Goal: Task Accomplishment & Management: Manage account settings

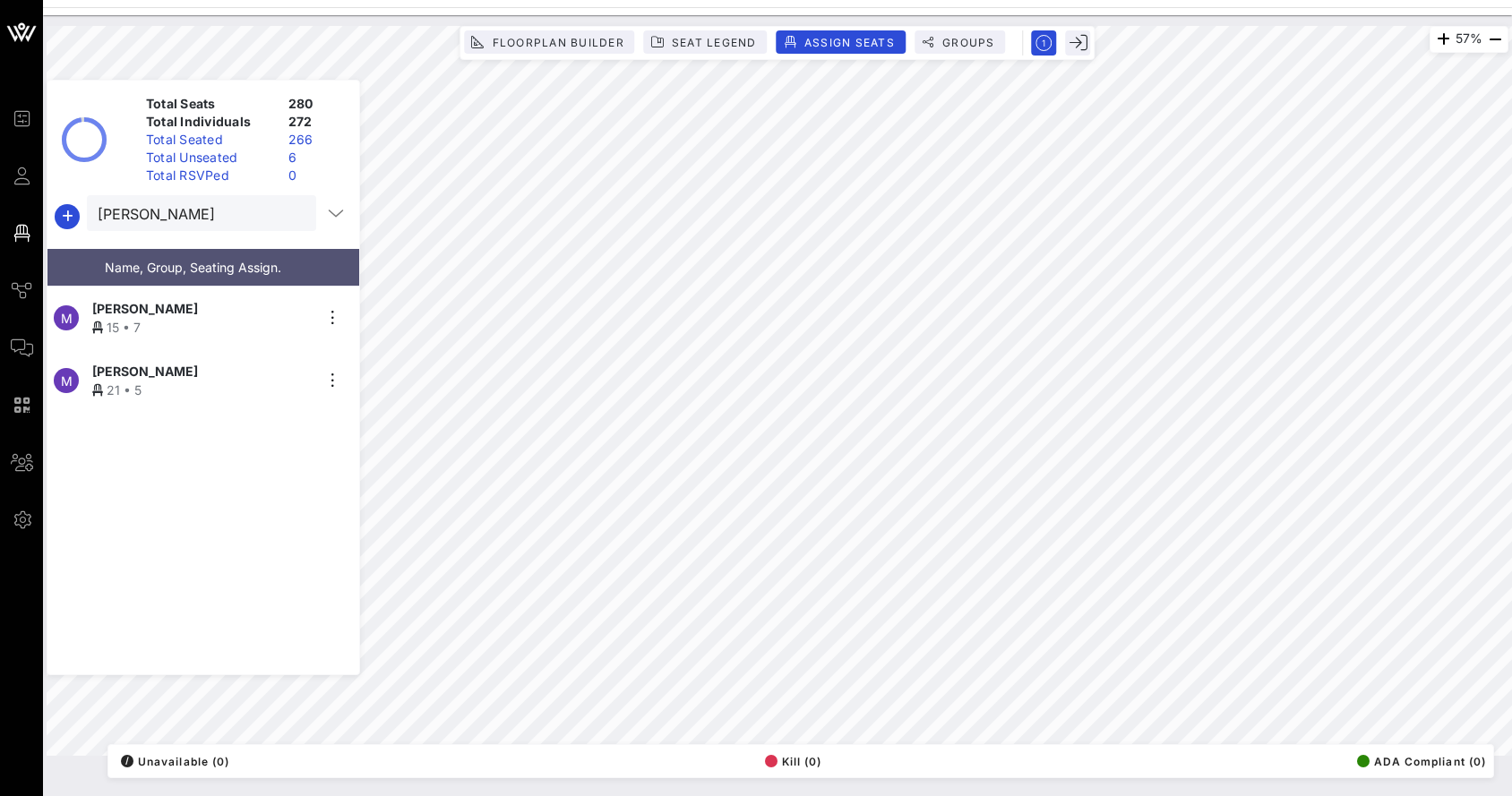
click at [189, 364] on div "[PERSON_NAME]" at bounding box center [202, 371] width 221 height 19
click at [196, 231] on div "Total Seats 280 Total Individuals 272 Total Seated 266 Total Unseated 6 Total R…" at bounding box center [204, 377] width 313 height 595
click at [188, 213] on input "[PERSON_NAME]" at bounding box center [188, 213] width 183 height 23
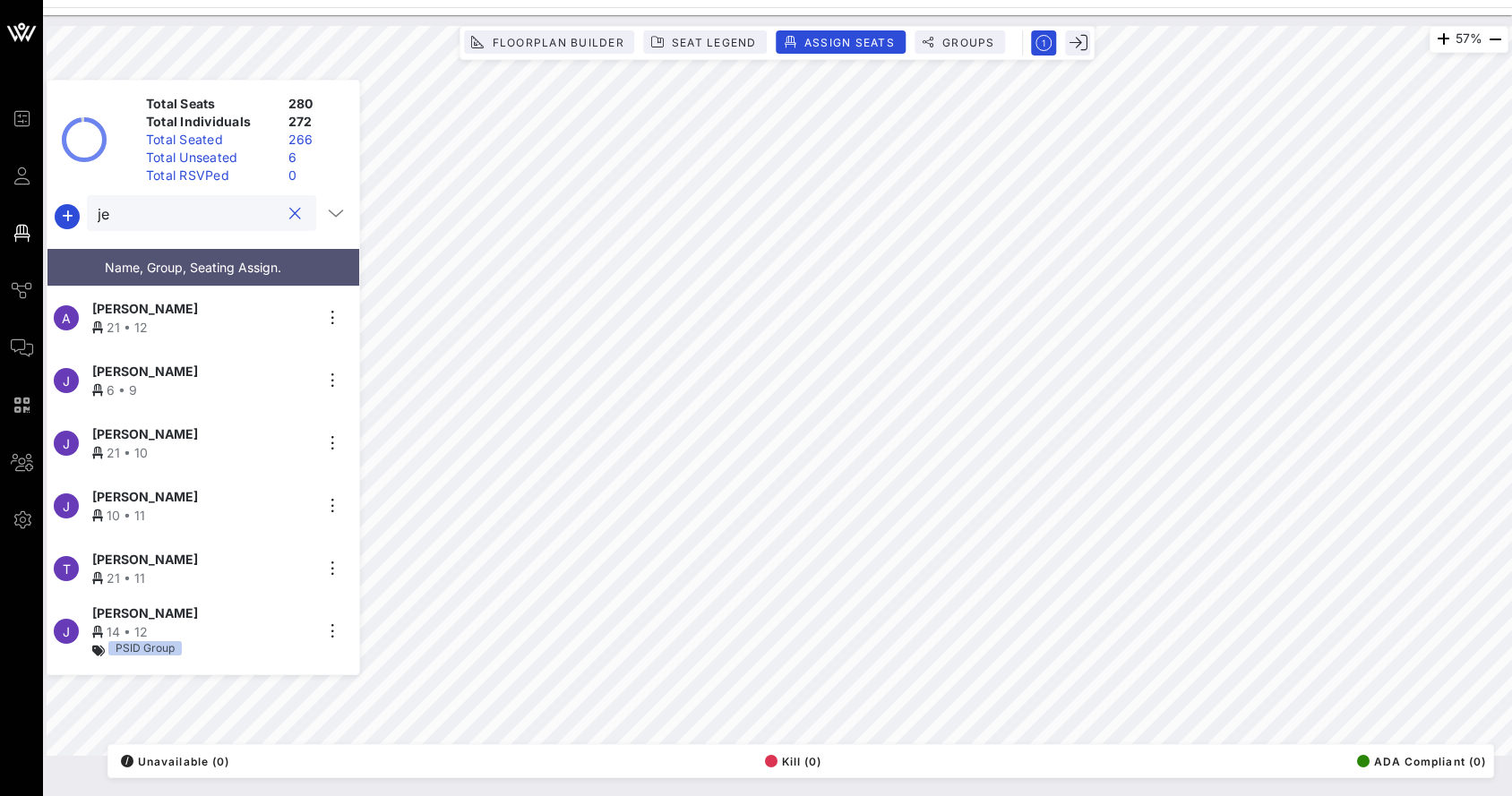
type input "j"
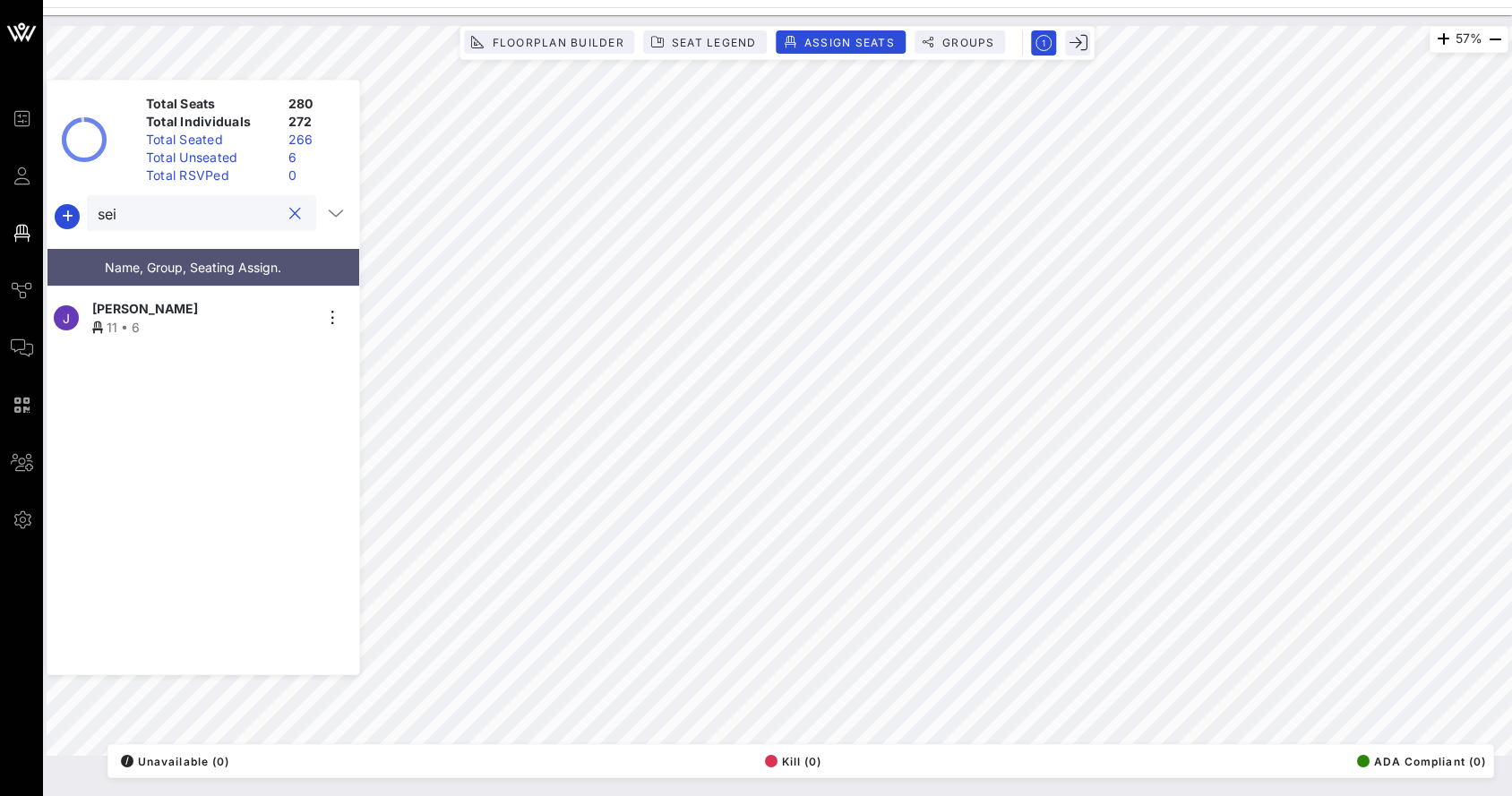
type input "sei"
click at [204, 318] on div "11 • 6" at bounding box center [202, 327] width 221 height 19
click at [289, 213] on button "clear icon" at bounding box center [294, 214] width 12 height 18
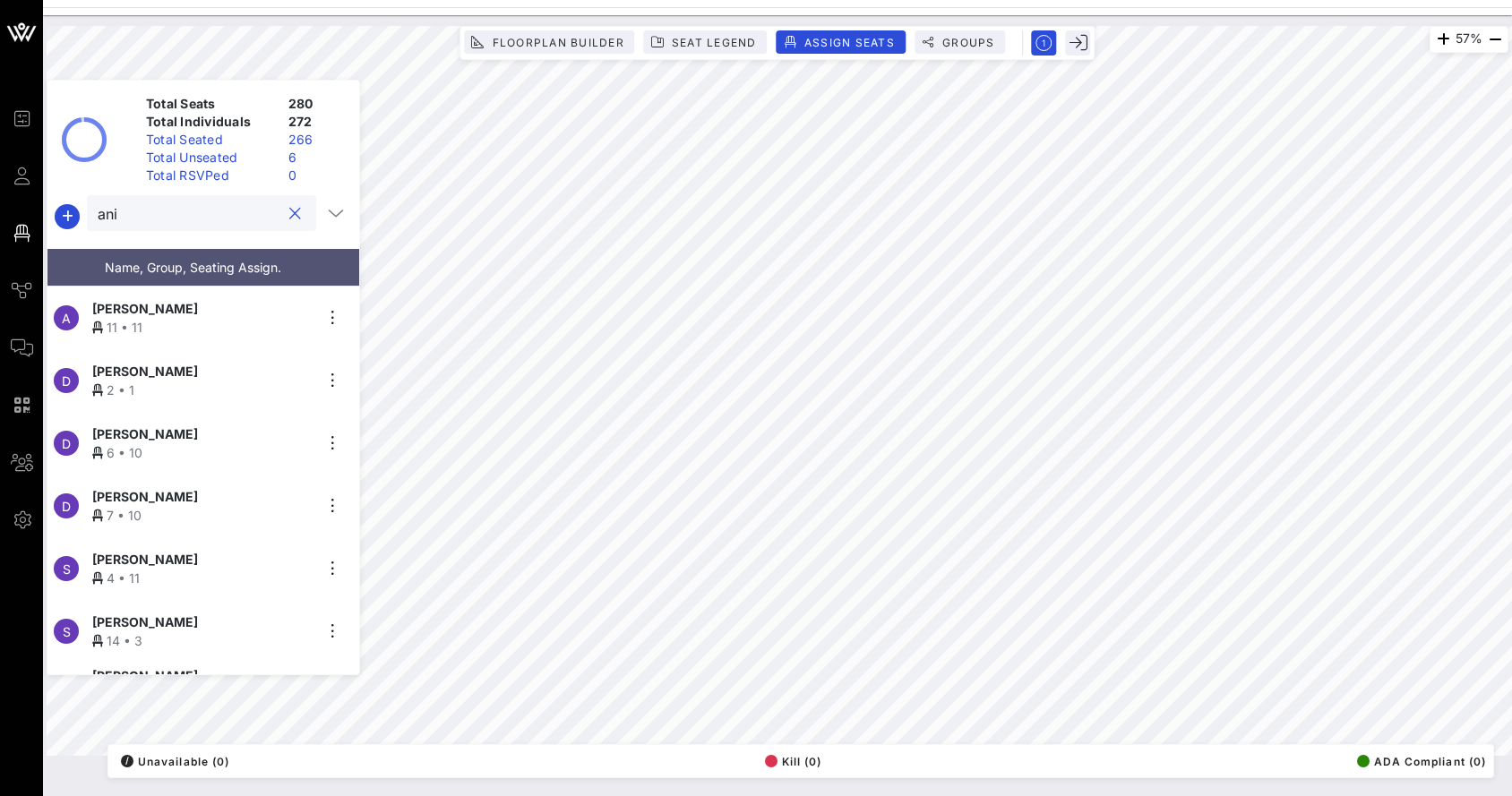
type input "ani"
click at [259, 306] on div "[PERSON_NAME]" at bounding box center [202, 308] width 221 height 19
click at [294, 217] on div at bounding box center [294, 214] width 22 height 22
click at [289, 210] on button "clear icon" at bounding box center [294, 214] width 12 height 18
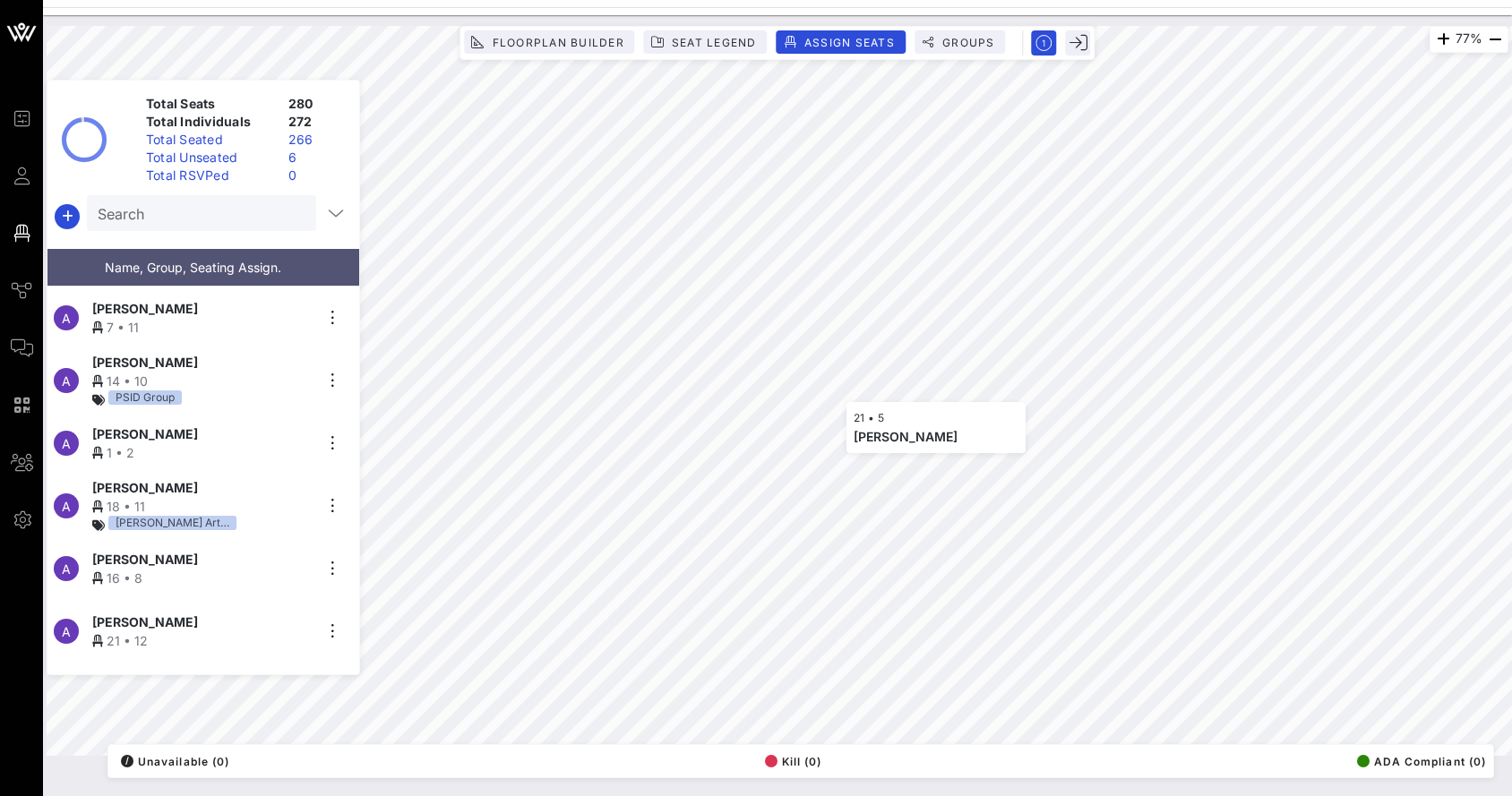
scroll to position [8775, 0]
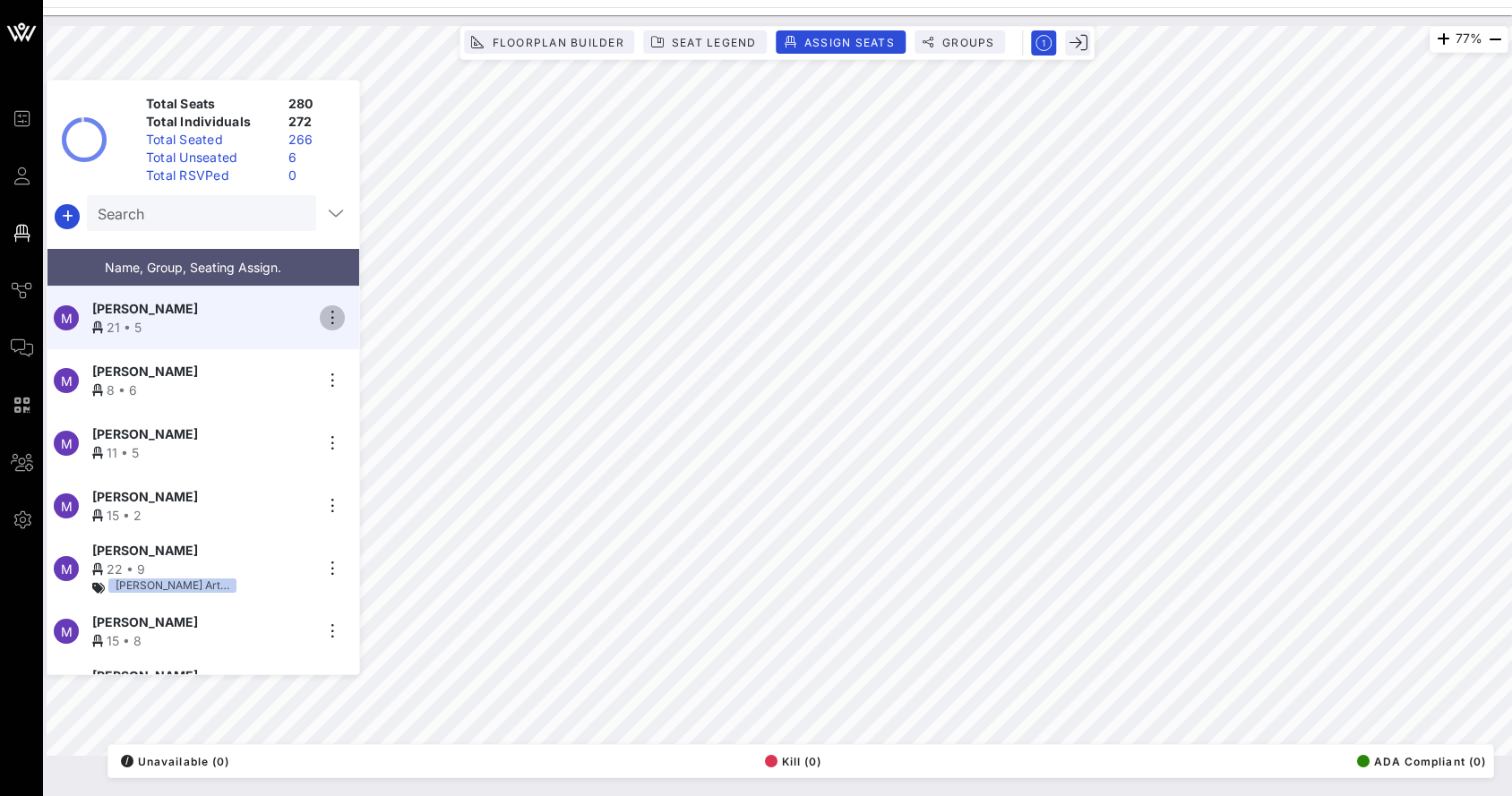
click at [325, 307] on icon "button" at bounding box center [332, 318] width 22 height 22
click at [353, 447] on div "Unseat" at bounding box center [382, 448] width 89 height 14
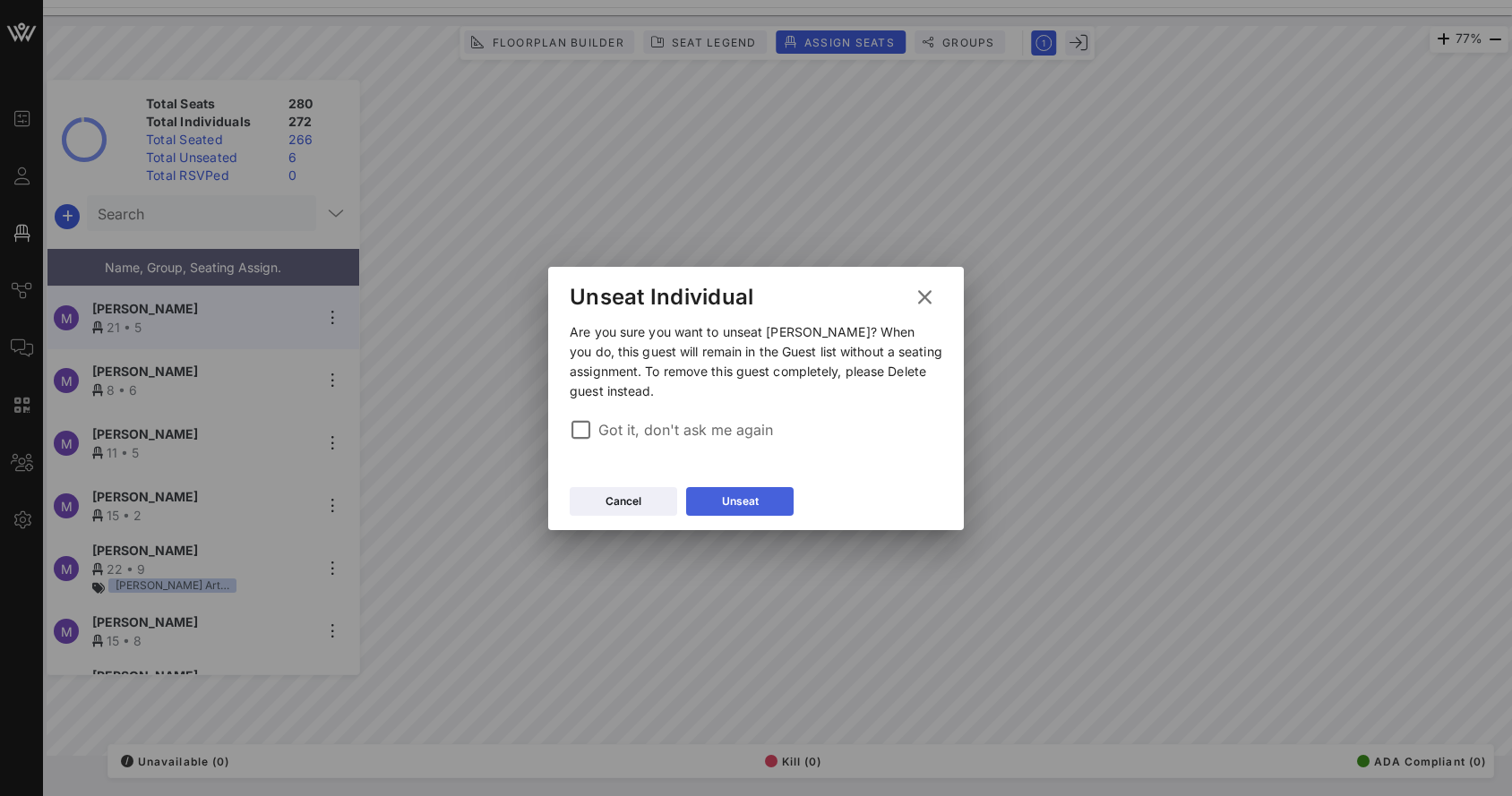
click at [714, 502] on button "Unseat" at bounding box center [739, 502] width 107 height 29
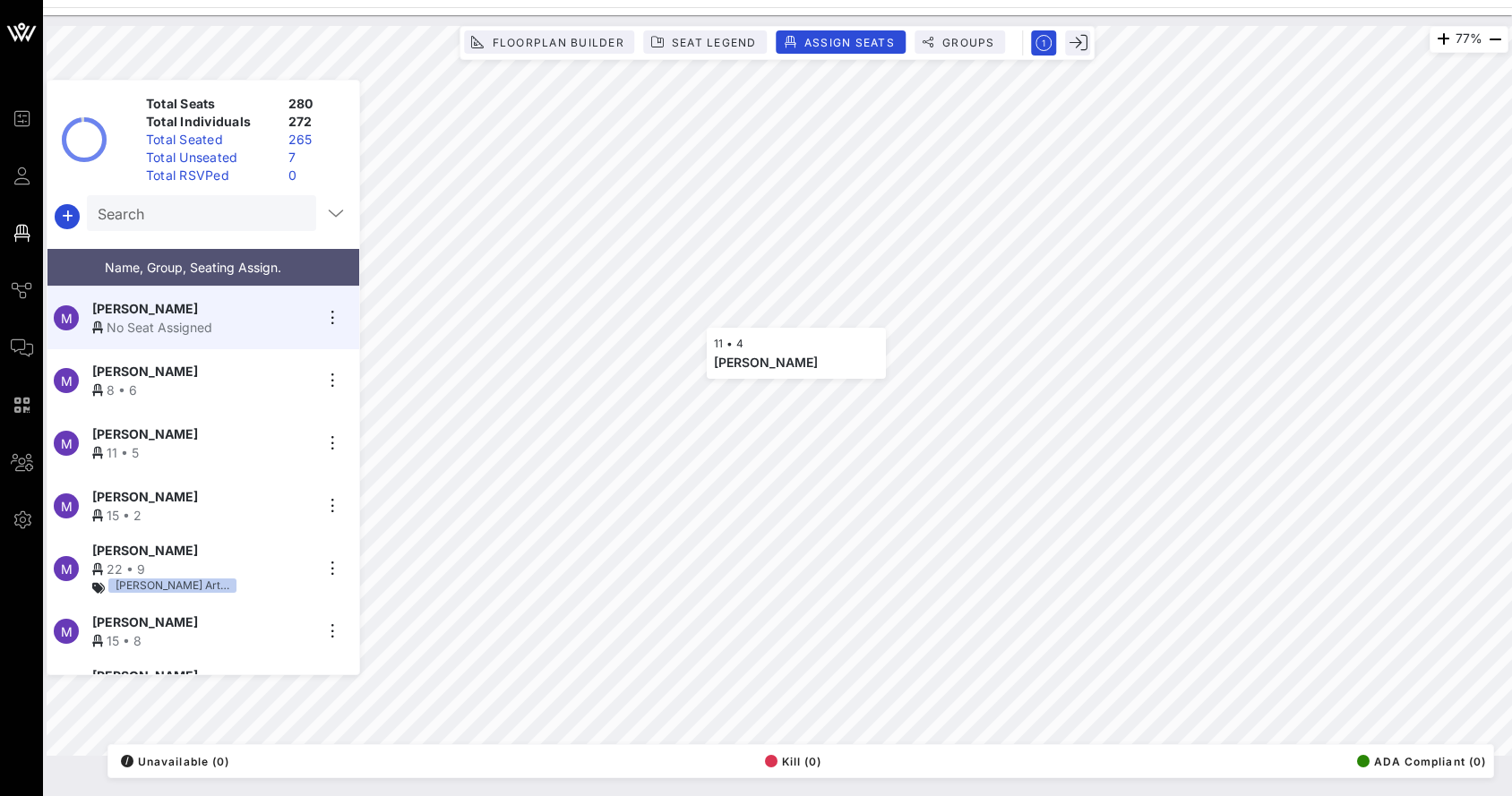
scroll to position [9966, 0]
click at [209, 149] on div "Total Unseated" at bounding box center [210, 158] width 142 height 18
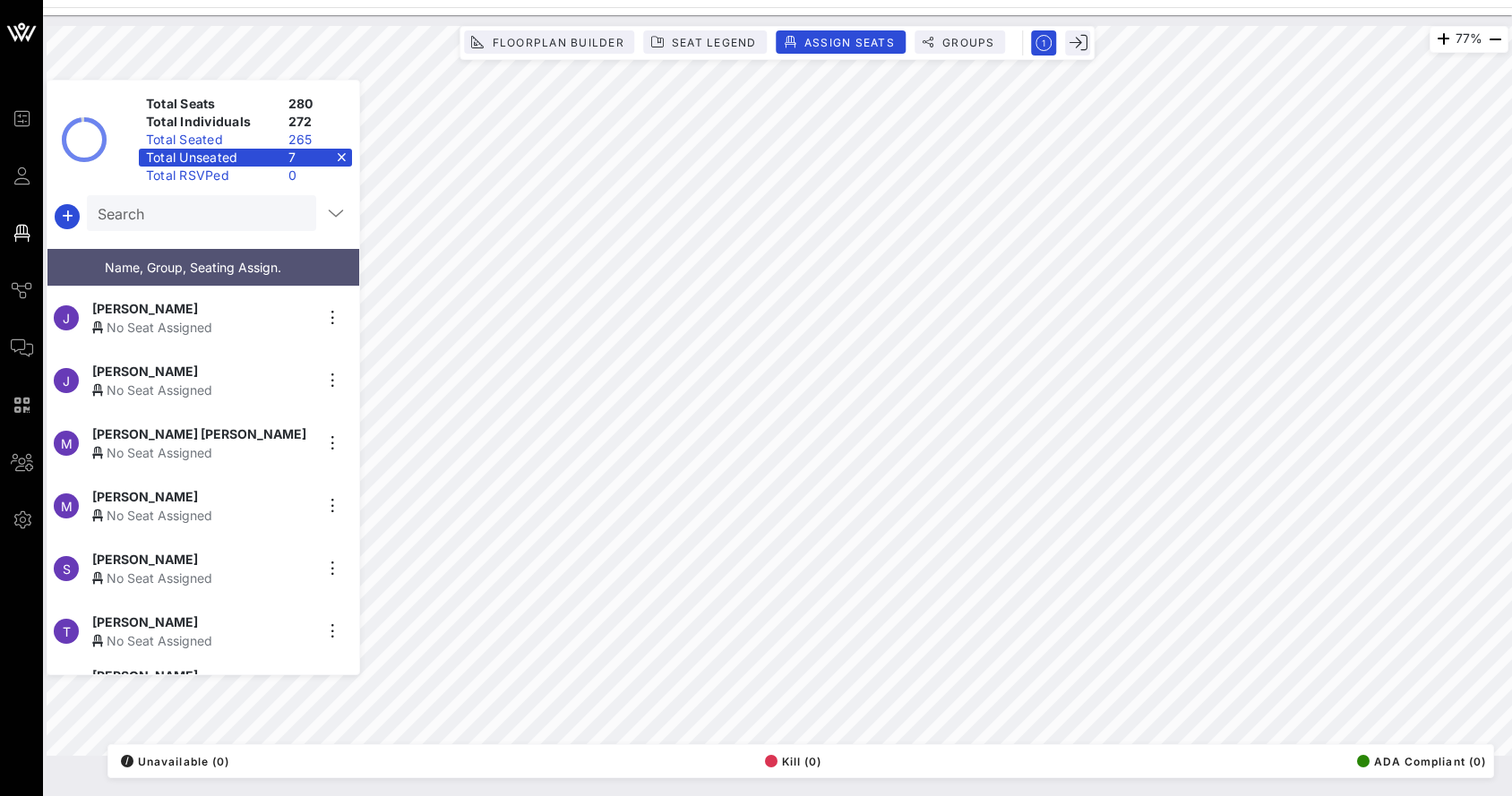
scroll to position [44, 0]
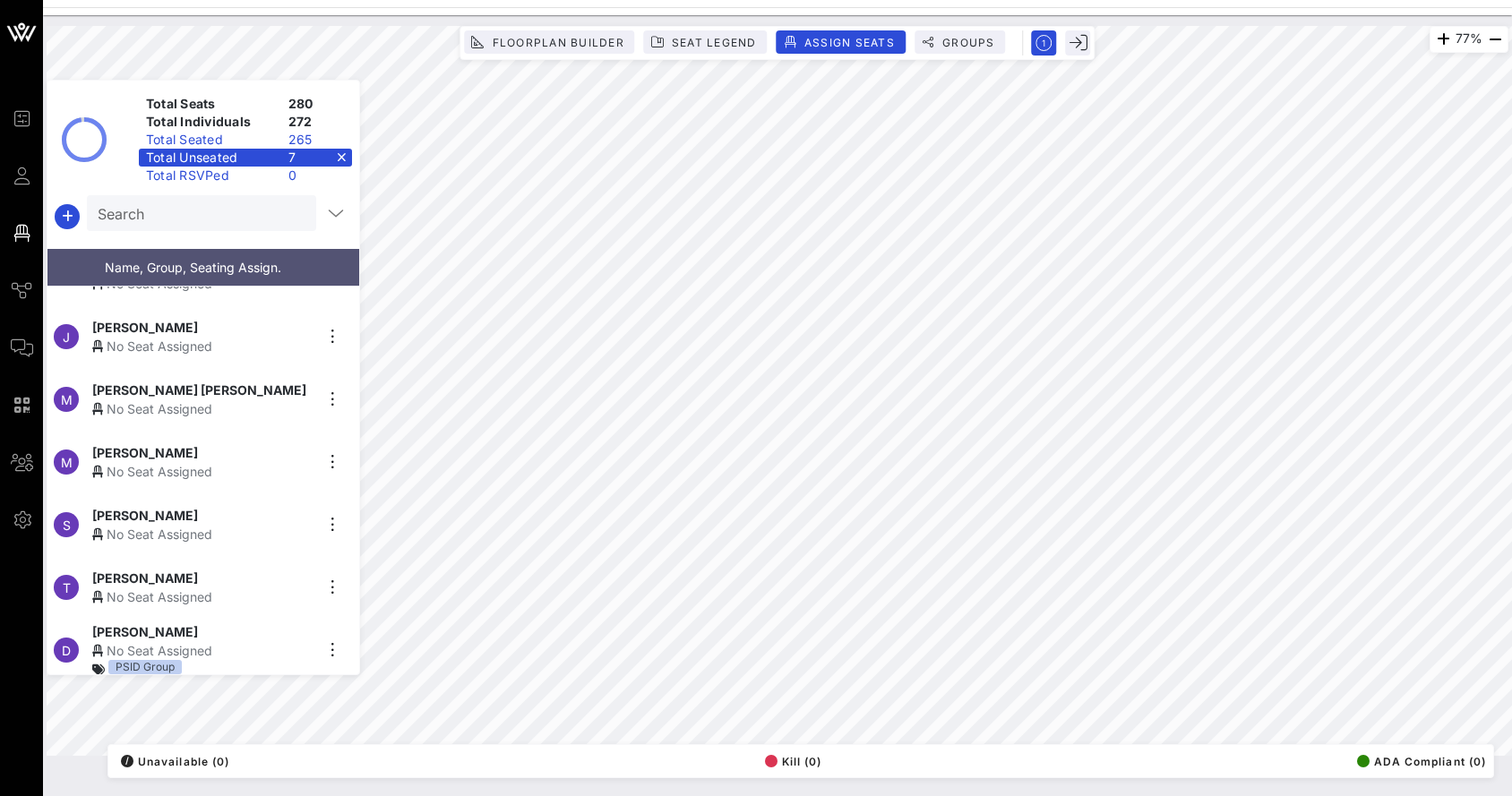
click at [196, 433] on div "M [PERSON_NAME] No Seat Assigned" at bounding box center [196, 462] width 297 height 63
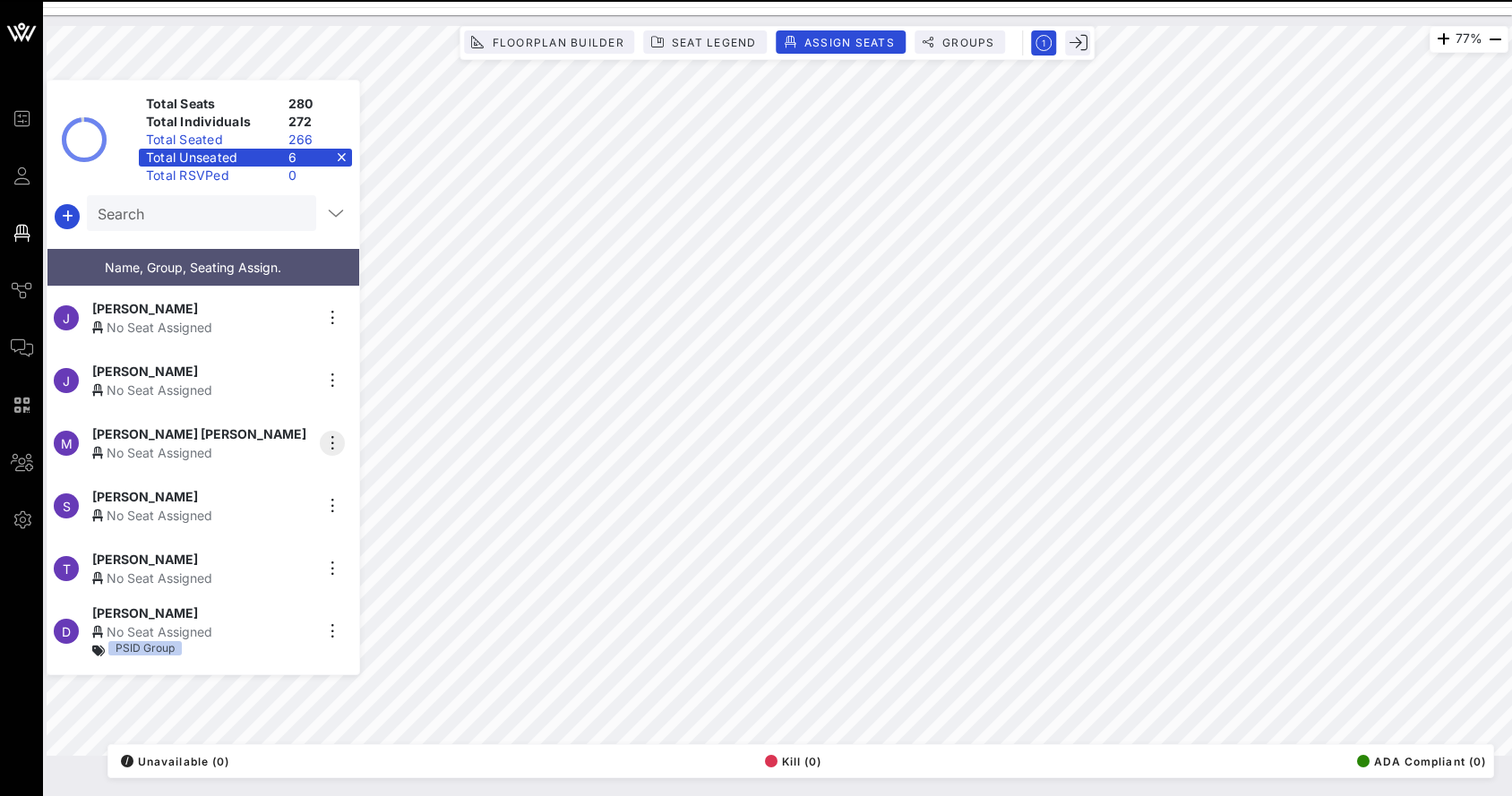
scroll to position [0, 0]
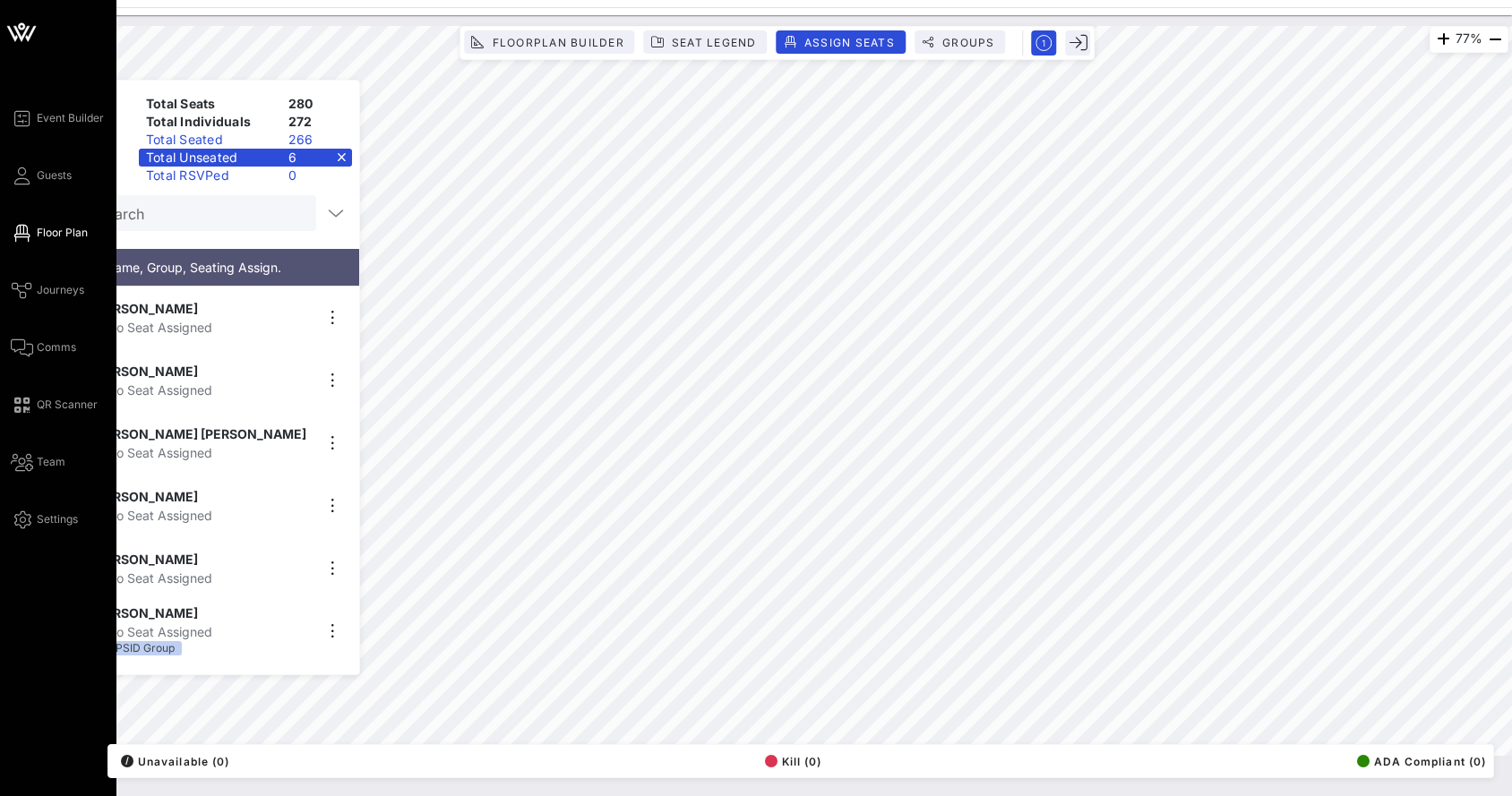
click at [44, 187] on div "Event Builder Guests Floor Plan Journeys Comms QR Scanner Team Settings" at bounding box center [63, 318] width 105 height 422
click at [43, 177] on span "Guests" at bounding box center [54, 176] width 35 height 16
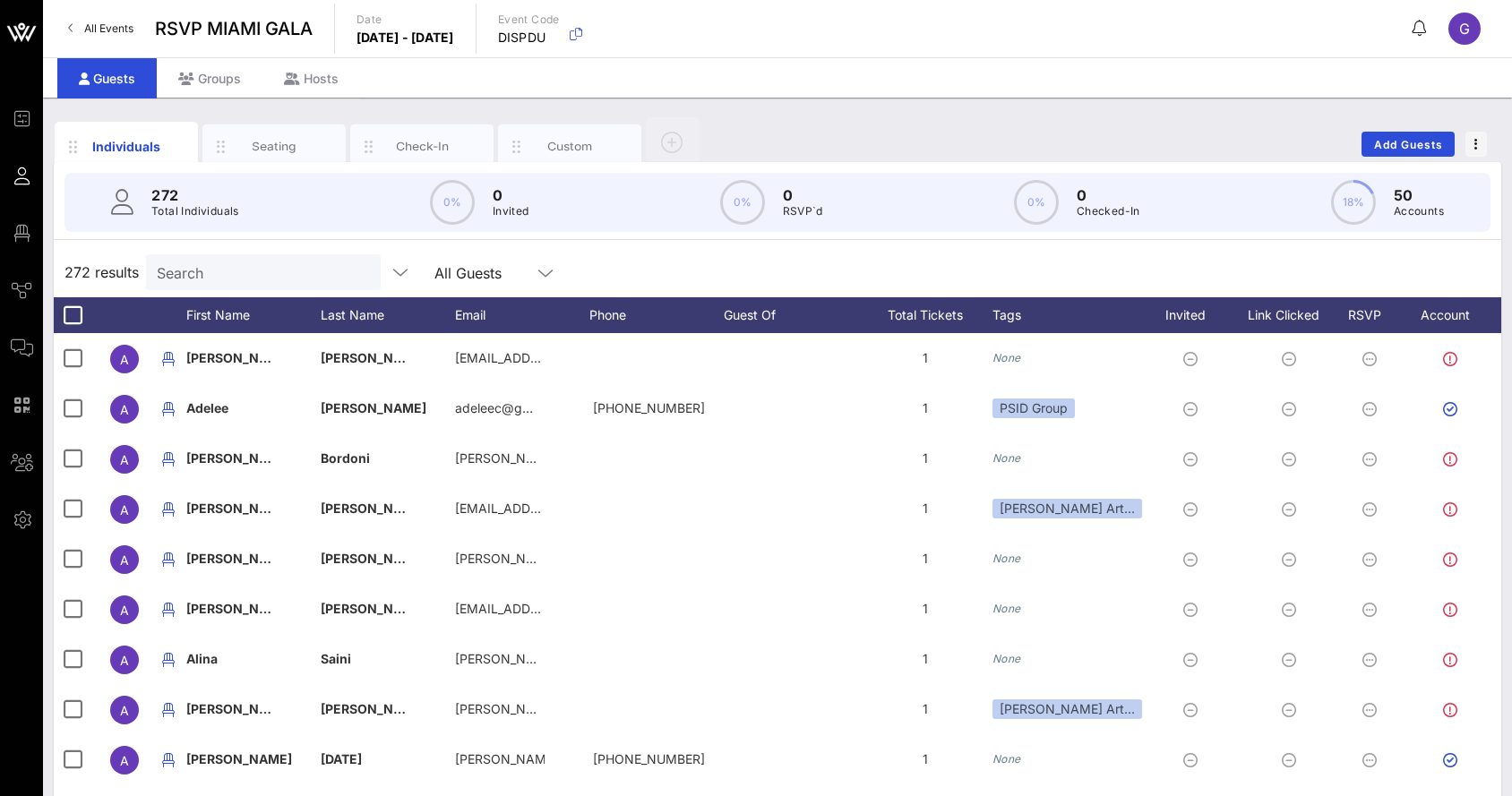
click at [204, 213] on p "Total Individuals" at bounding box center [195, 212] width 87 height 18
click at [195, 252] on div "272 results Search All Guests" at bounding box center [777, 272] width 1447 height 50
click at [195, 267] on input "Search" at bounding box center [261, 272] width 210 height 23
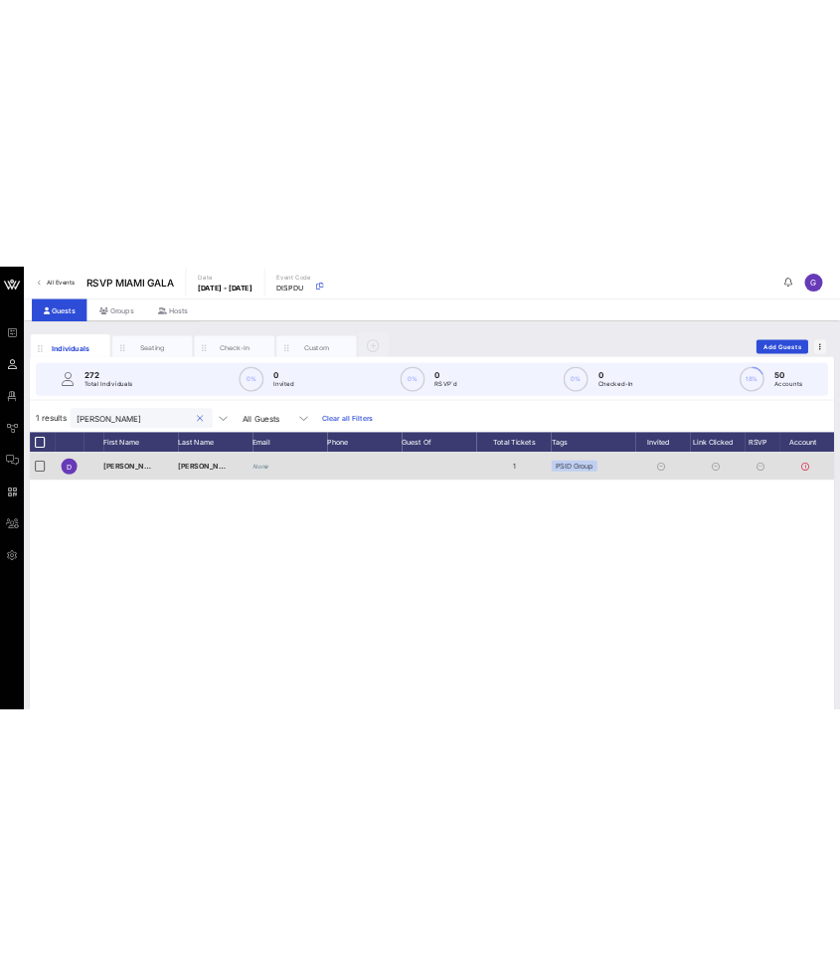
scroll to position [0, 52]
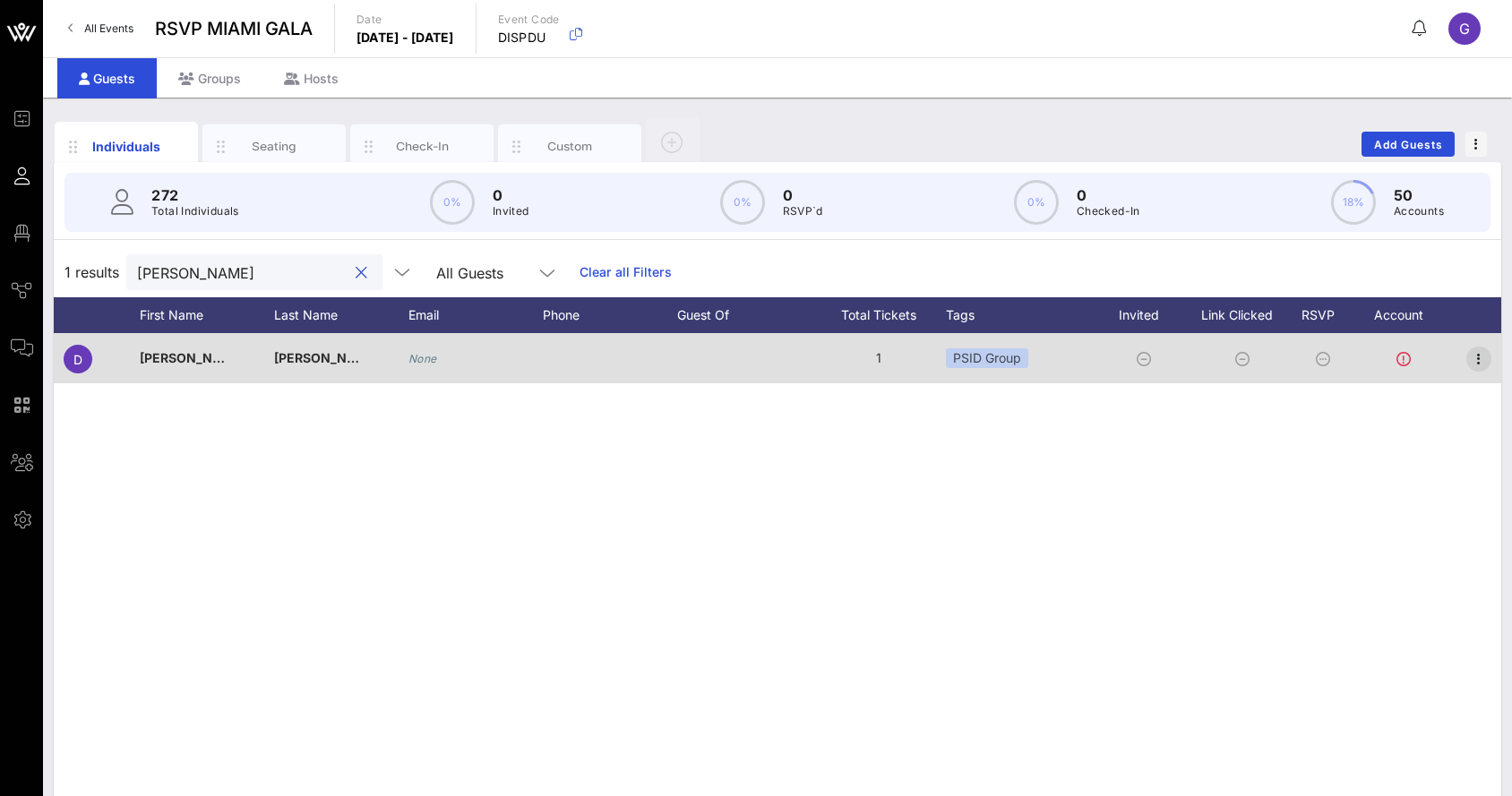
type input "[PERSON_NAME]"
click at [1481, 355] on icon "button" at bounding box center [1479, 359] width 22 height 22
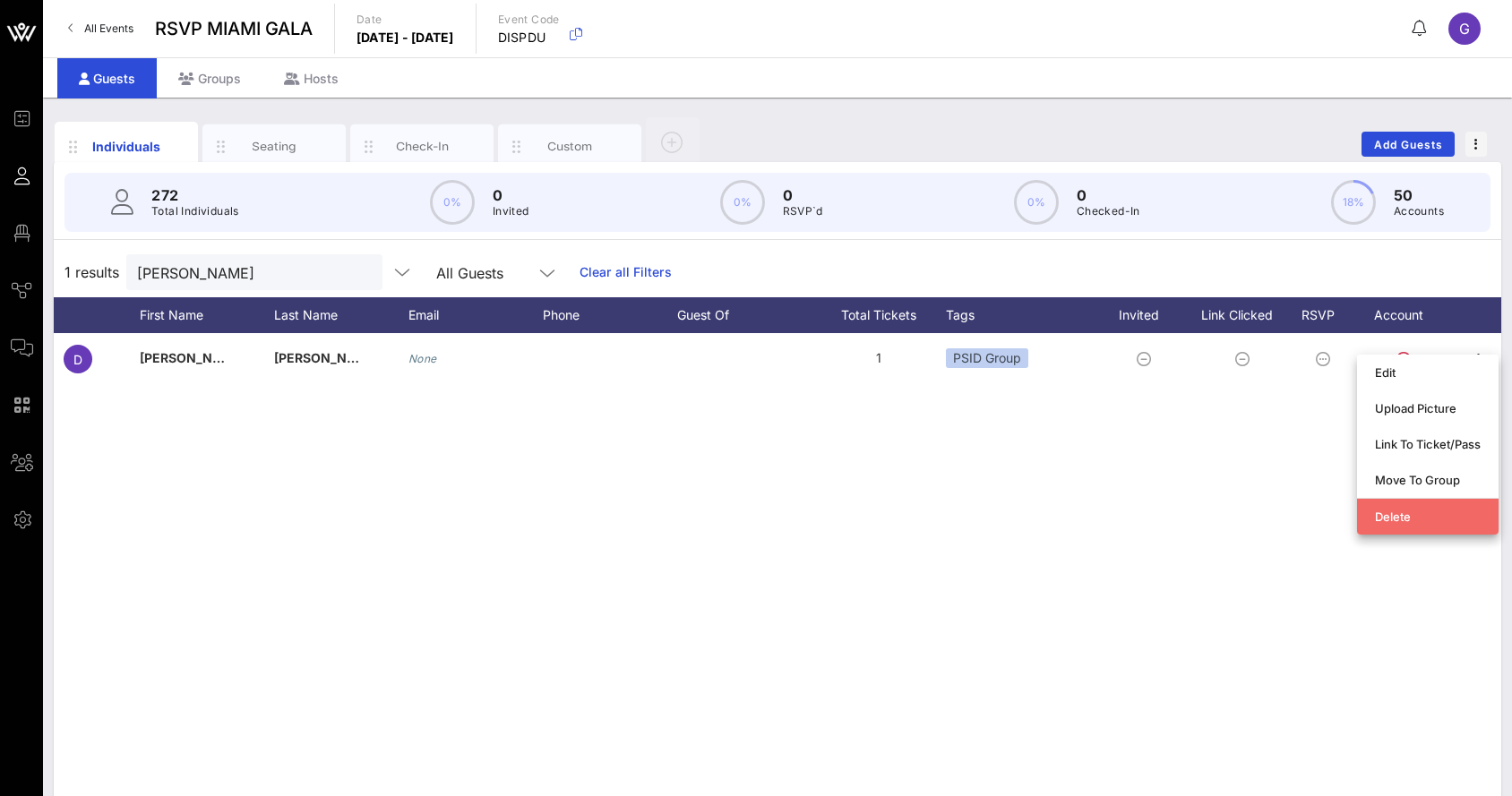
click at [1394, 504] on div "Delete" at bounding box center [1426, 517] width 105 height 29
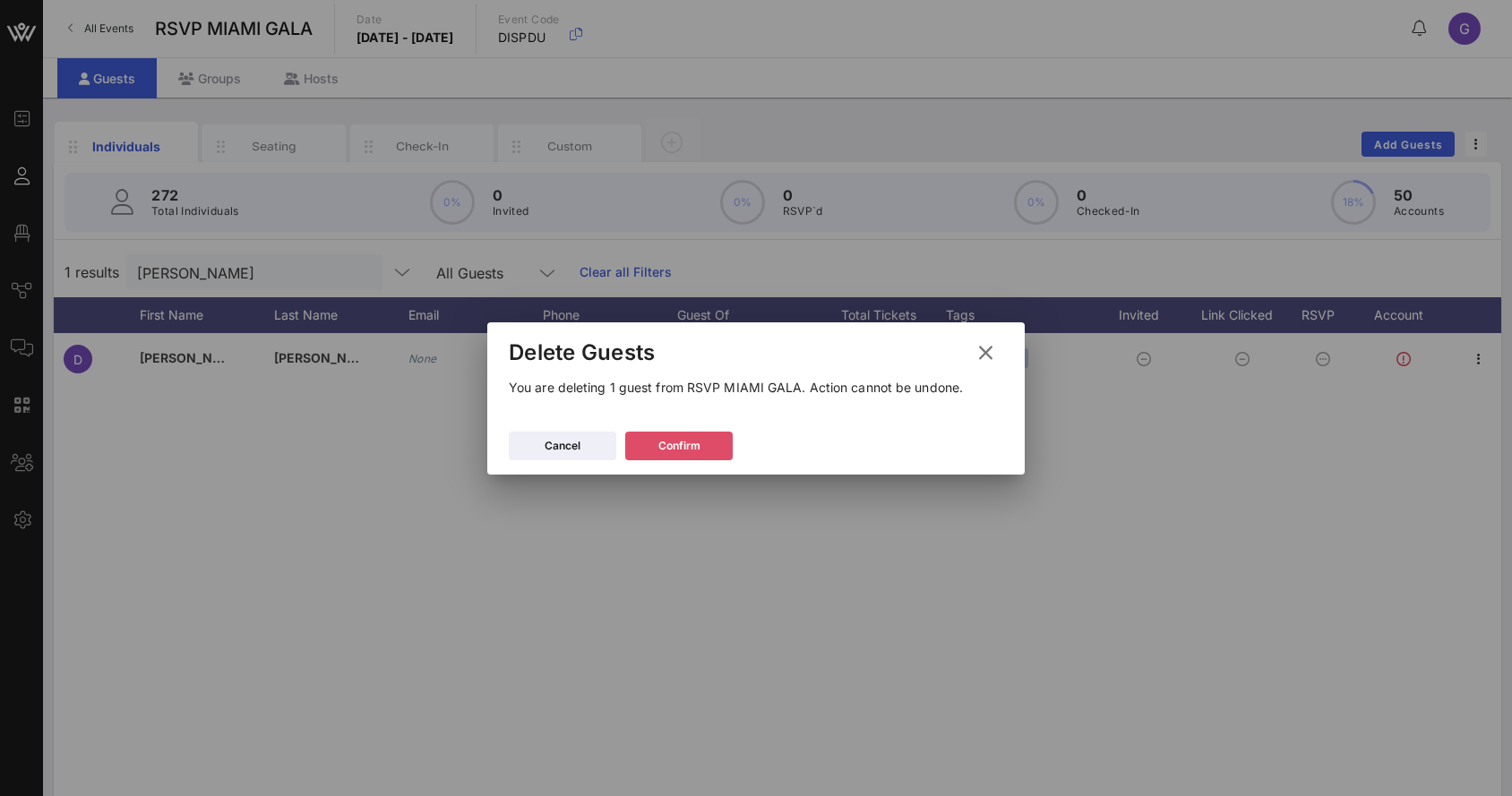
click at [692, 443] on div "Confirm" at bounding box center [679, 446] width 42 height 18
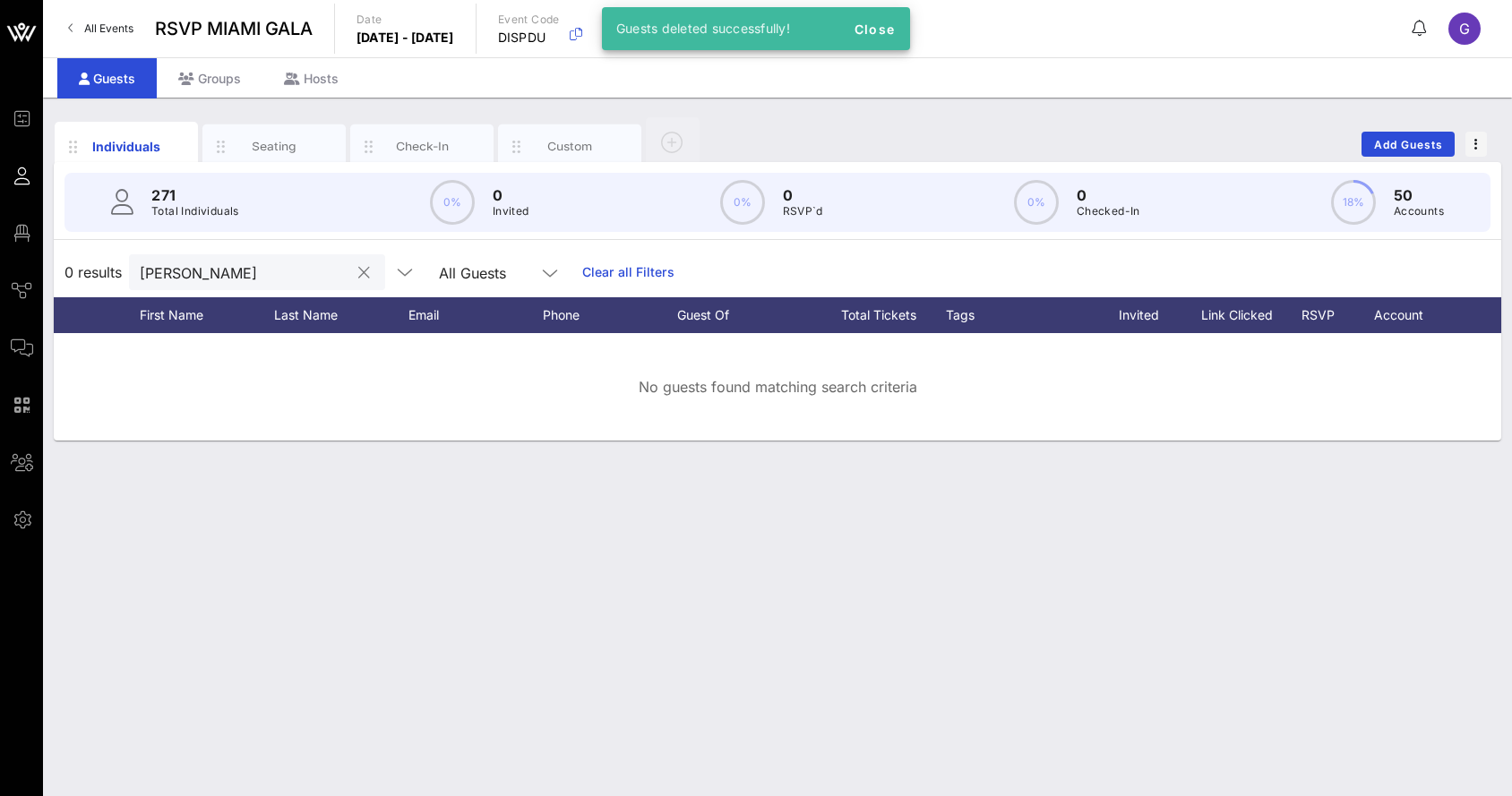
click at [358, 269] on button "clear icon" at bounding box center [364, 273] width 12 height 18
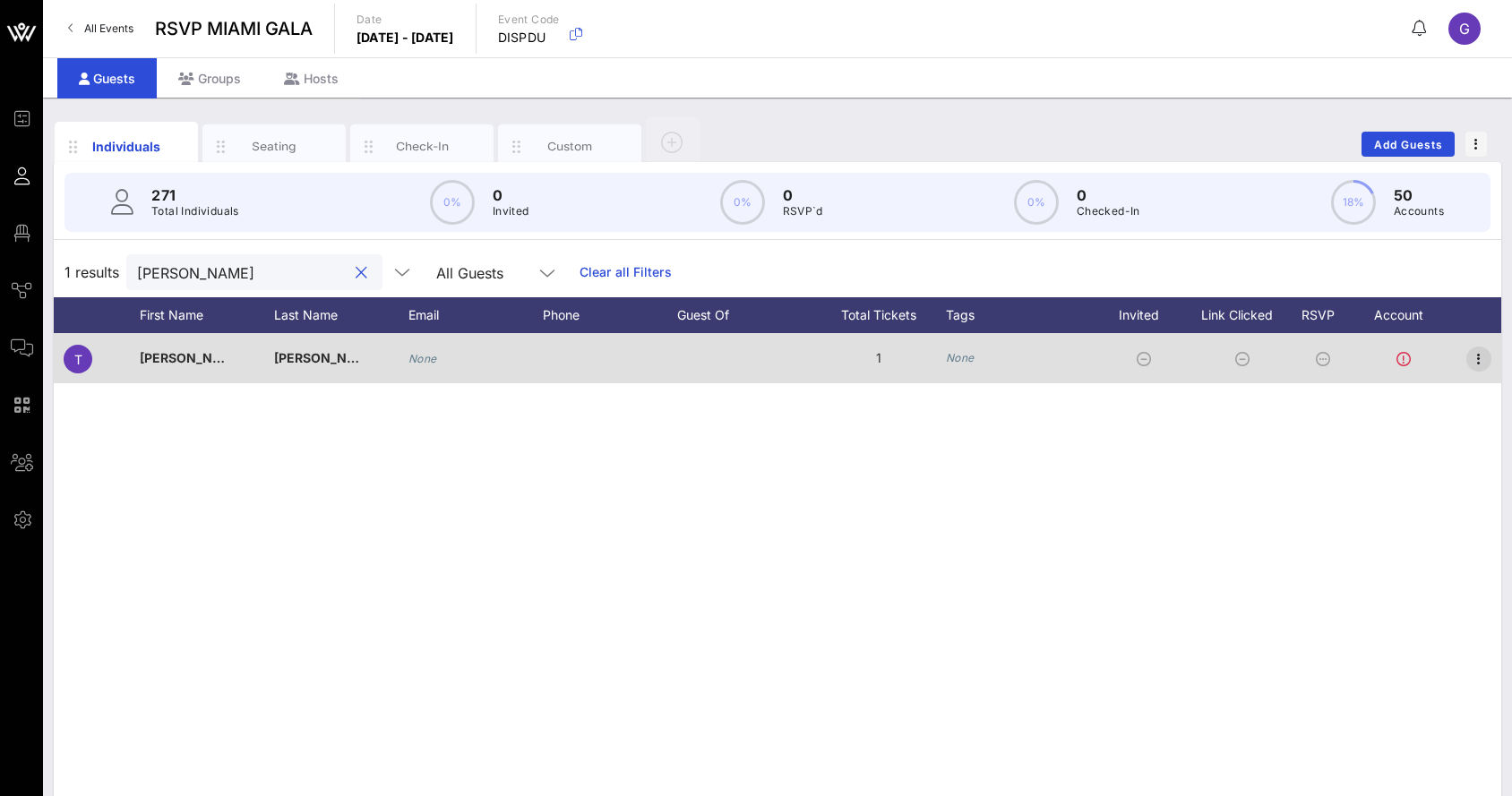
type input "[PERSON_NAME]"
click at [1473, 365] on icon "button" at bounding box center [1479, 359] width 22 height 22
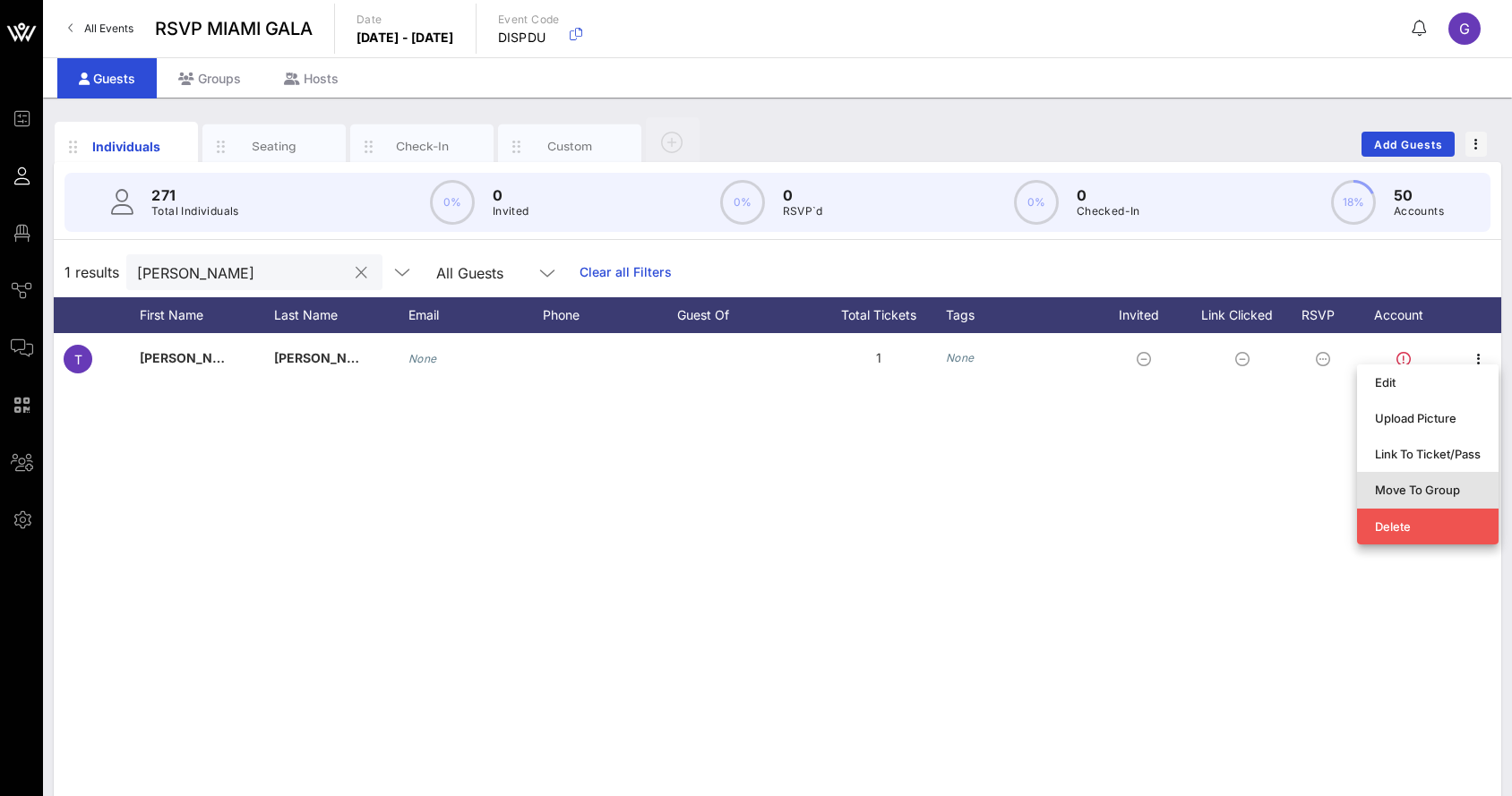
click at [1398, 505] on div "Move To Group" at bounding box center [1427, 490] width 141 height 36
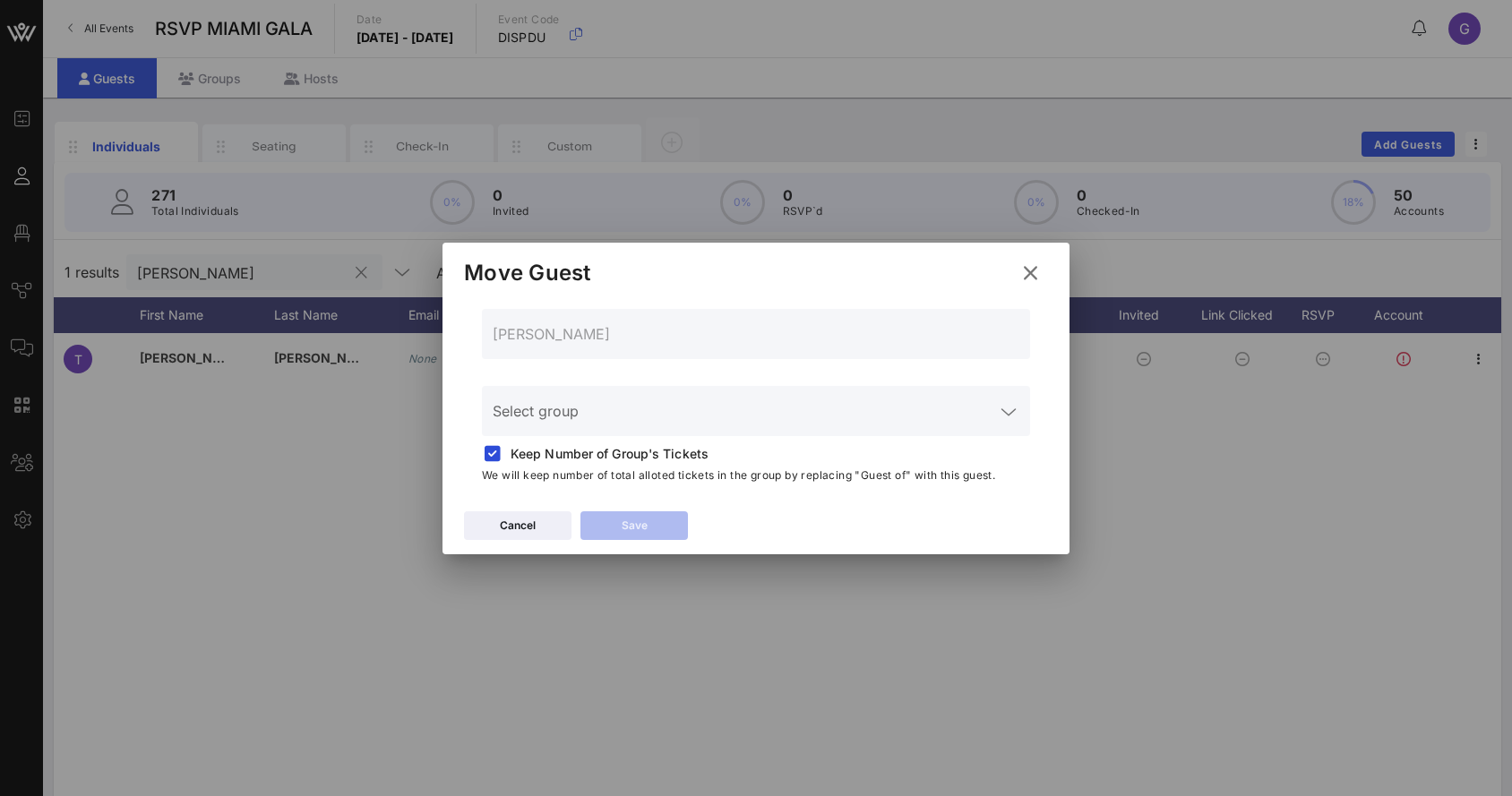
click at [1035, 281] on icon at bounding box center [1030, 273] width 24 height 22
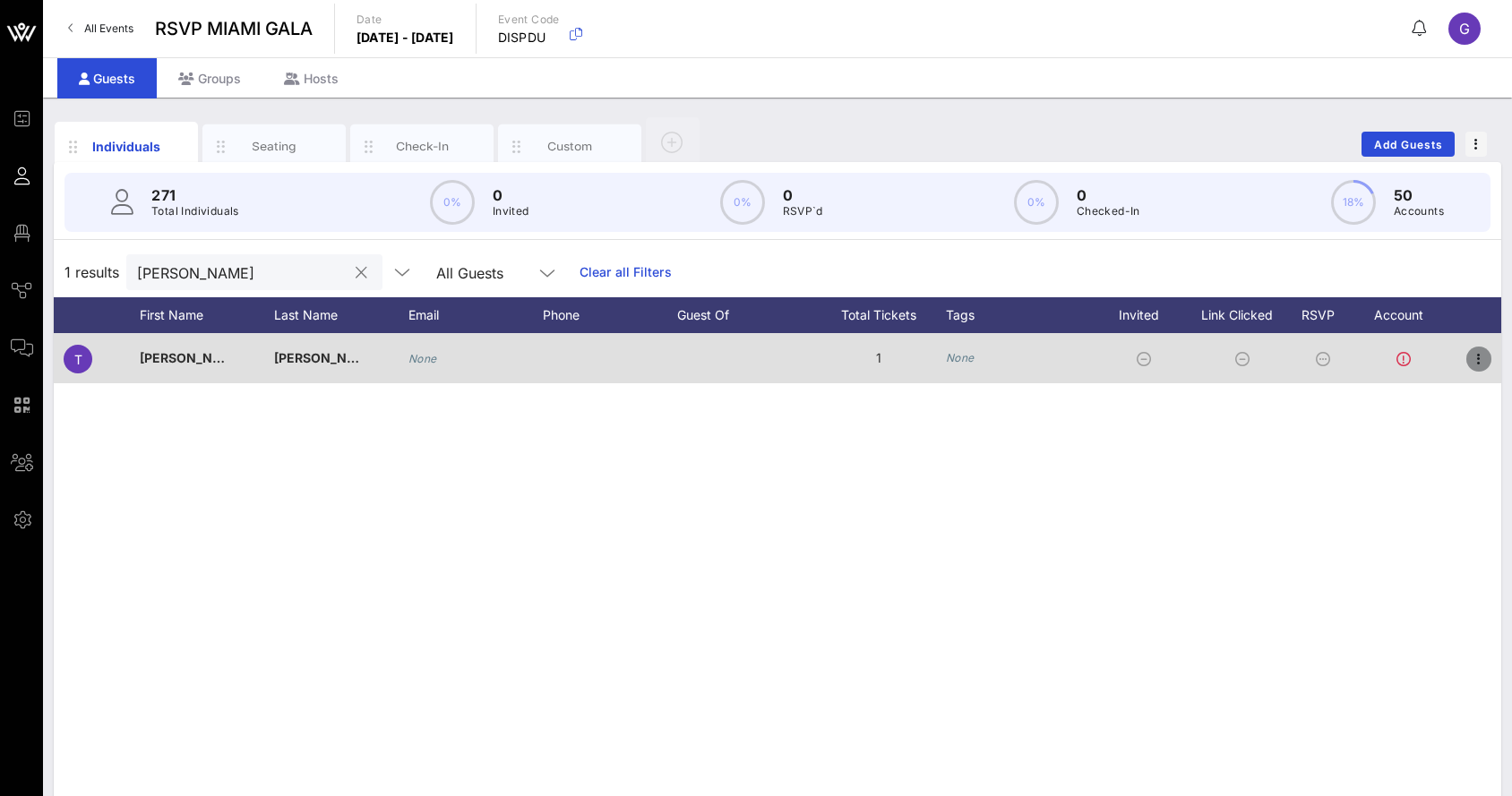
click at [1480, 351] on icon "button" at bounding box center [1479, 359] width 22 height 22
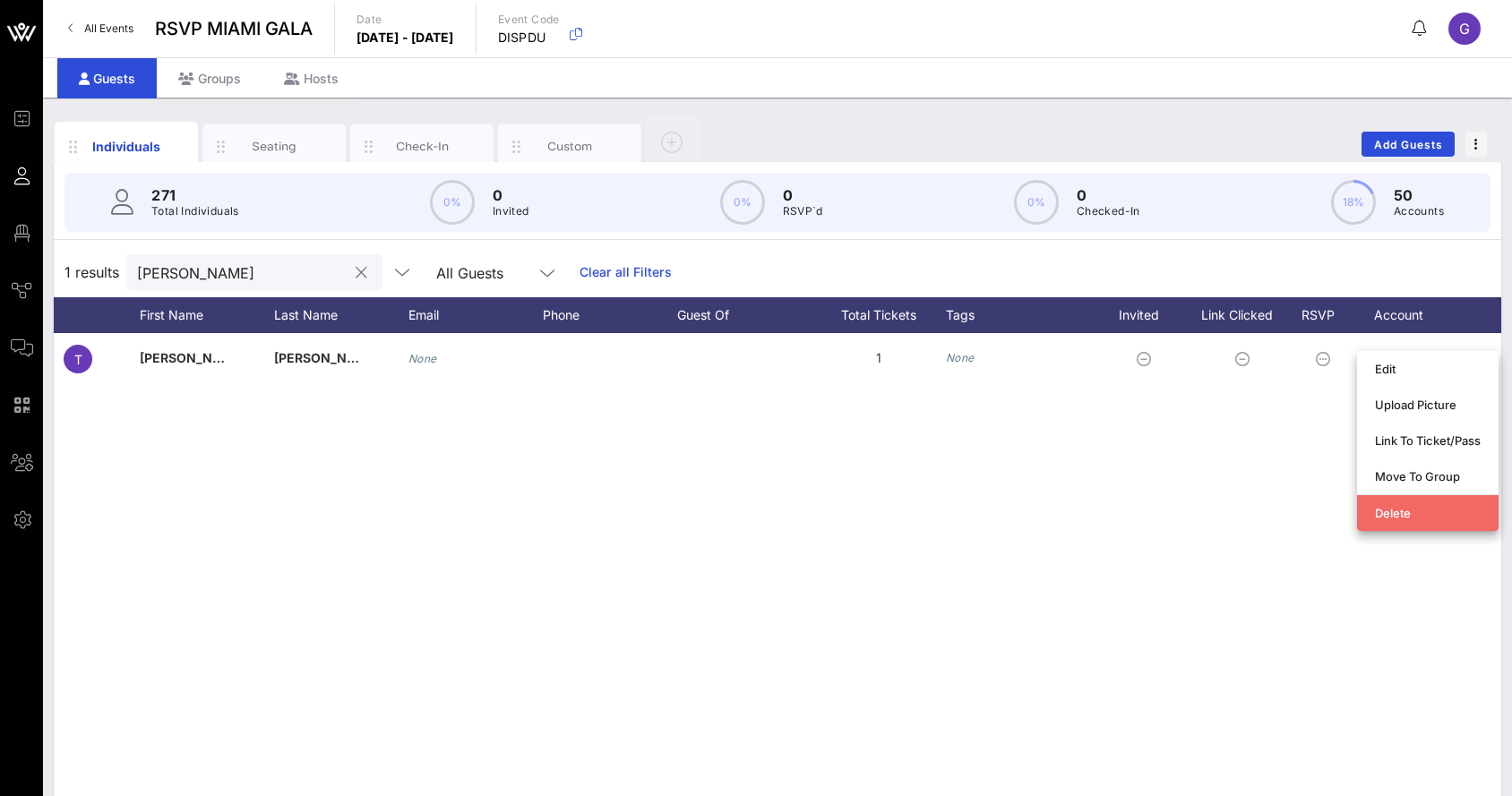
click at [1391, 509] on div "Delete" at bounding box center [1426, 513] width 105 height 14
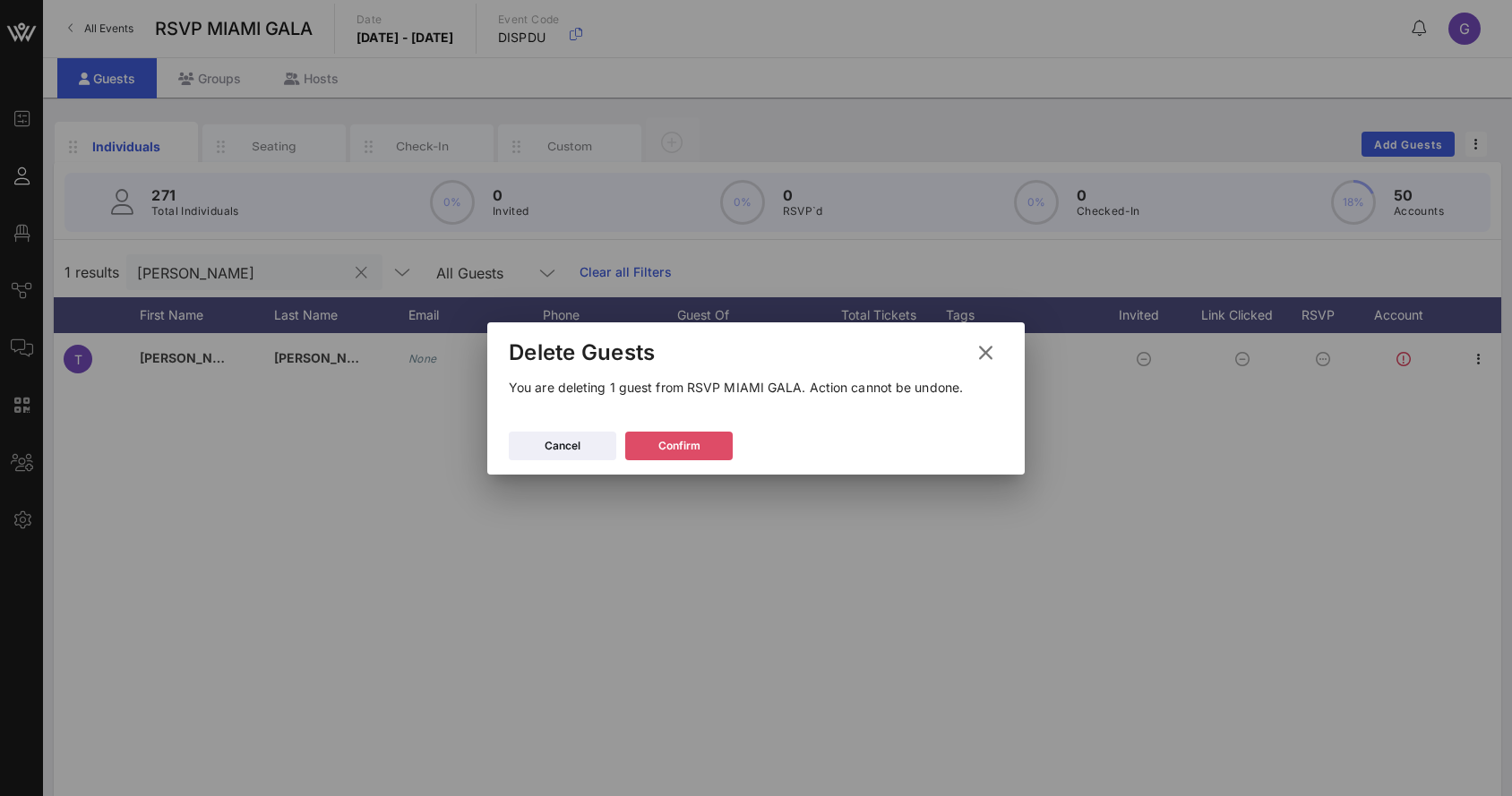
click at [724, 447] on button "Confirm" at bounding box center [678, 446] width 107 height 29
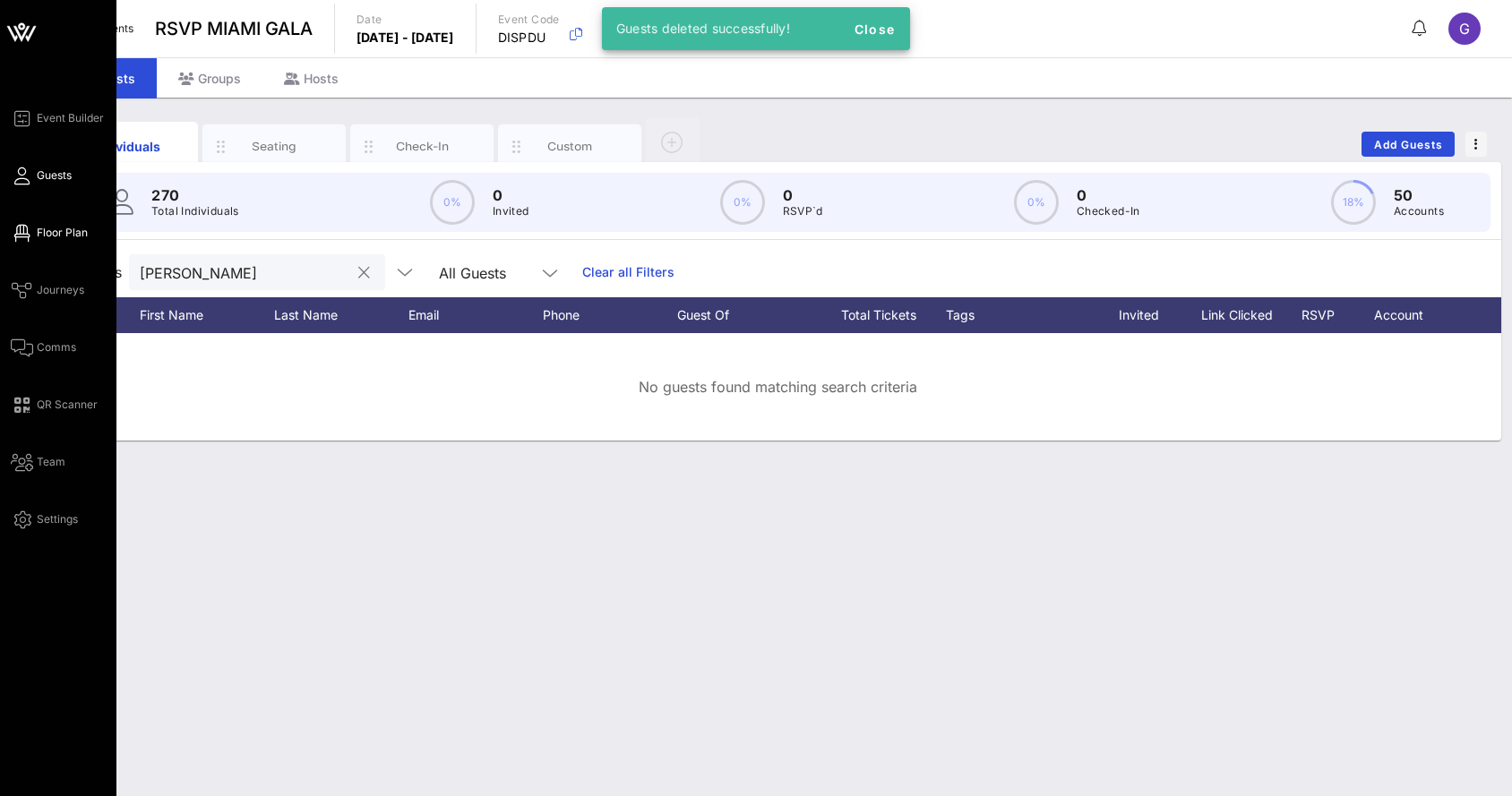
click at [16, 232] on icon at bounding box center [22, 233] width 23 height 3
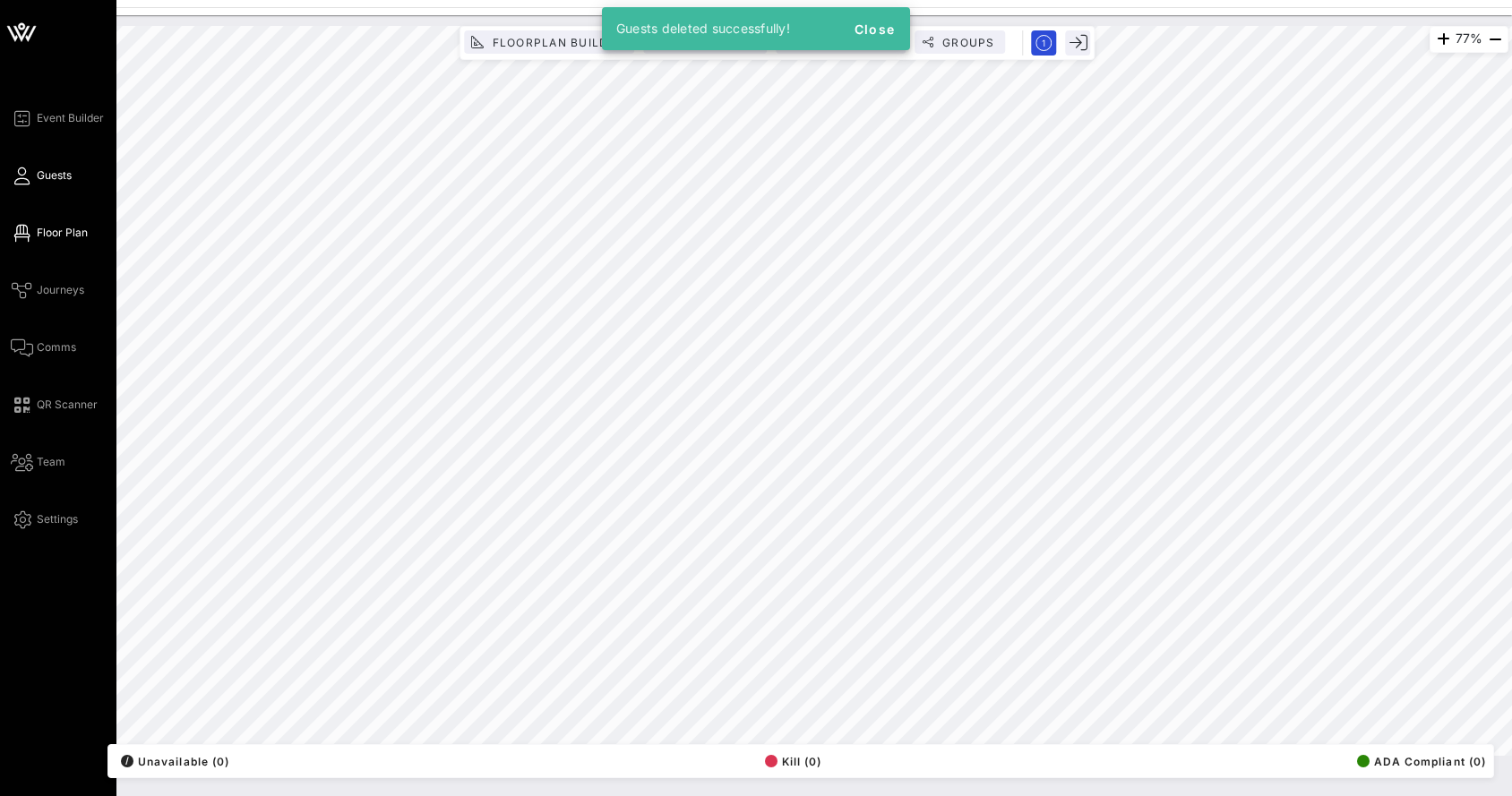
click at [44, 169] on span "Guests" at bounding box center [54, 176] width 35 height 16
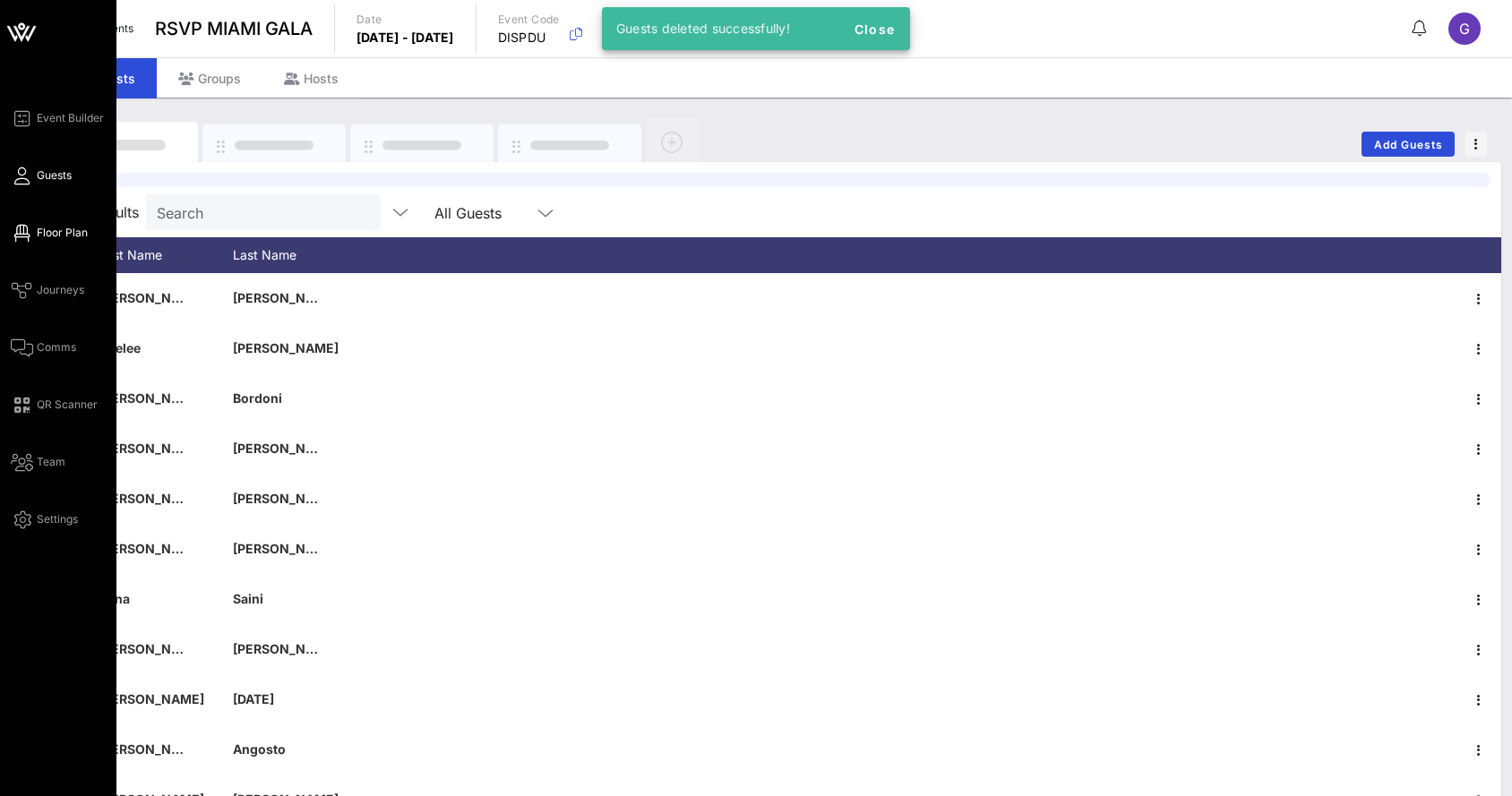
click at [39, 232] on span "Floor Plan" at bounding box center [62, 233] width 51 height 16
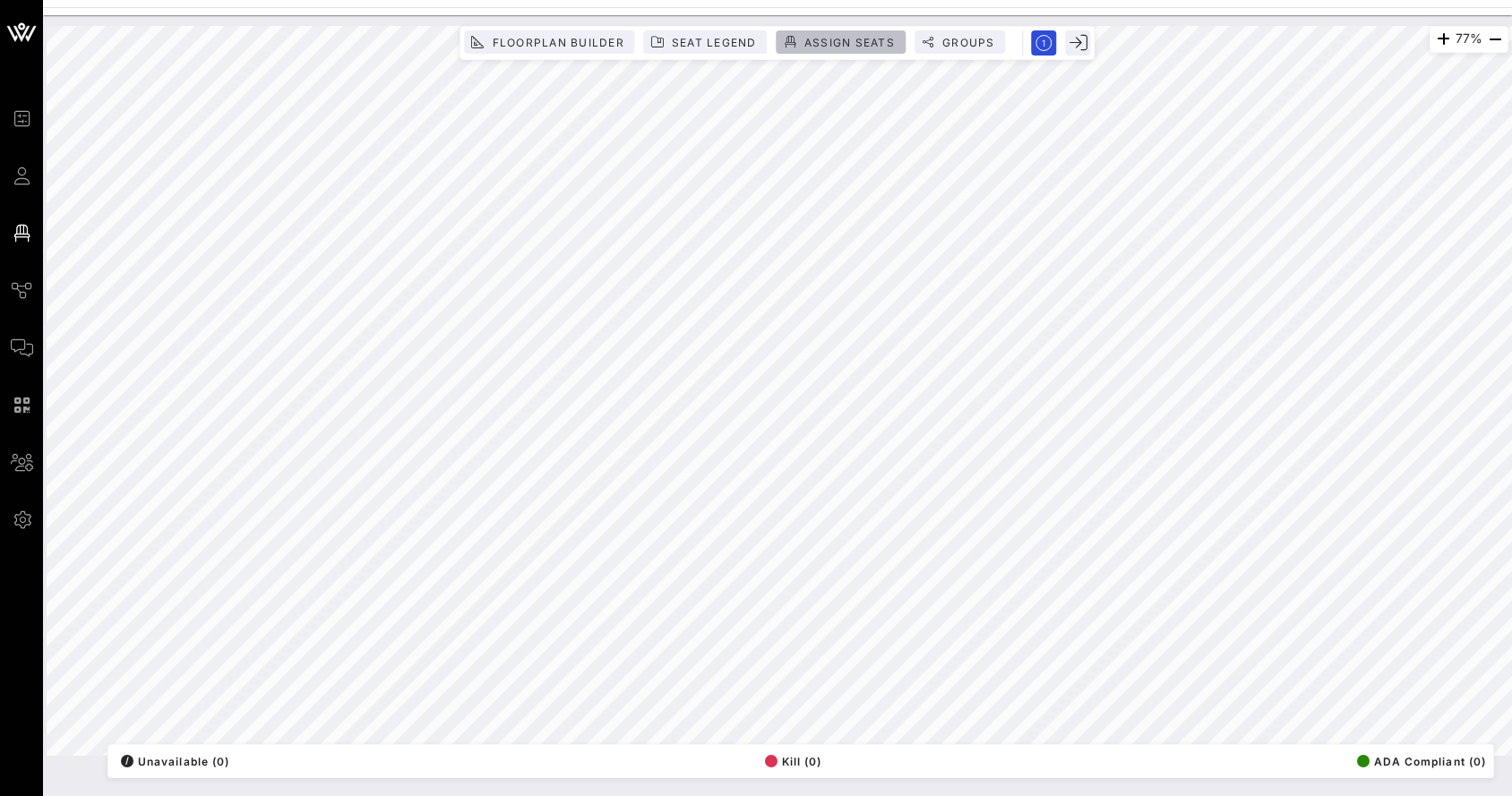
click at [847, 37] on span "Assign Seats" at bounding box center [848, 42] width 91 height 14
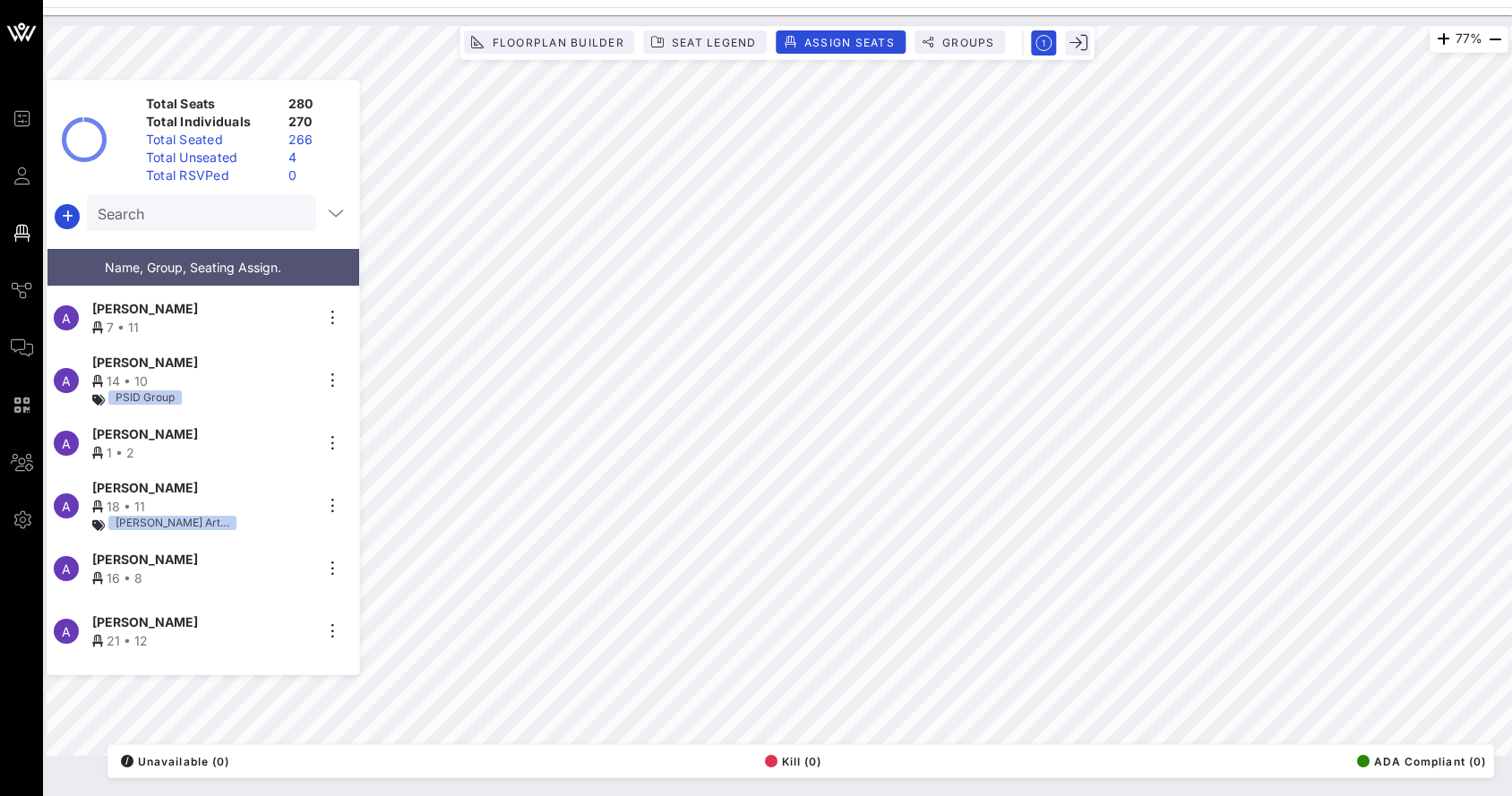
click at [220, 161] on div "Total Unseated" at bounding box center [210, 158] width 142 height 18
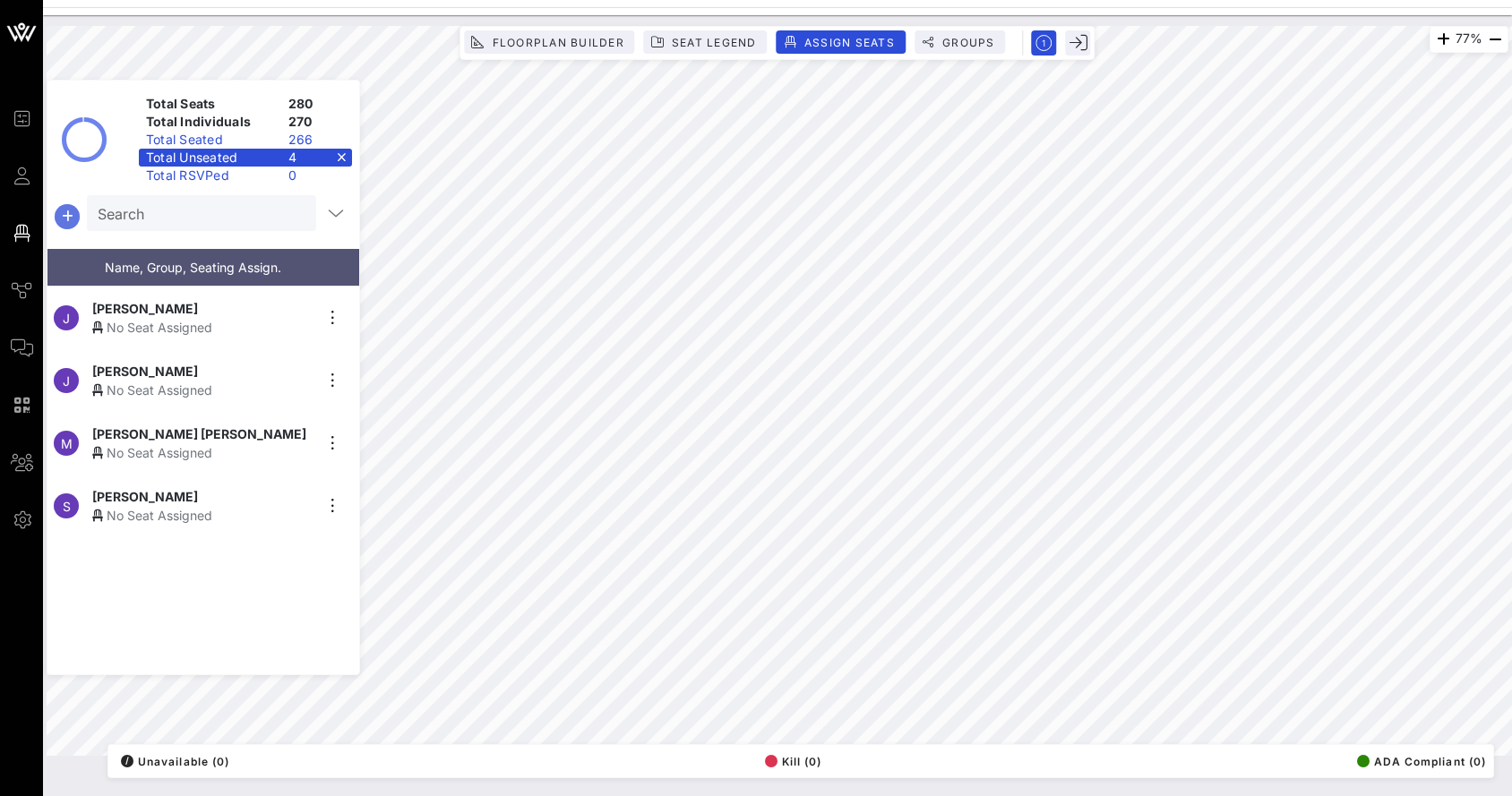
click at [71, 215] on icon "button" at bounding box center [68, 217] width 22 height 22
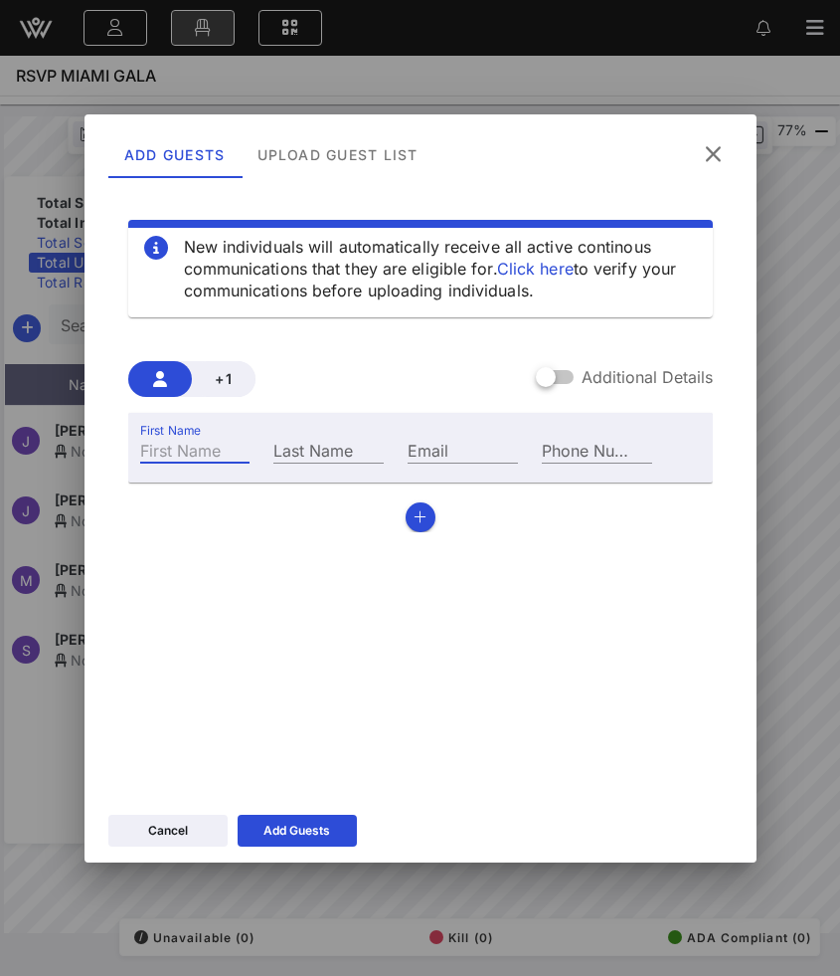
click at [169, 440] on div "First Name" at bounding box center [195, 450] width 110 height 26
paste input "[PERSON_NAME]"
click at [206, 447] on input "[PERSON_NAME]" at bounding box center [195, 450] width 110 height 26
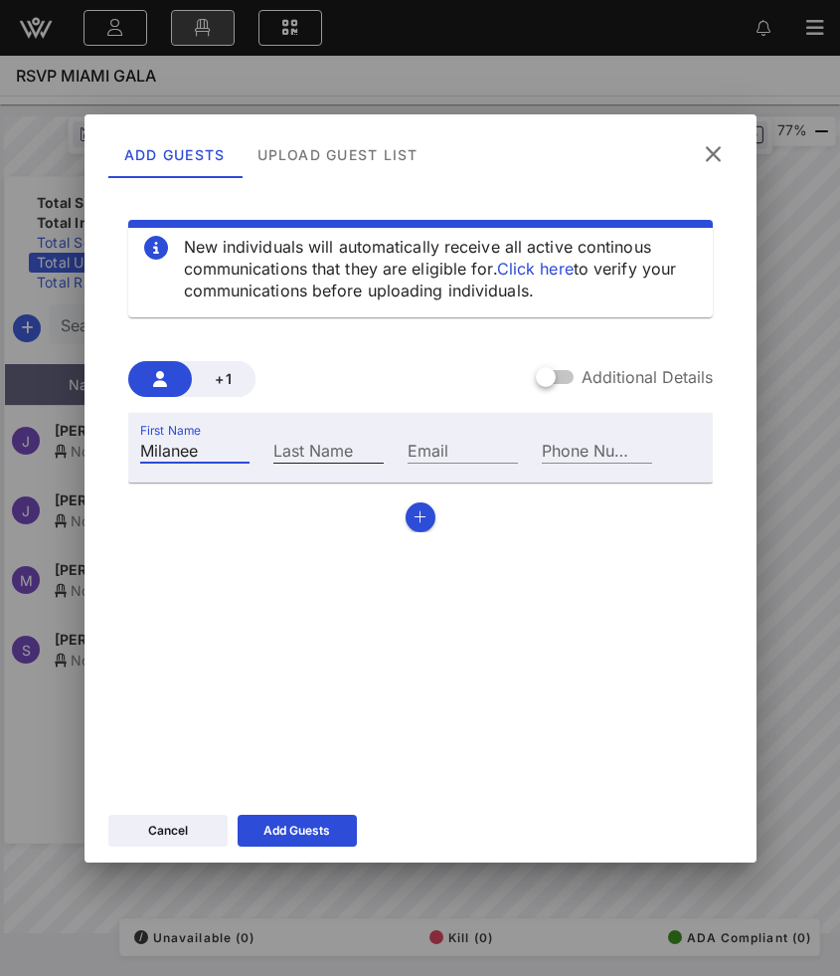
scroll to position [0, 0]
type input "Milanee"
click at [318, 461] on div "Last Name" at bounding box center [328, 450] width 110 height 26
paste input "Benaouadj"
type input "Benaouadj"
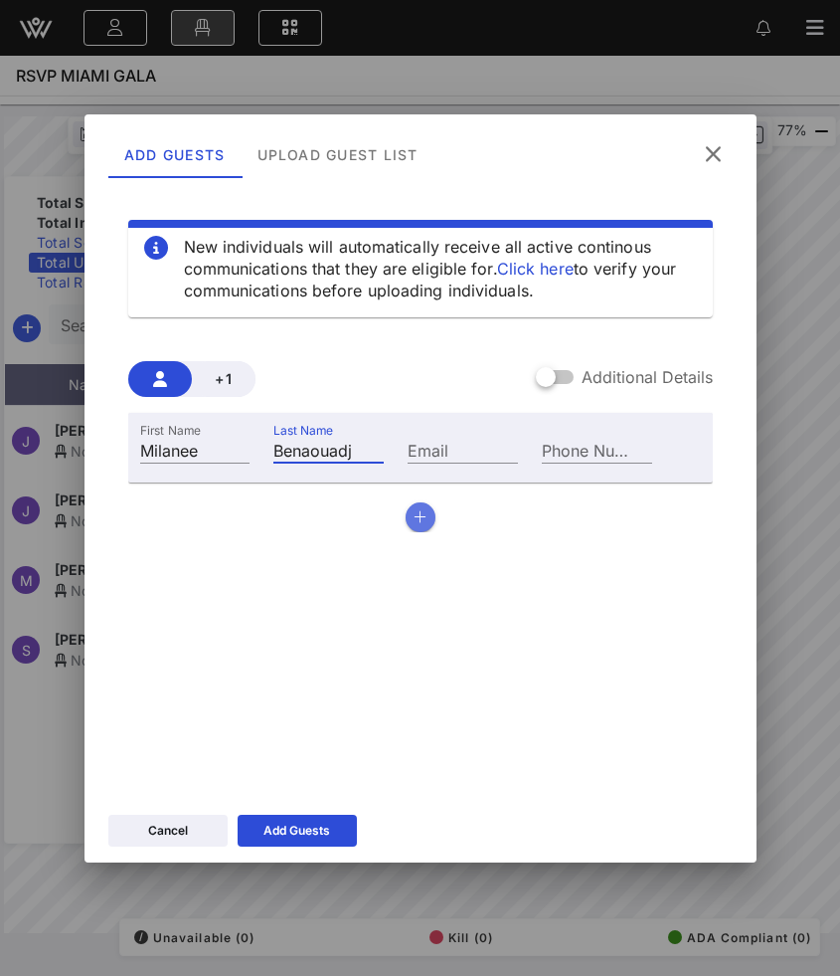
click at [421, 516] on icon "button" at bounding box center [420, 517] width 13 height 14
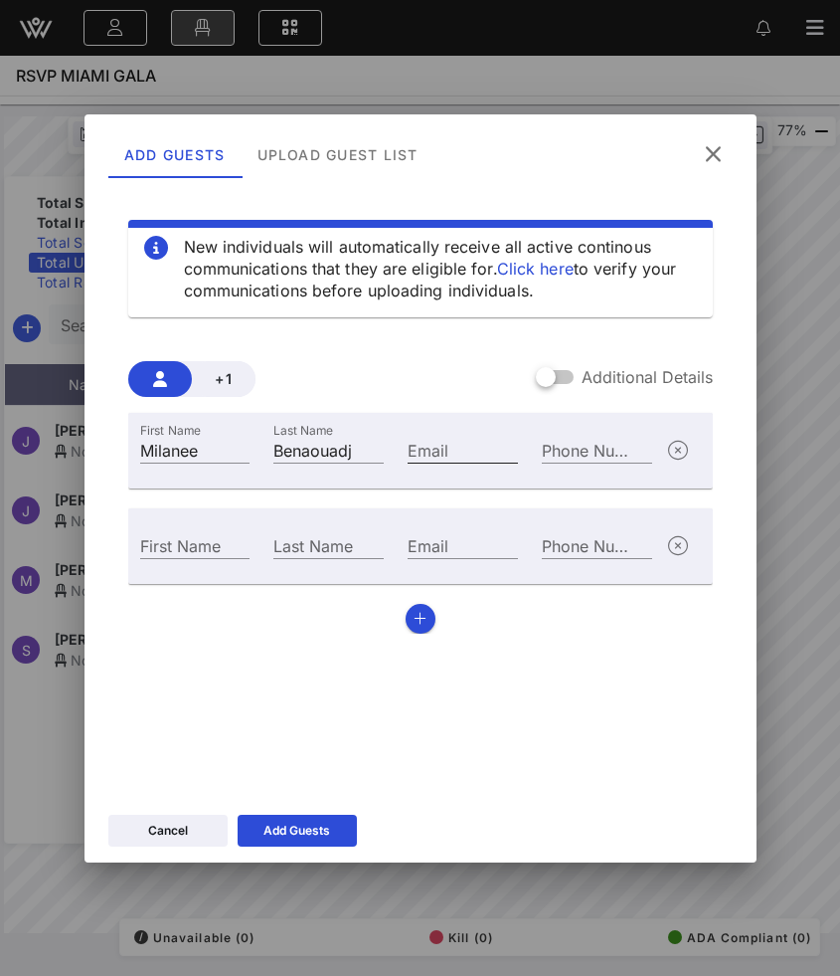
click at [426, 449] on div "Email" at bounding box center [463, 450] width 110 height 26
paste input "[EMAIL_ADDRESS][DOMAIN_NAME]"
type input "[EMAIL_ADDRESS][DOMAIN_NAME]"
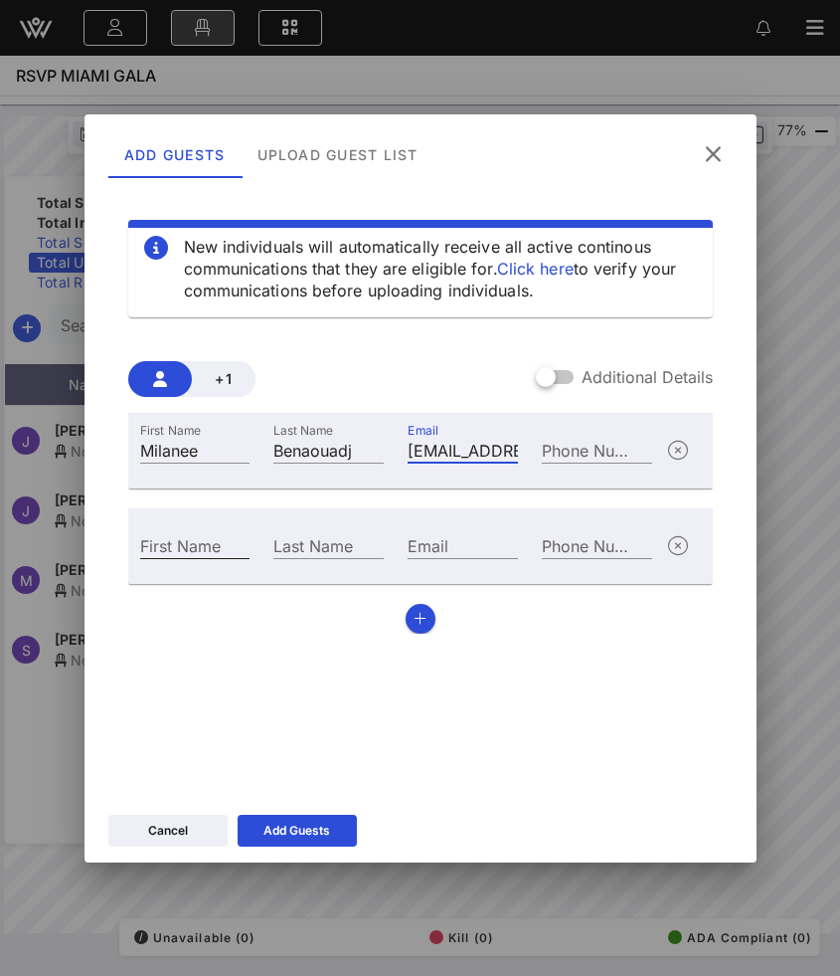
click at [140, 542] on div "First Name" at bounding box center [195, 545] width 110 height 26
paste input "[PERSON_NAME]"
click at [216, 544] on input "[PERSON_NAME]" at bounding box center [195, 545] width 110 height 26
type input "[PERSON_NAME]"
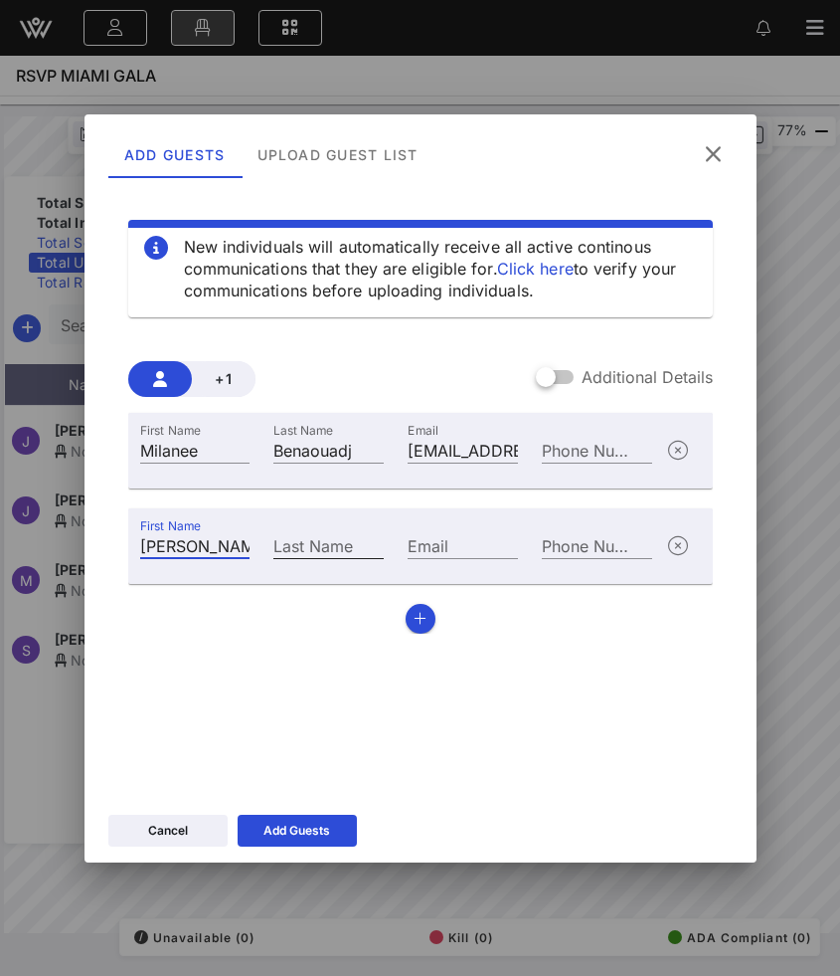
click at [331, 545] on div "Last Name" at bounding box center [328, 545] width 110 height 26
paste input "Lanaud"
type input "Lanaud"
click at [453, 550] on input "Email" at bounding box center [463, 545] width 110 height 26
paste input "[PERSON_NAME][EMAIL_ADDRESS][DOMAIN_NAME]"
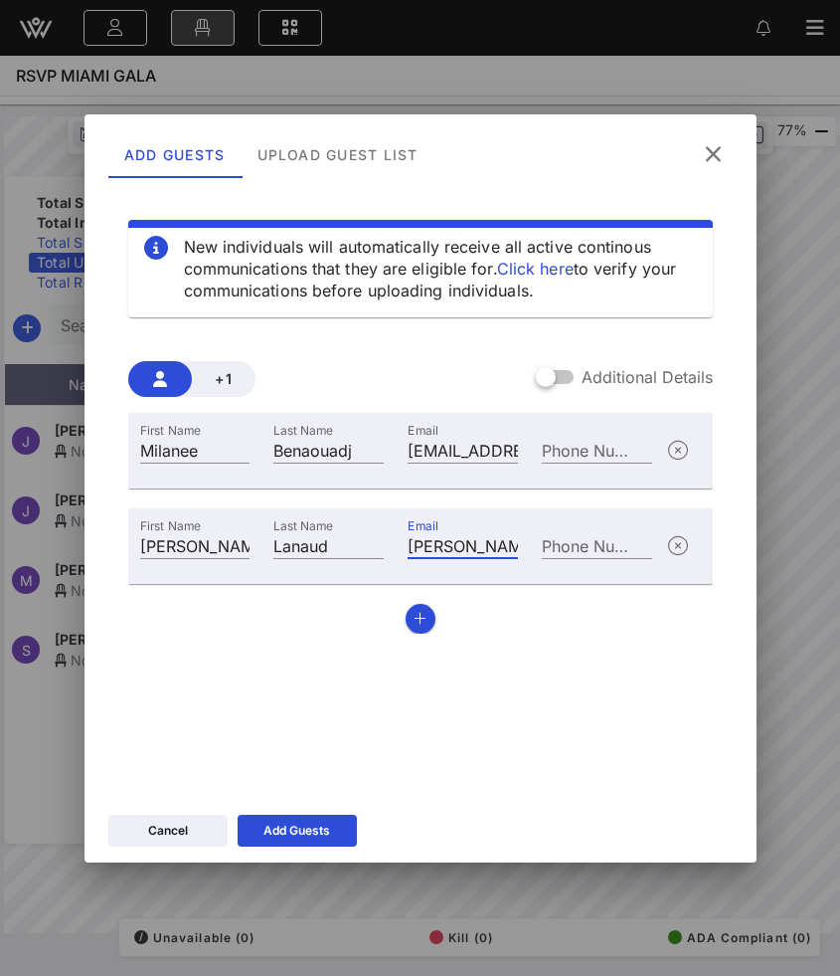
scroll to position [0, 119]
type input "[PERSON_NAME][EMAIL_ADDRESS][DOMAIN_NAME]"
click at [555, 379] on div at bounding box center [546, 377] width 34 height 34
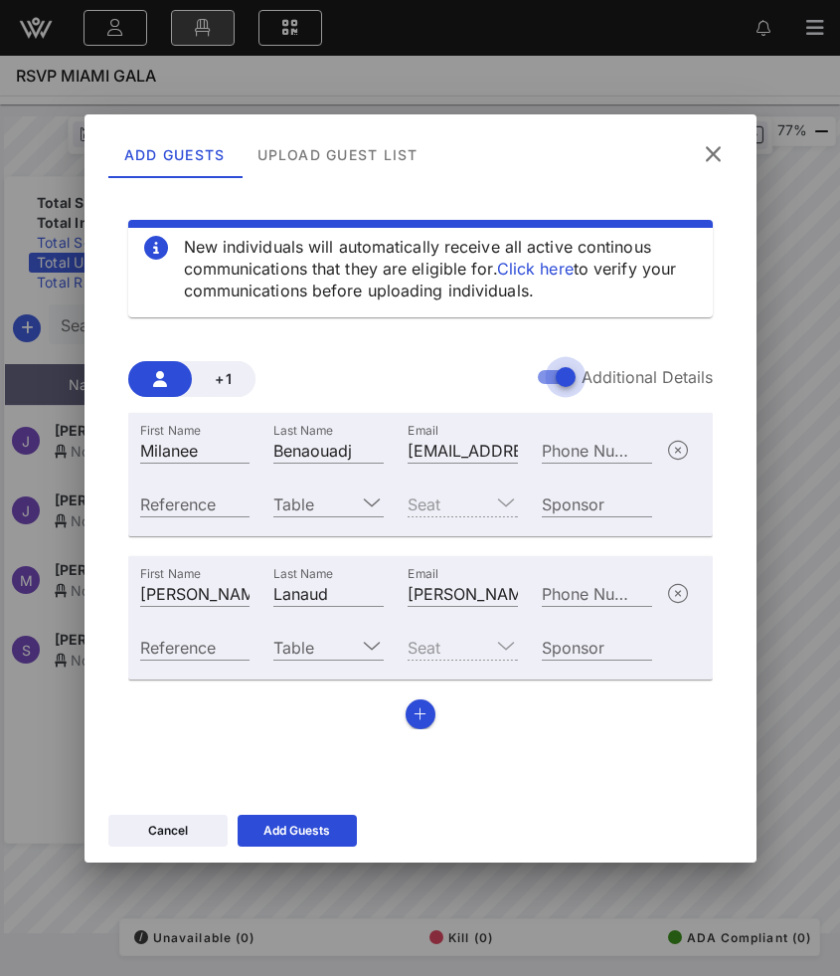
click at [555, 379] on div at bounding box center [566, 377] width 34 height 34
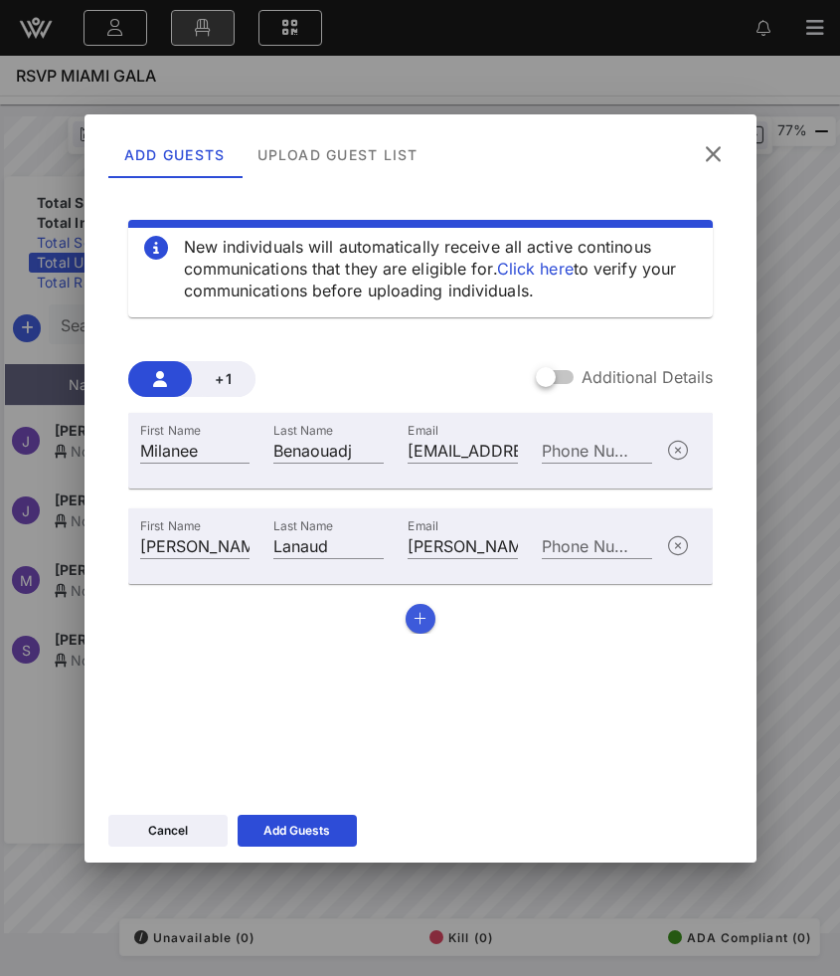
click at [423, 619] on icon "button" at bounding box center [420, 619] width 13 height 14
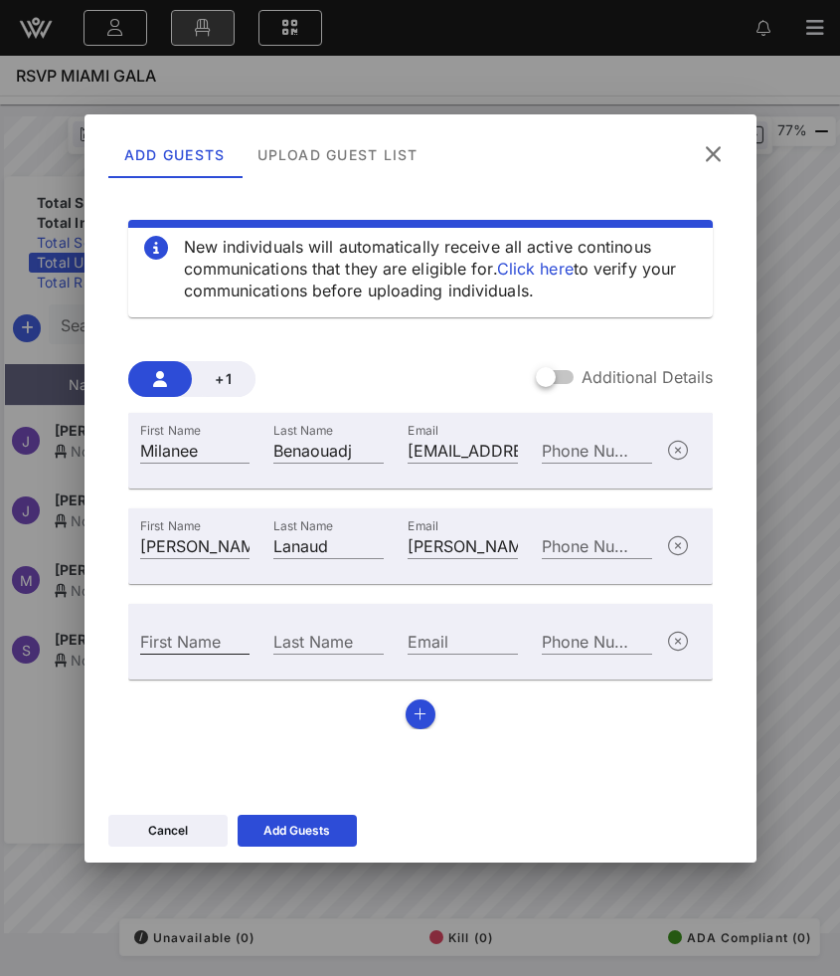
click at [177, 633] on div "First Name" at bounding box center [195, 640] width 110 height 26
paste input "[PERSON_NAME]"
click at [216, 633] on input "[PERSON_NAME]" at bounding box center [195, 640] width 110 height 26
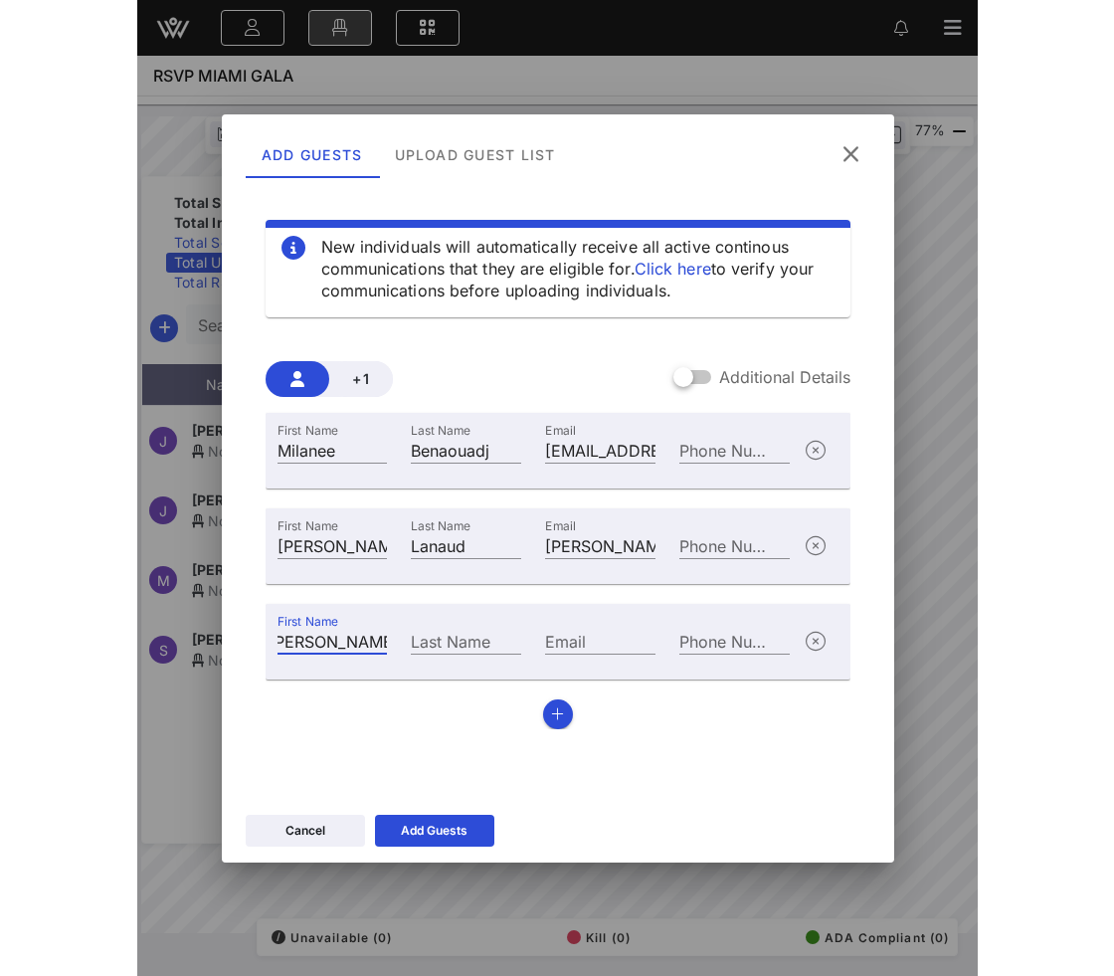
scroll to position [0, 0]
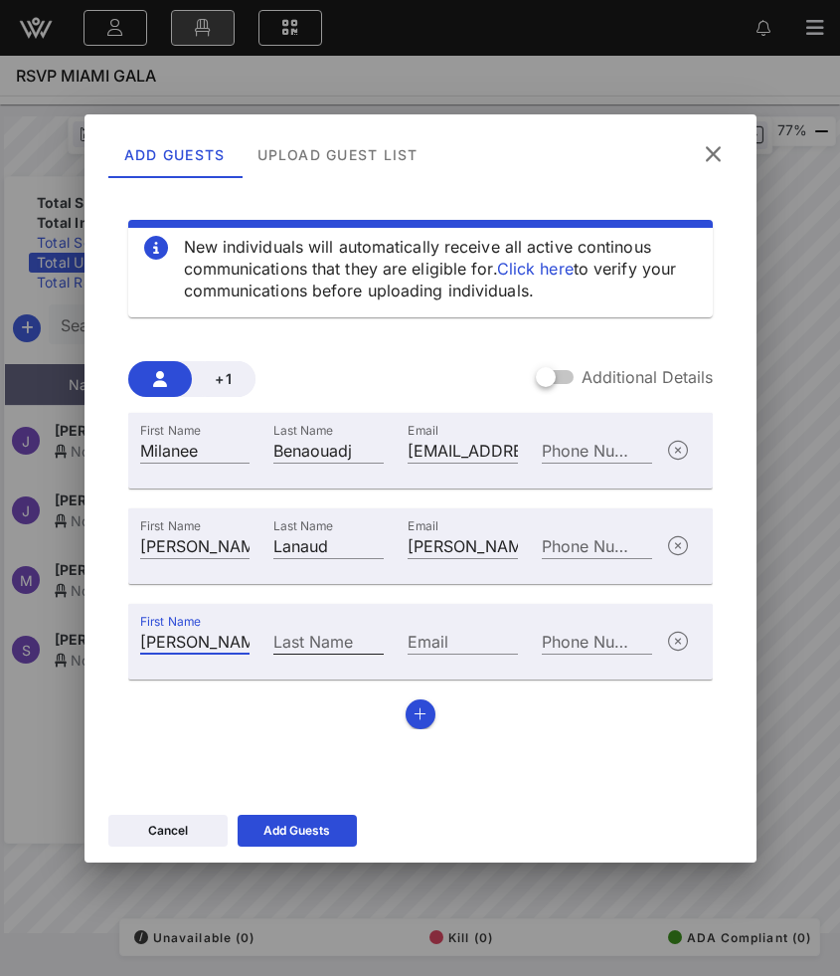
type input "[PERSON_NAME]"
click at [308, 642] on input "Last Name" at bounding box center [328, 640] width 110 height 26
paste input "[PERSON_NAME]"
type input "[PERSON_NAME]"
click at [293, 824] on icon at bounding box center [297, 830] width 14 height 12
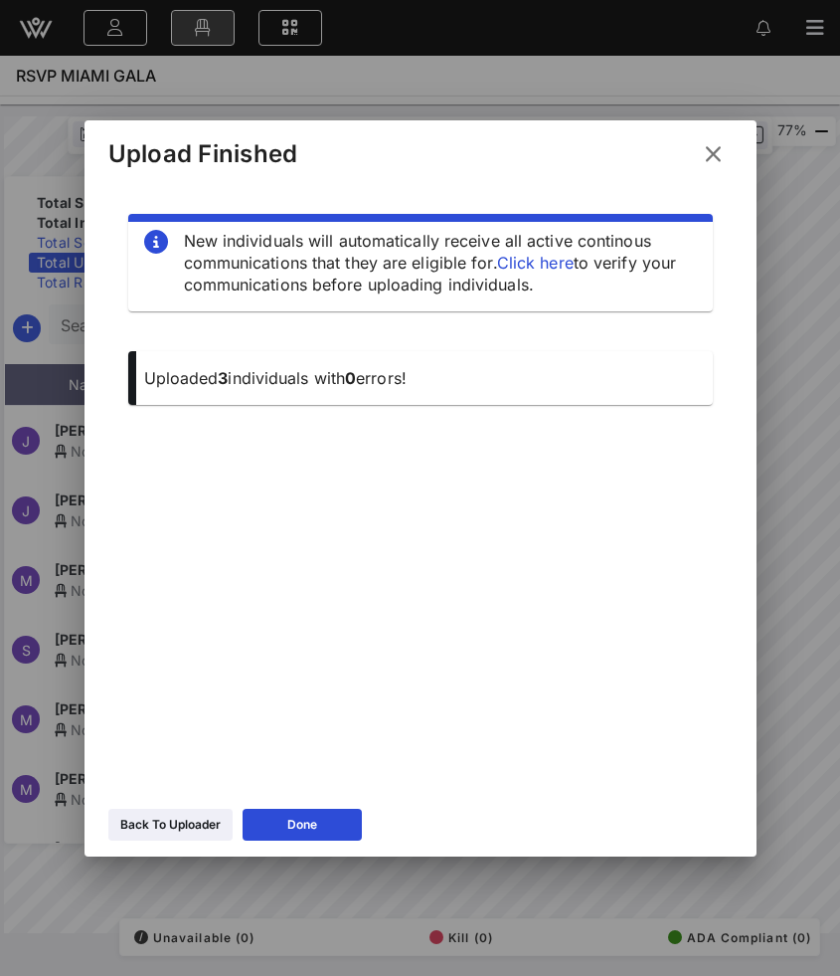
click at [705, 153] on icon at bounding box center [713, 154] width 27 height 24
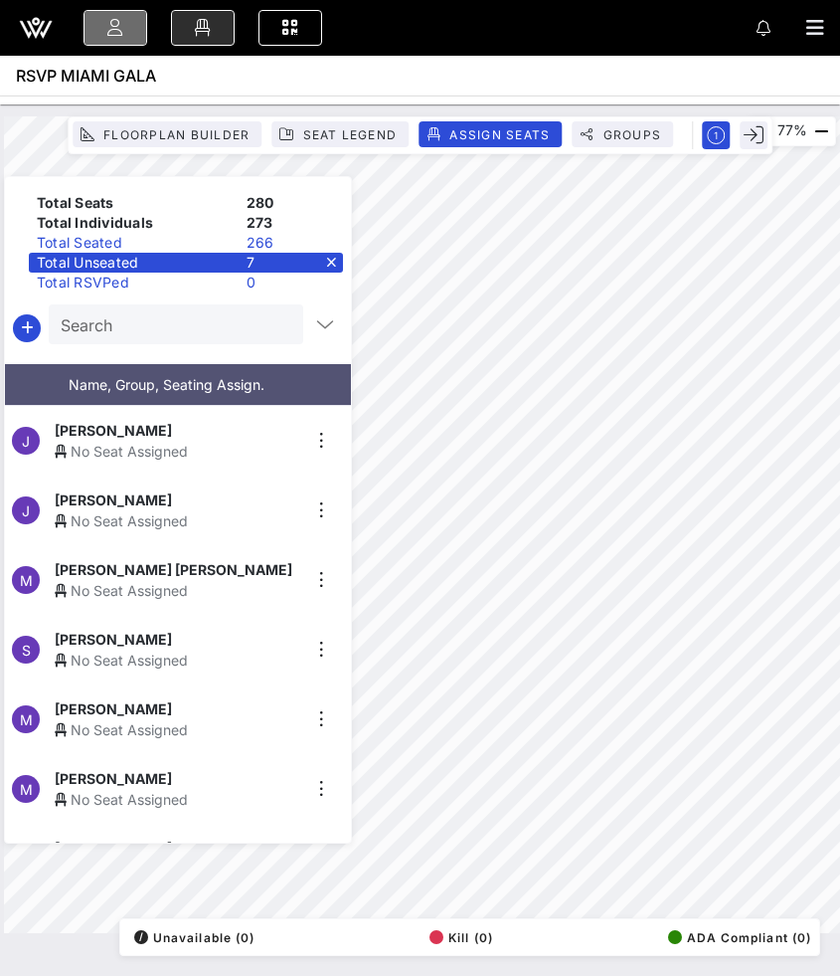
click at [119, 29] on icon at bounding box center [115, 28] width 22 height 2
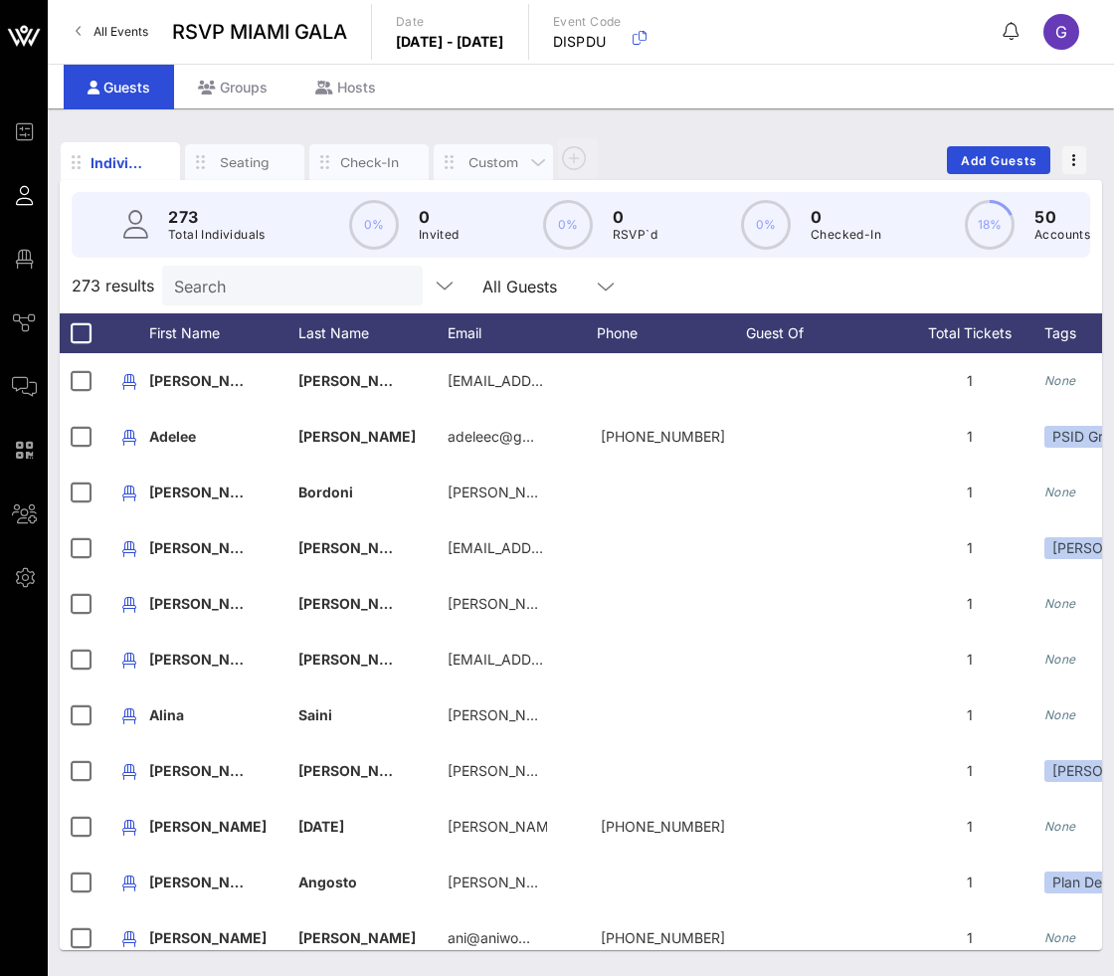
click at [505, 159] on div "Custom" at bounding box center [493, 162] width 60 height 19
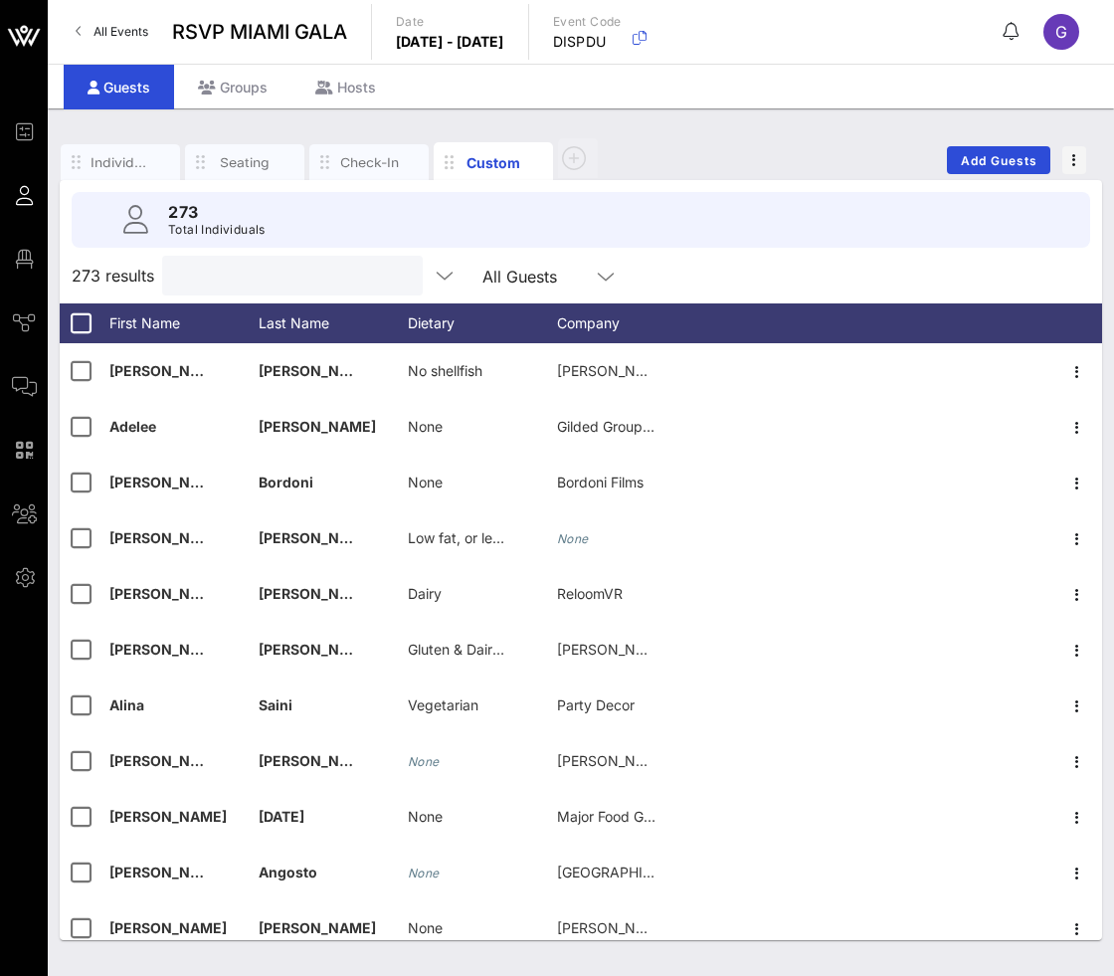
click at [245, 279] on input "text" at bounding box center [290, 276] width 233 height 26
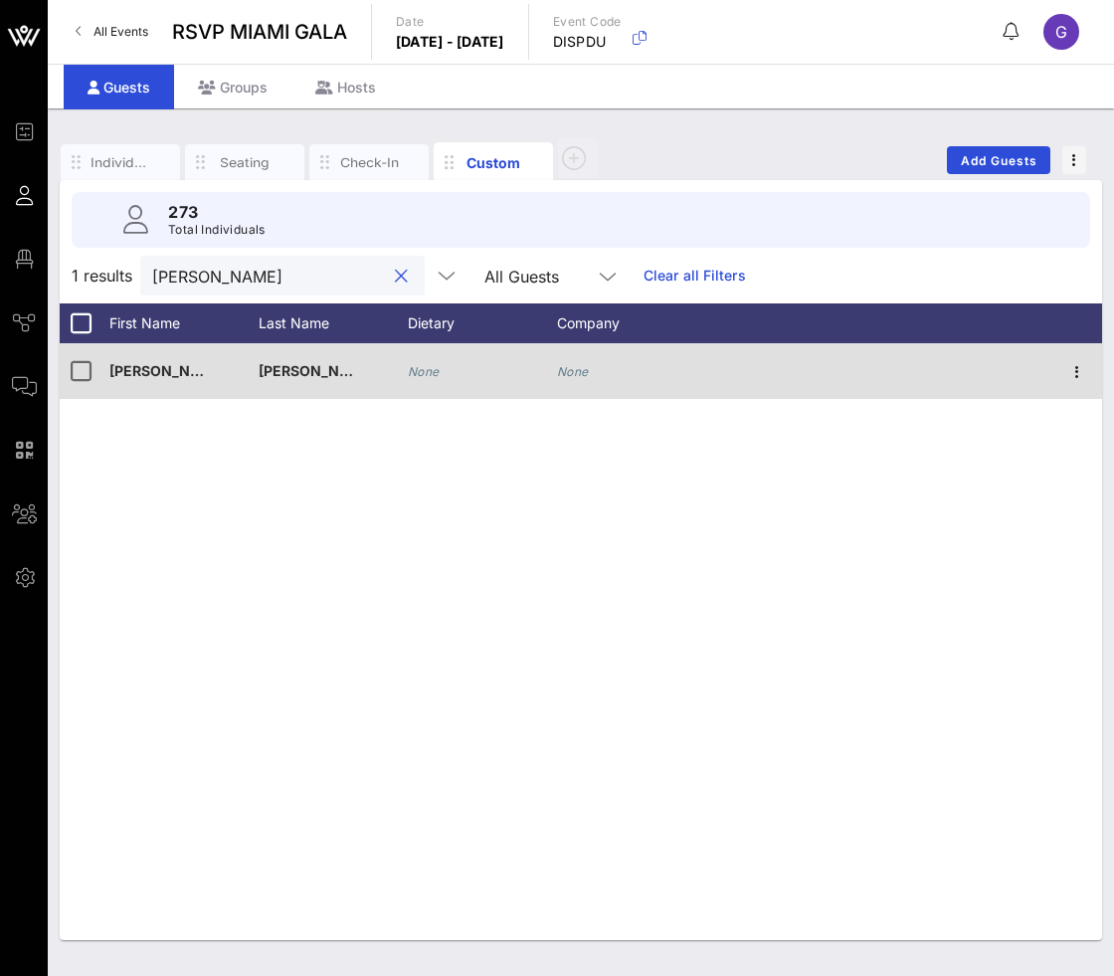
type input "[PERSON_NAME]"
click at [431, 358] on div "None" at bounding box center [424, 371] width 32 height 56
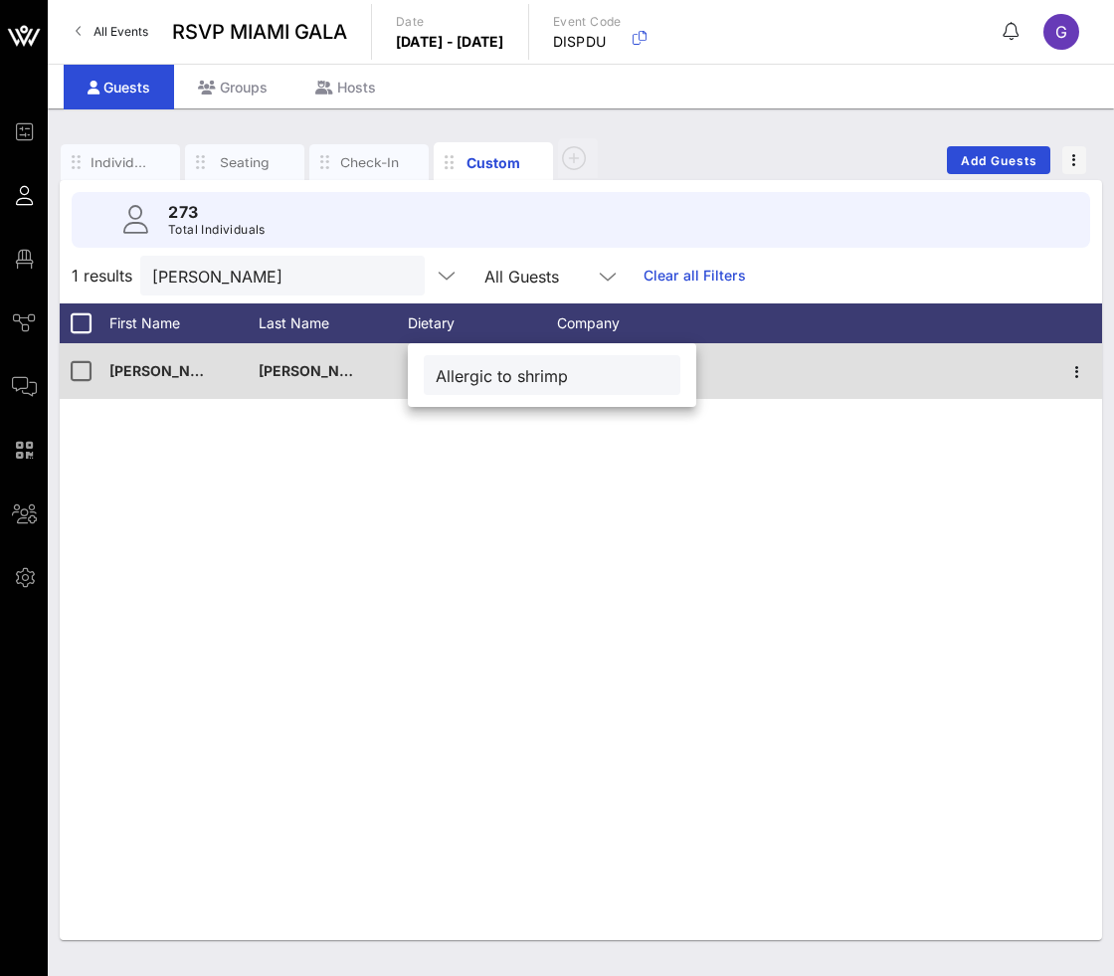
type input "Allergic to shrimp"
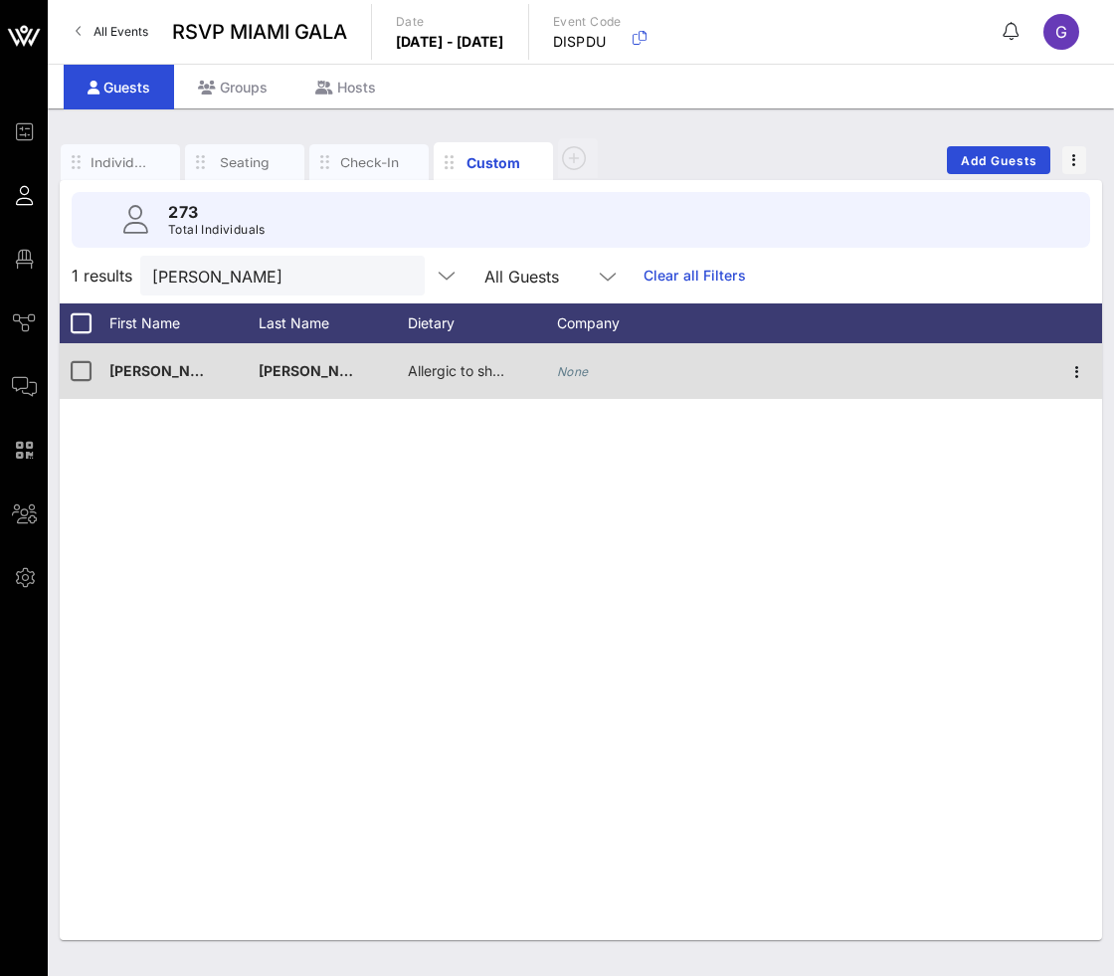
click at [580, 373] on icon "None" at bounding box center [573, 371] width 32 height 15
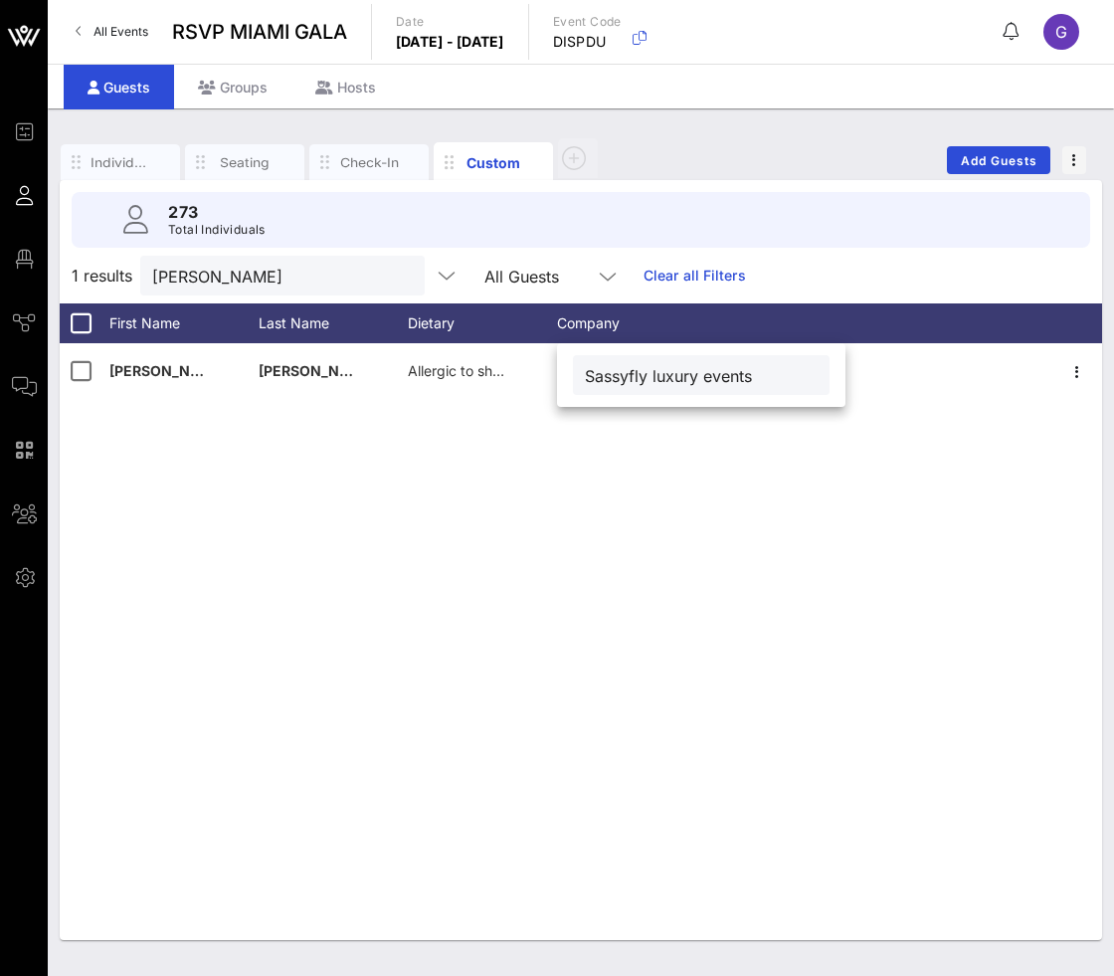
type input "Sassyfly luxury events"
click at [498, 590] on div "J [PERSON_NAME] Allergic to shrimp None" at bounding box center [581, 641] width 1042 height 597
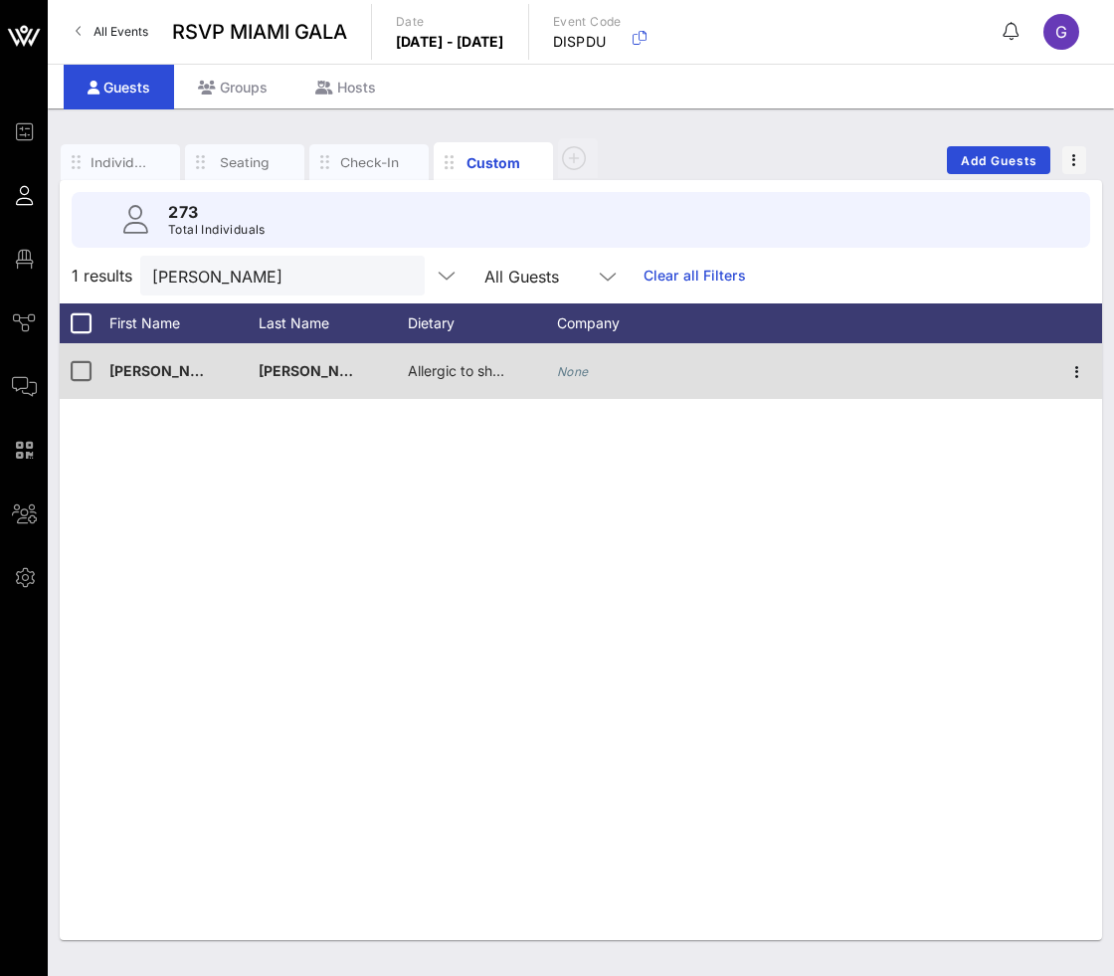
click at [568, 352] on div "None" at bounding box center [573, 371] width 32 height 56
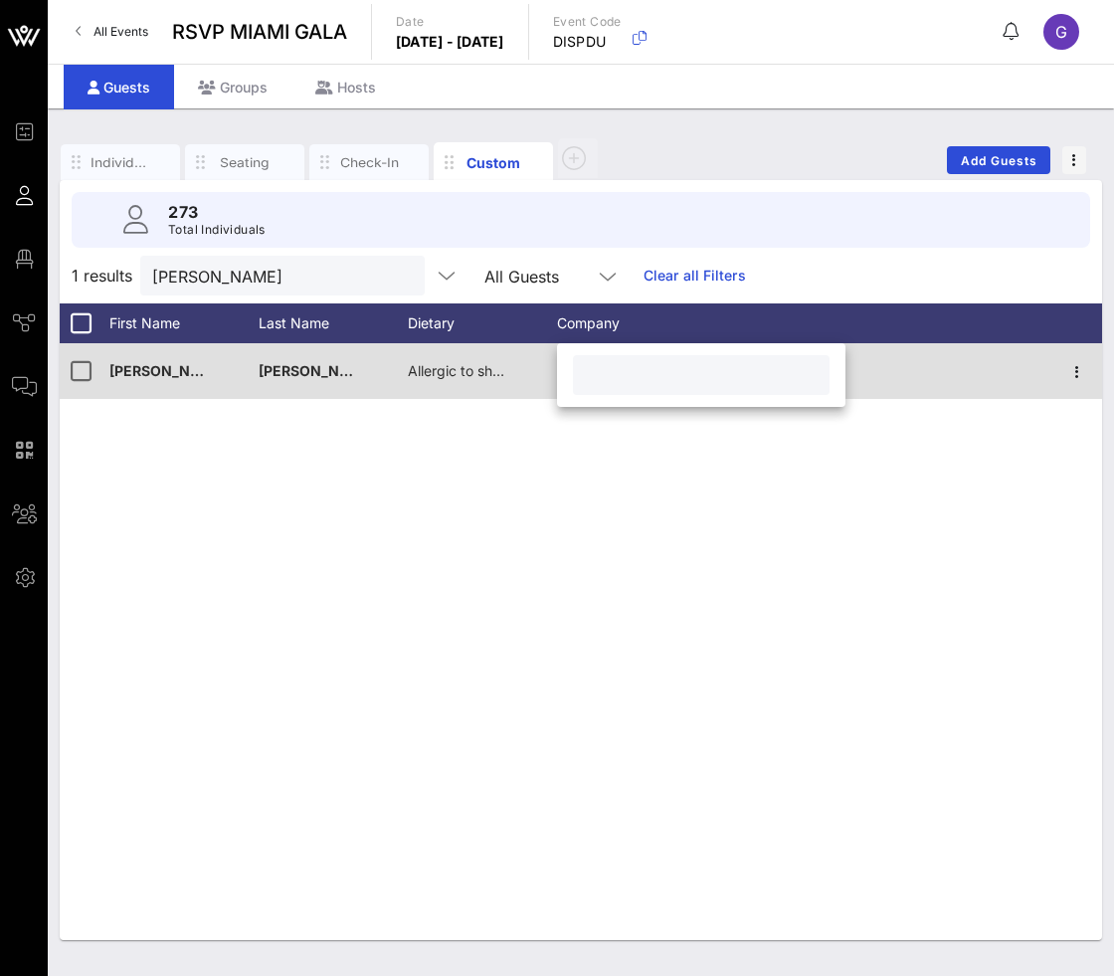
paste input "Sassyfly luxury events"
type input "Sassyfly luxury events"
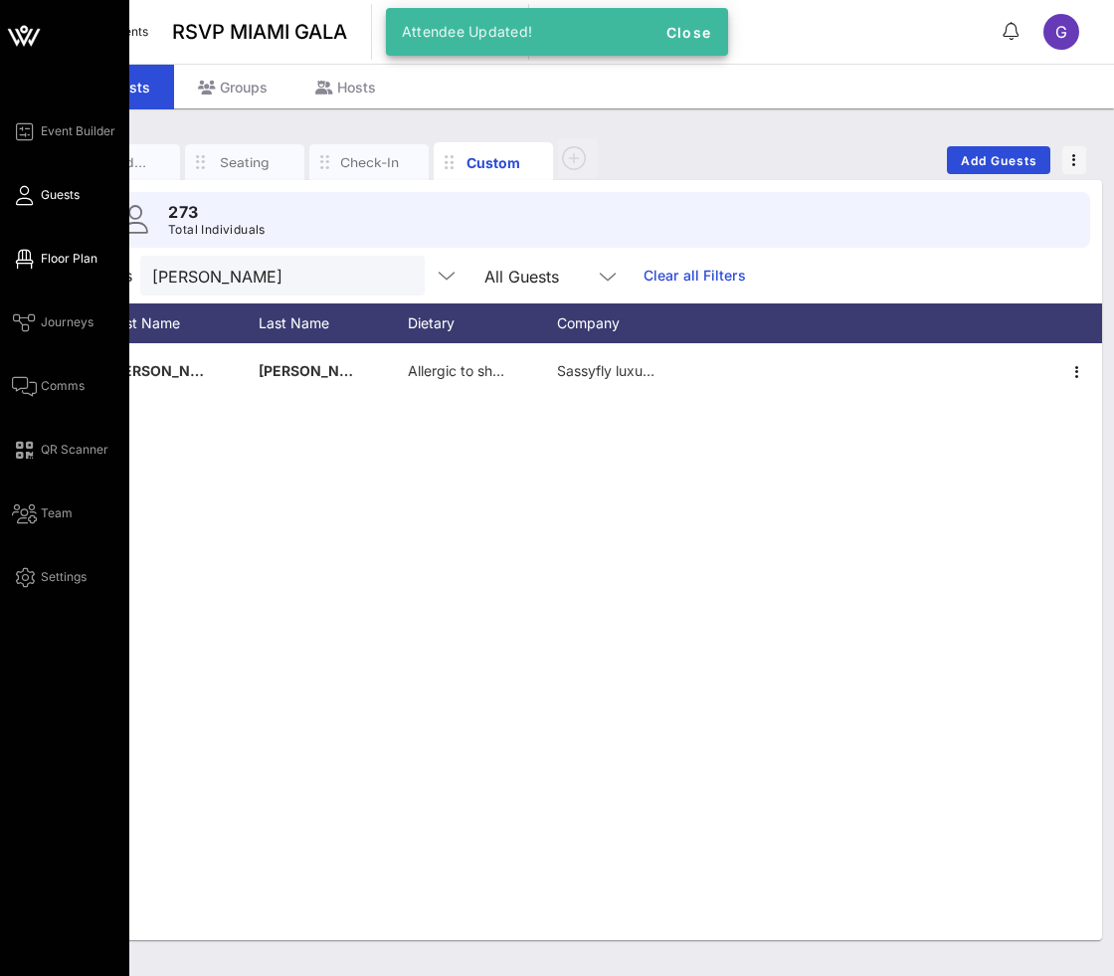
click at [18, 258] on icon at bounding box center [24, 259] width 25 height 3
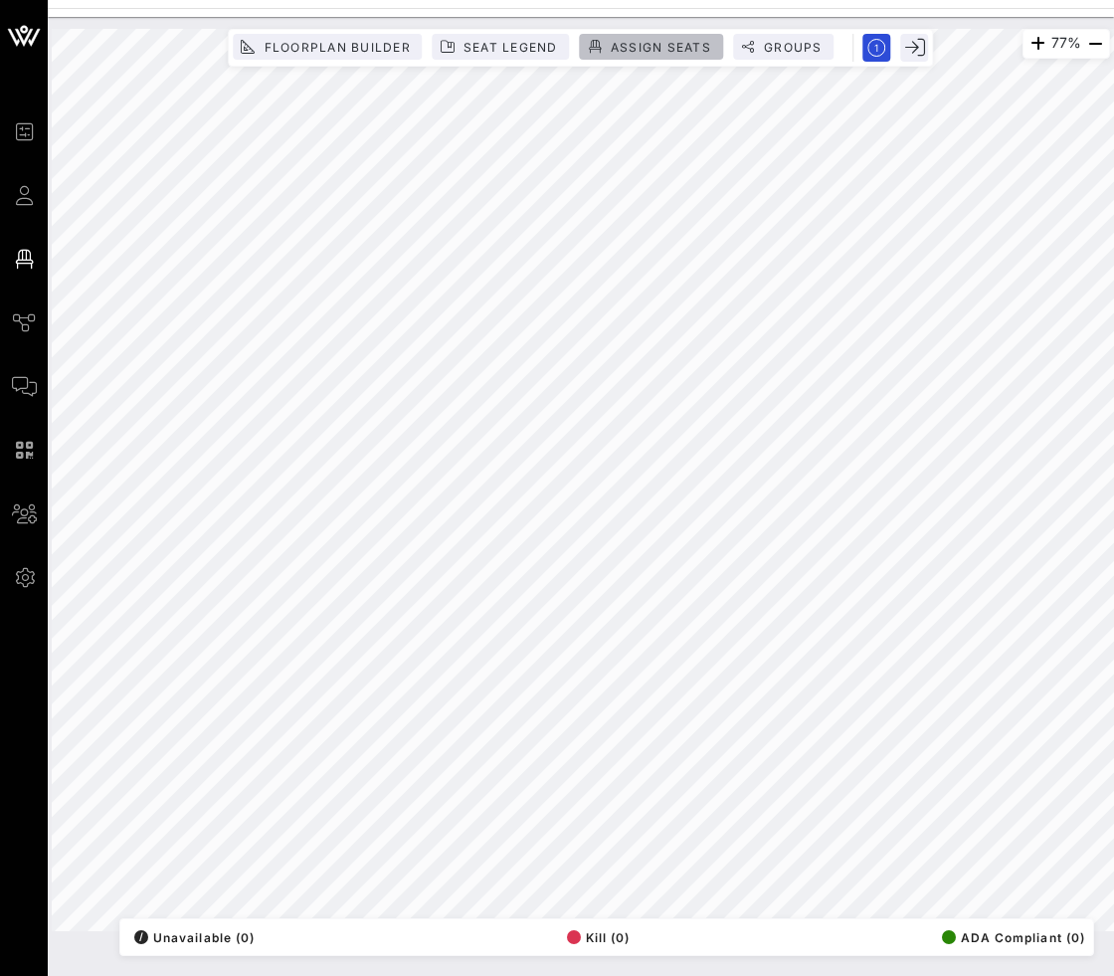
click at [684, 36] on button "Assign Seats" at bounding box center [651, 47] width 143 height 26
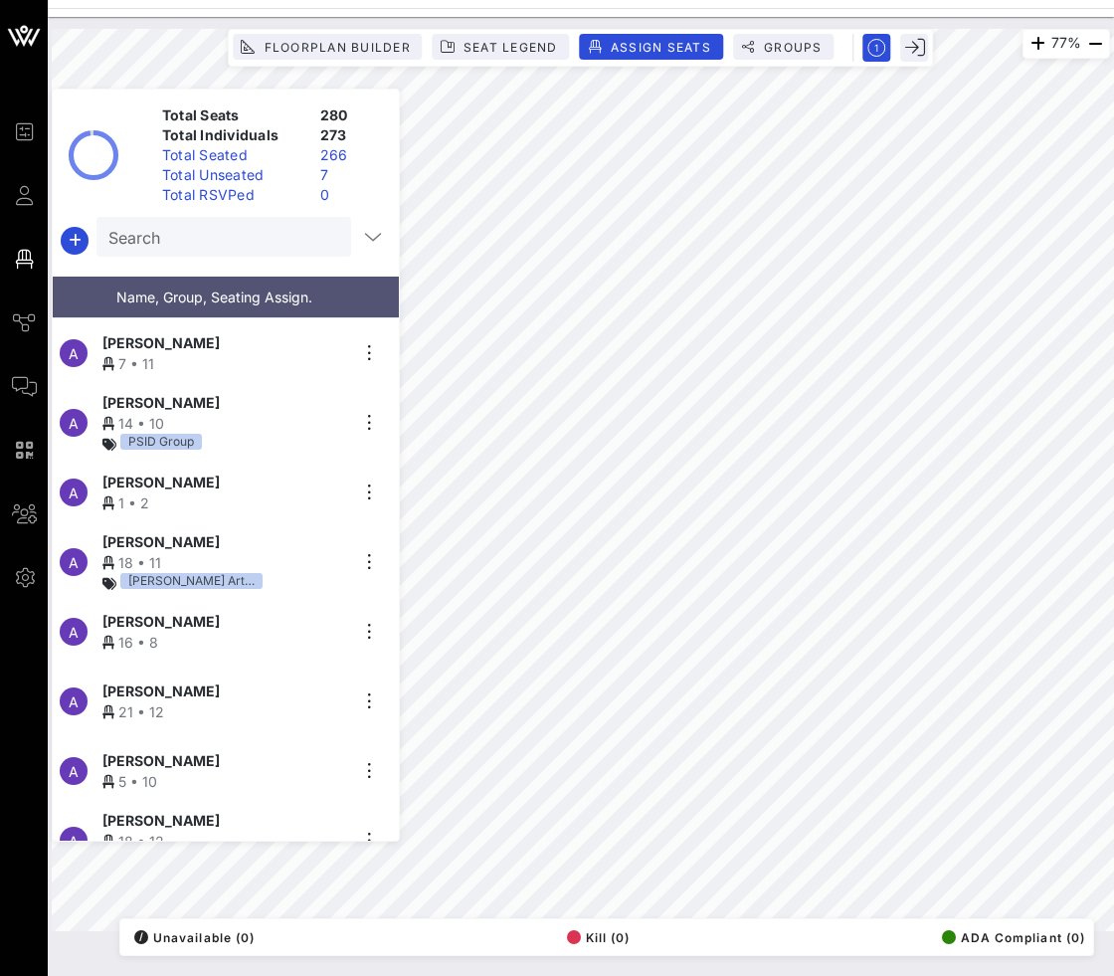
click at [258, 175] on div "Total Unseated" at bounding box center [233, 175] width 158 height 20
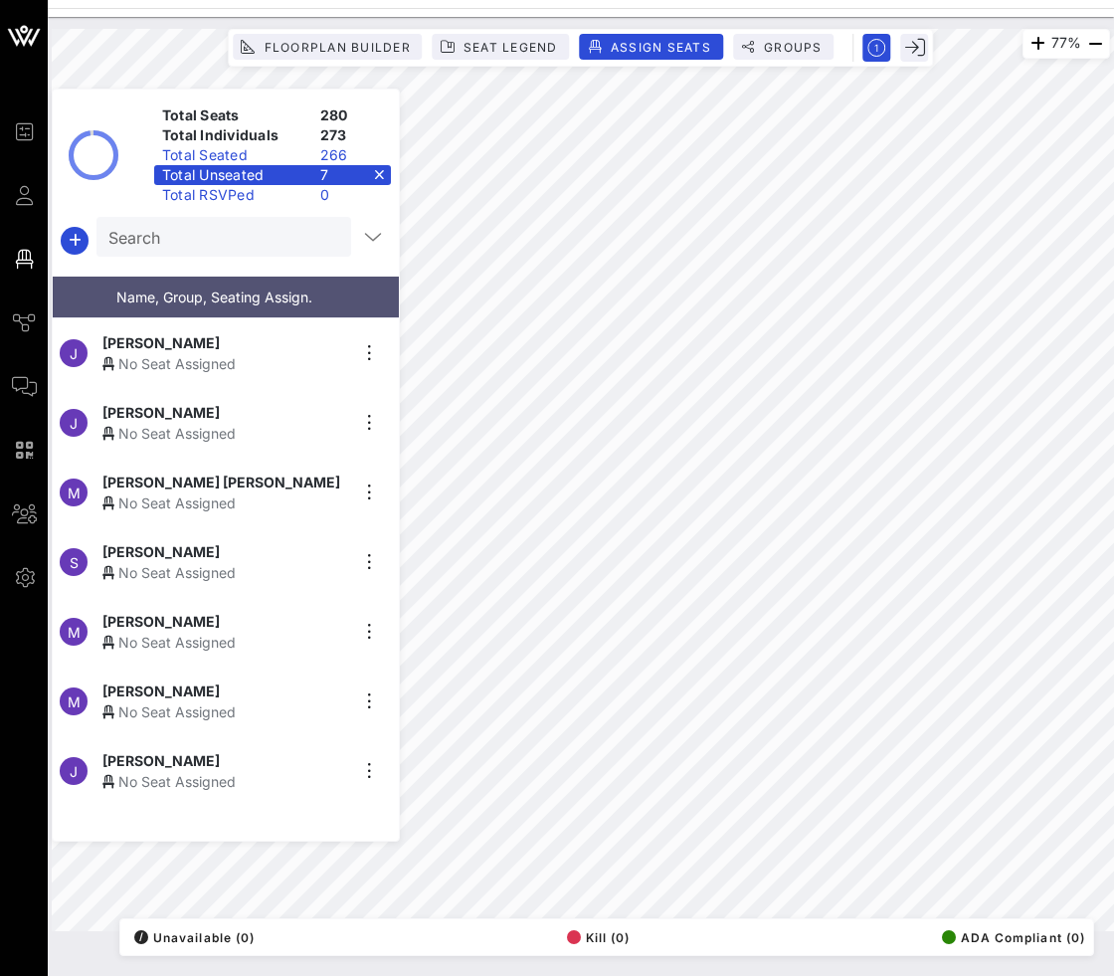
click at [379, 171] on div "Total Unseated 7" at bounding box center [272, 175] width 237 height 20
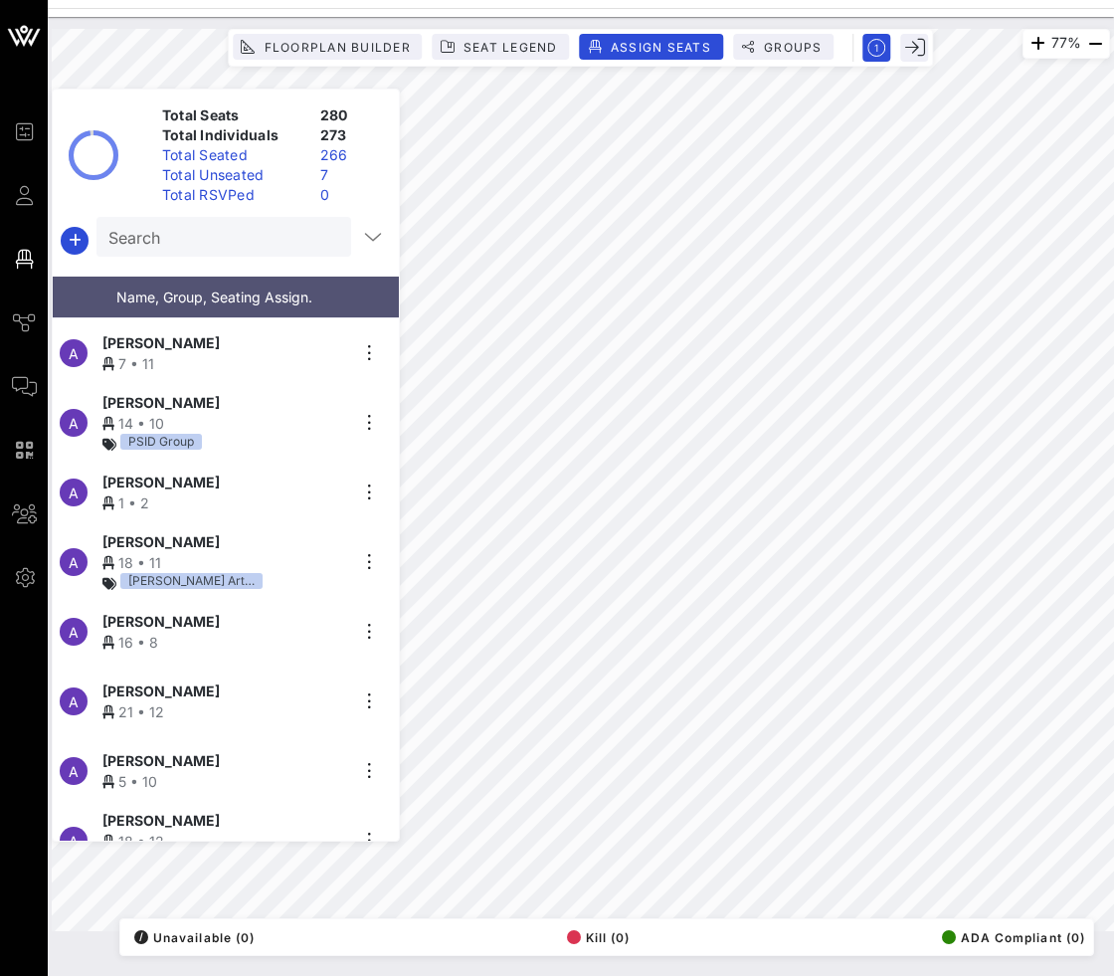
click at [219, 245] on input "Search" at bounding box center [221, 237] width 227 height 26
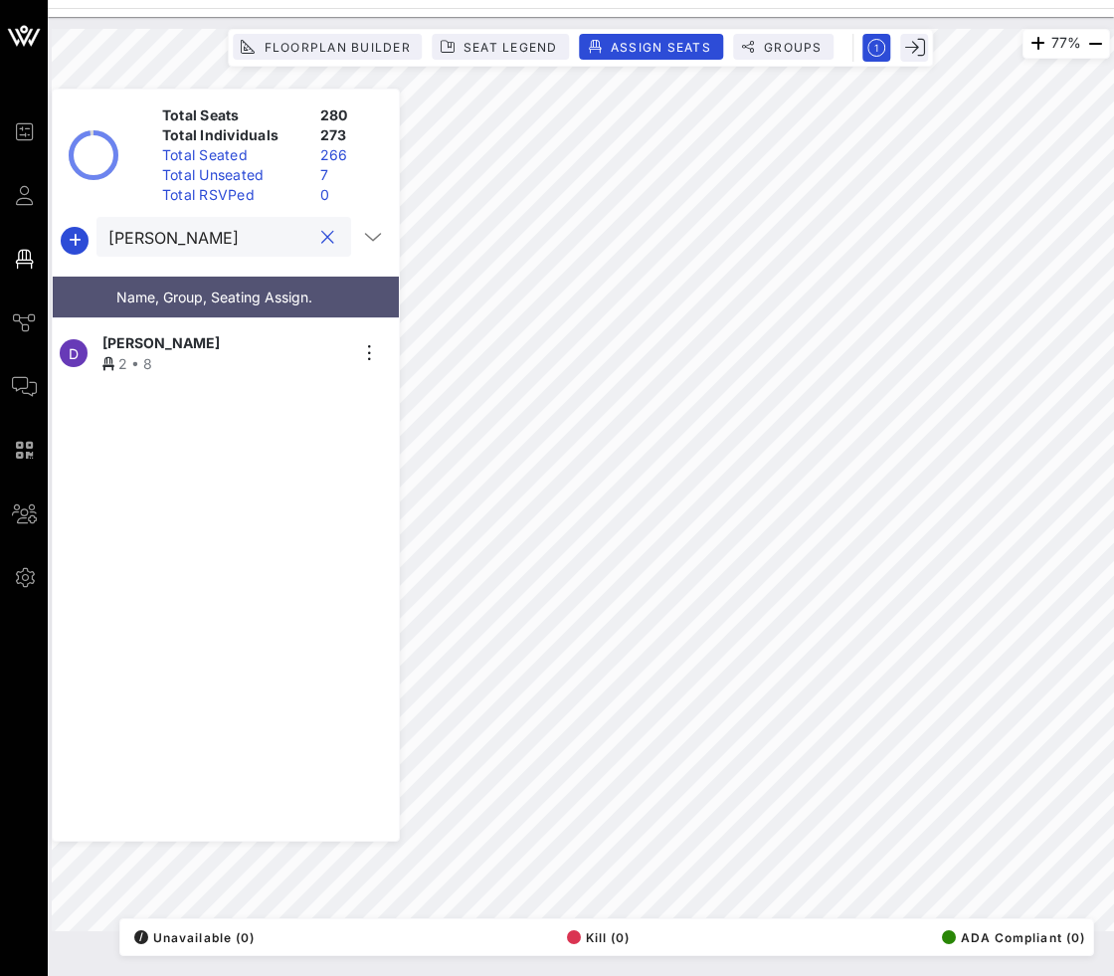
type input "[PERSON_NAME]"
click at [172, 320] on div "D [PERSON_NAME] 2 • 8" at bounding box center [218, 353] width 330 height 70
click at [321, 231] on button "clear icon" at bounding box center [327, 238] width 13 height 20
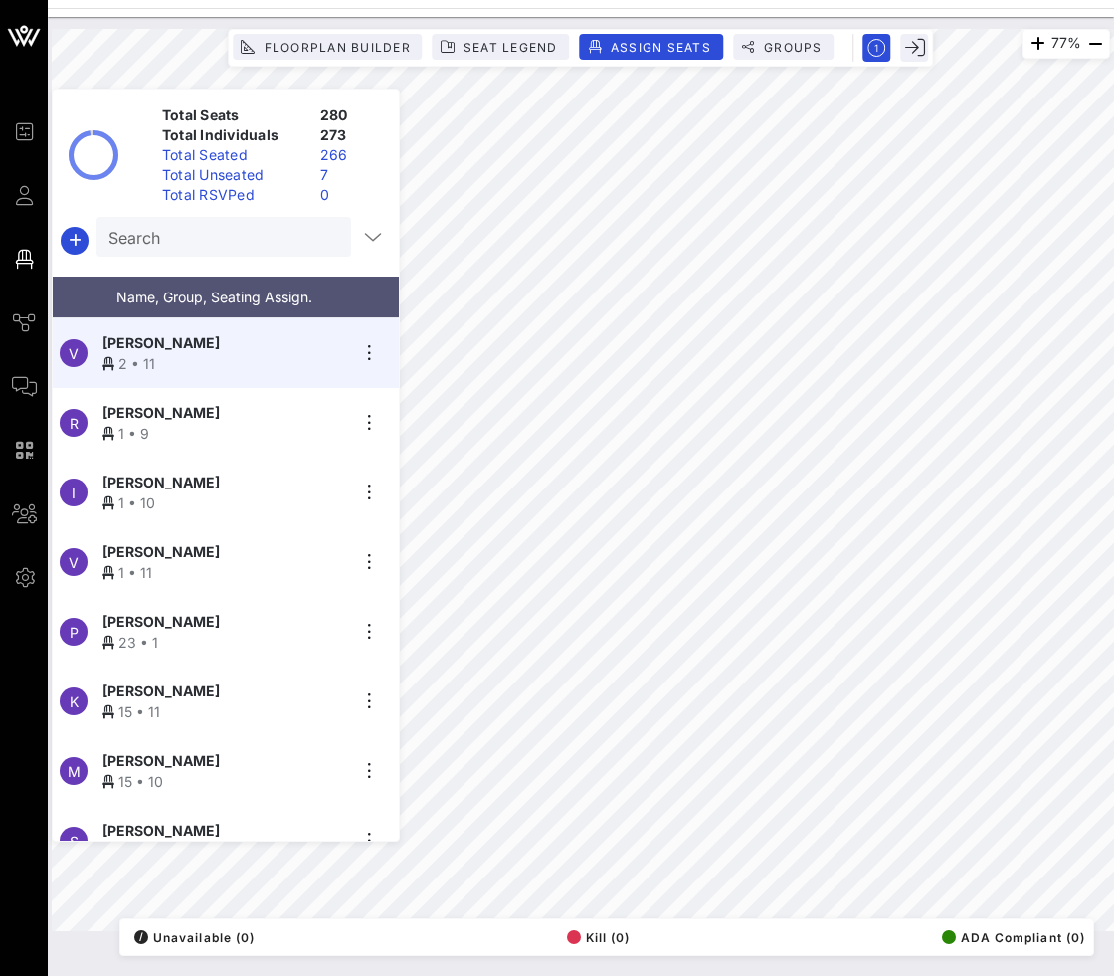
click at [352, 343] on div "V [PERSON_NAME] 2 • 11" at bounding box center [218, 353] width 330 height 70
click at [365, 343] on icon "button" at bounding box center [369, 353] width 24 height 24
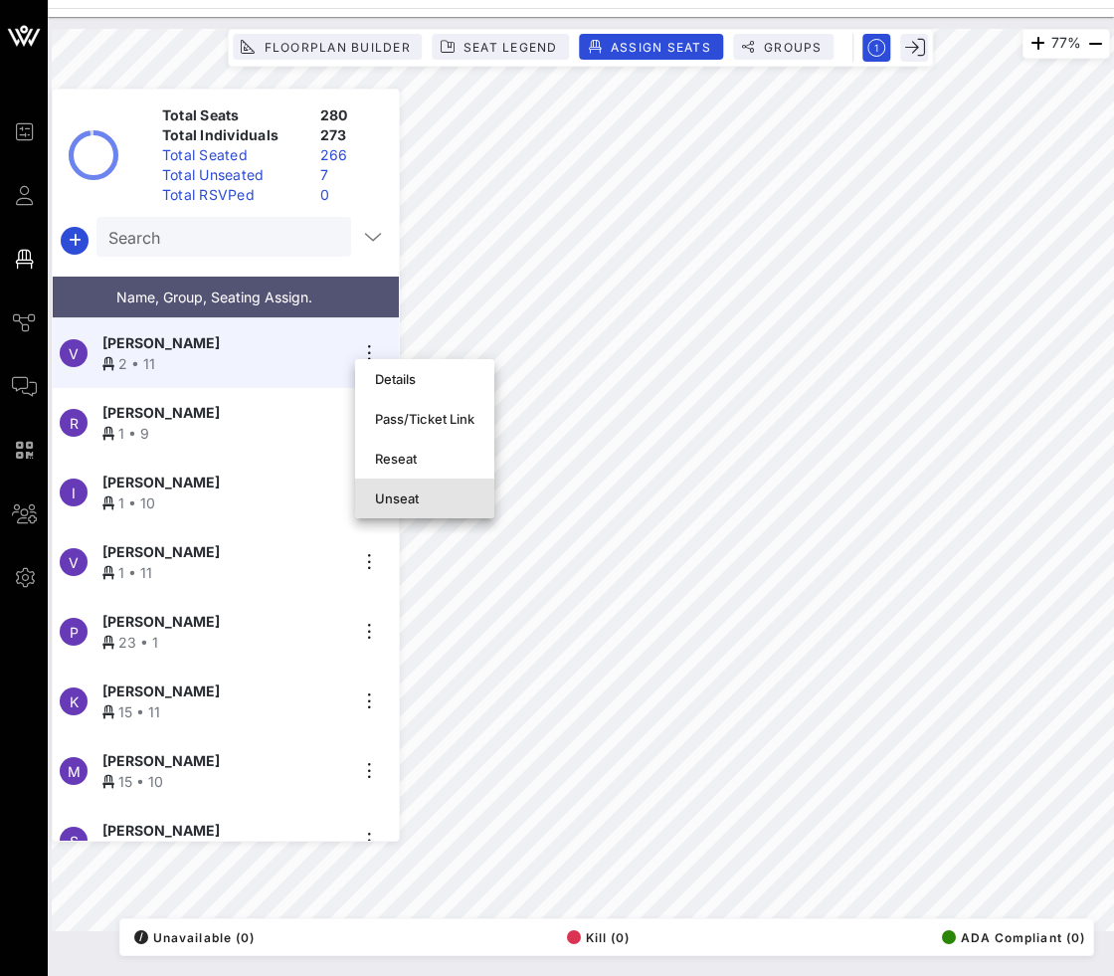
click at [380, 501] on div "Unseat" at bounding box center [424, 498] width 99 height 16
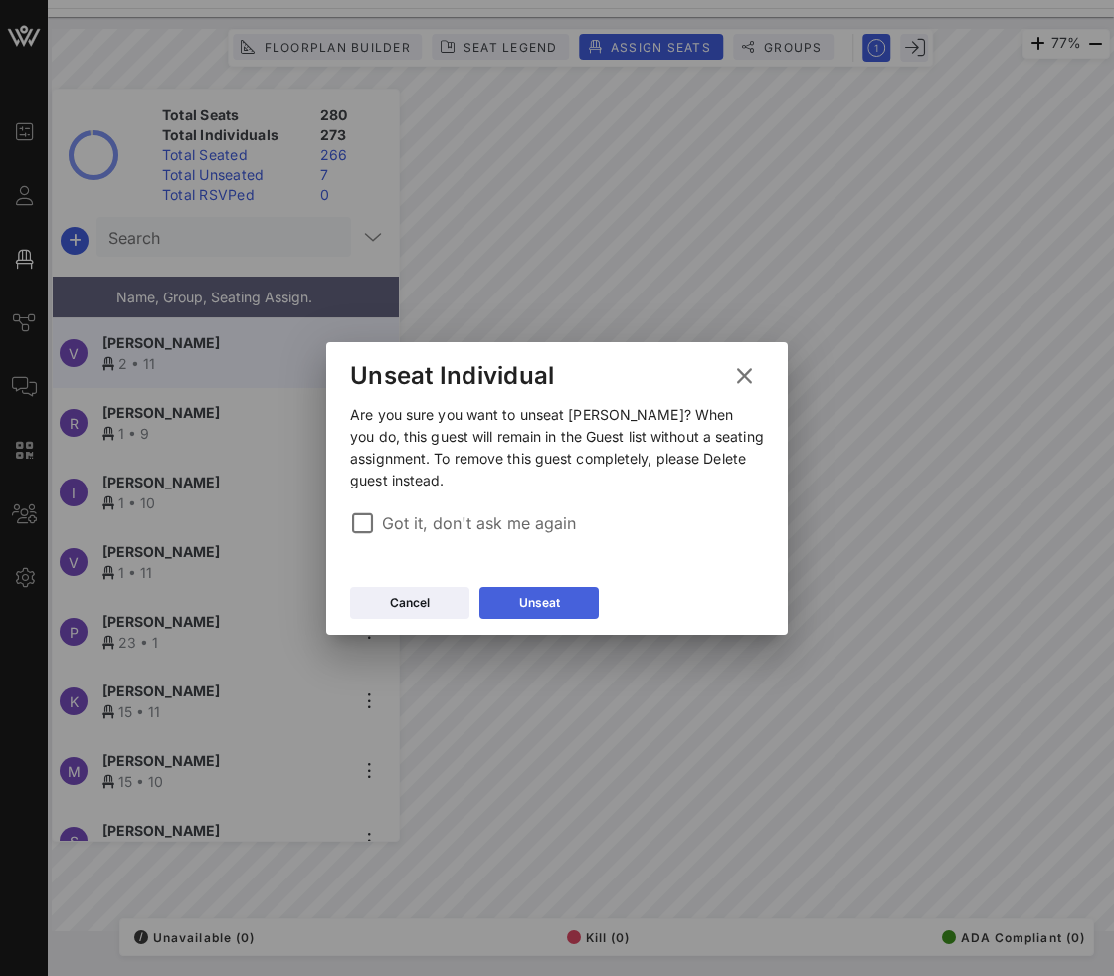
click at [526, 586] on div "Cancel Unseat" at bounding box center [556, 606] width 461 height 58
click at [535, 602] on icon at bounding box center [539, 603] width 14 height 12
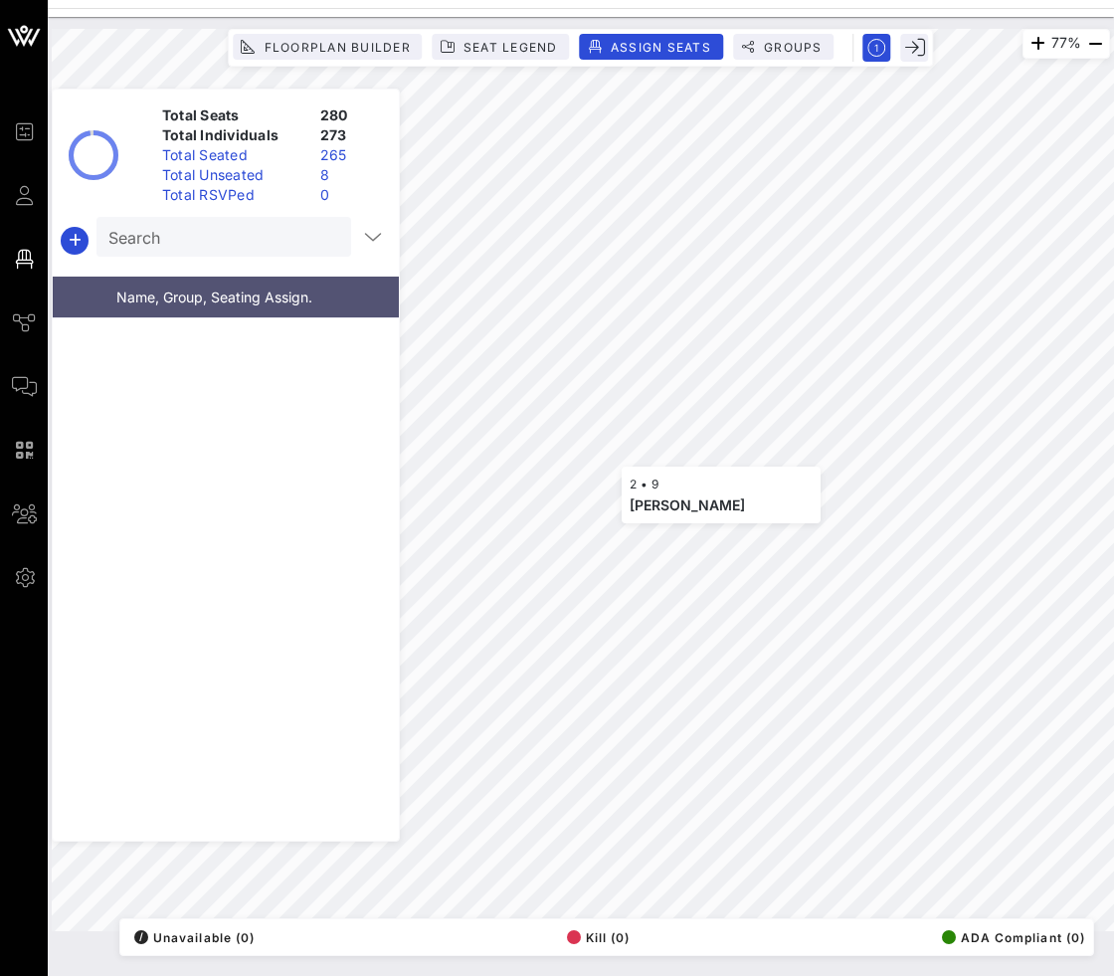
scroll to position [14548, 0]
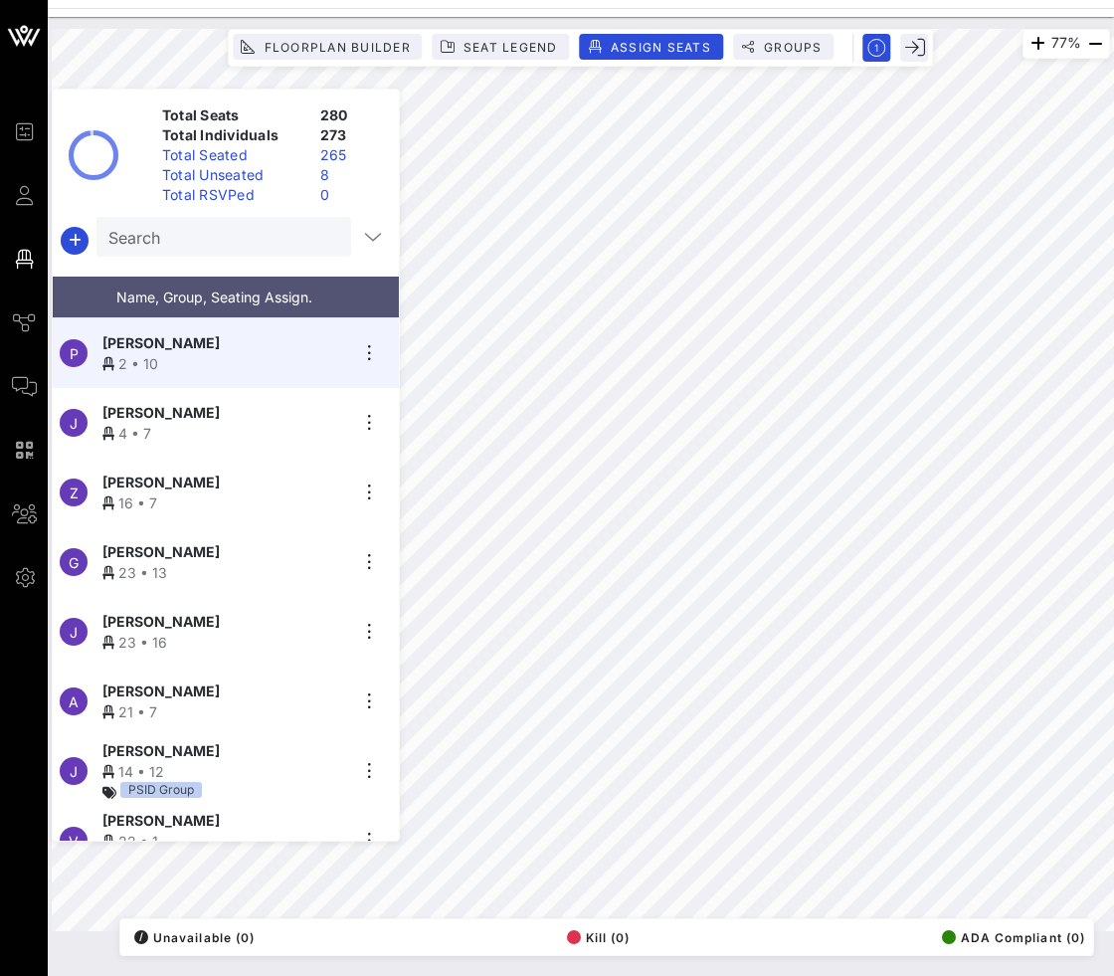
click at [194, 176] on div "Total Unseated" at bounding box center [233, 175] width 158 height 20
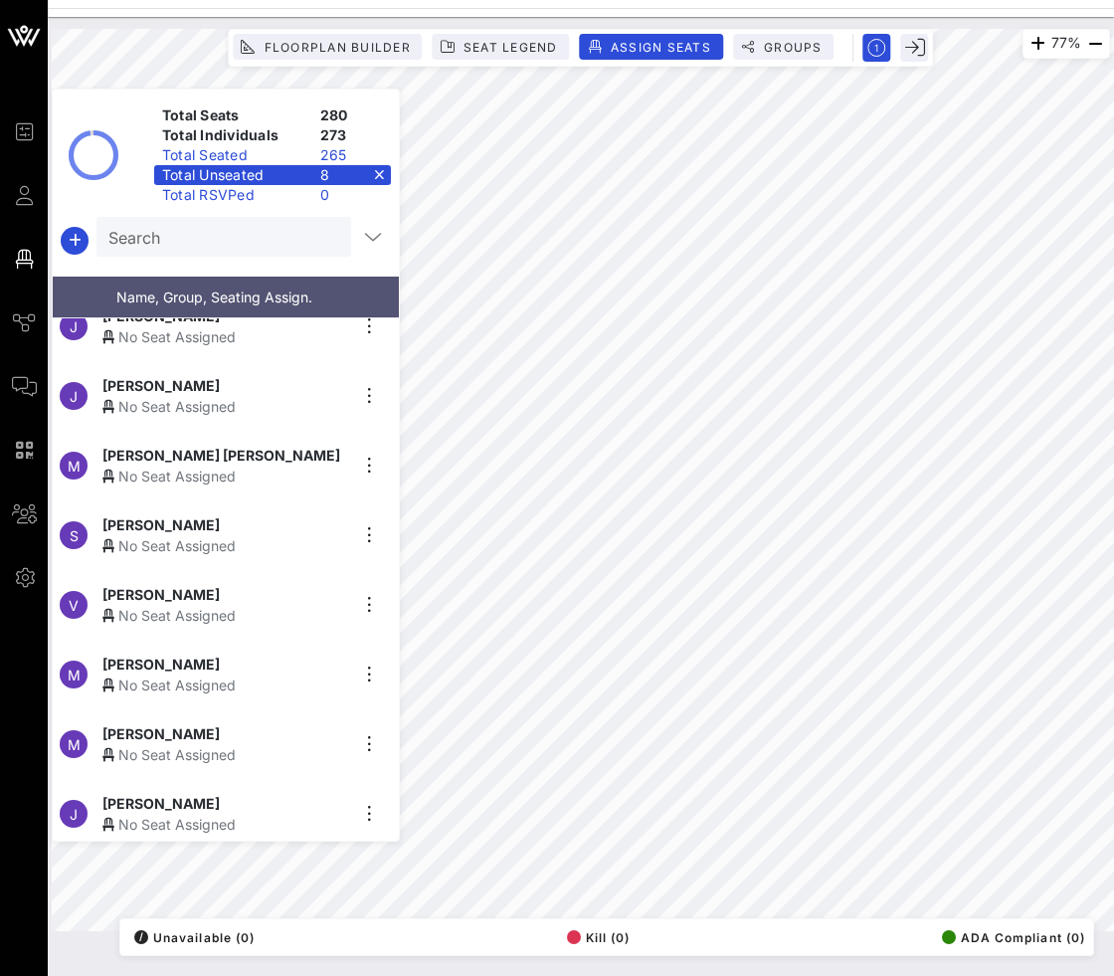
click at [240, 801] on div "[PERSON_NAME]" at bounding box center [224, 803] width 245 height 21
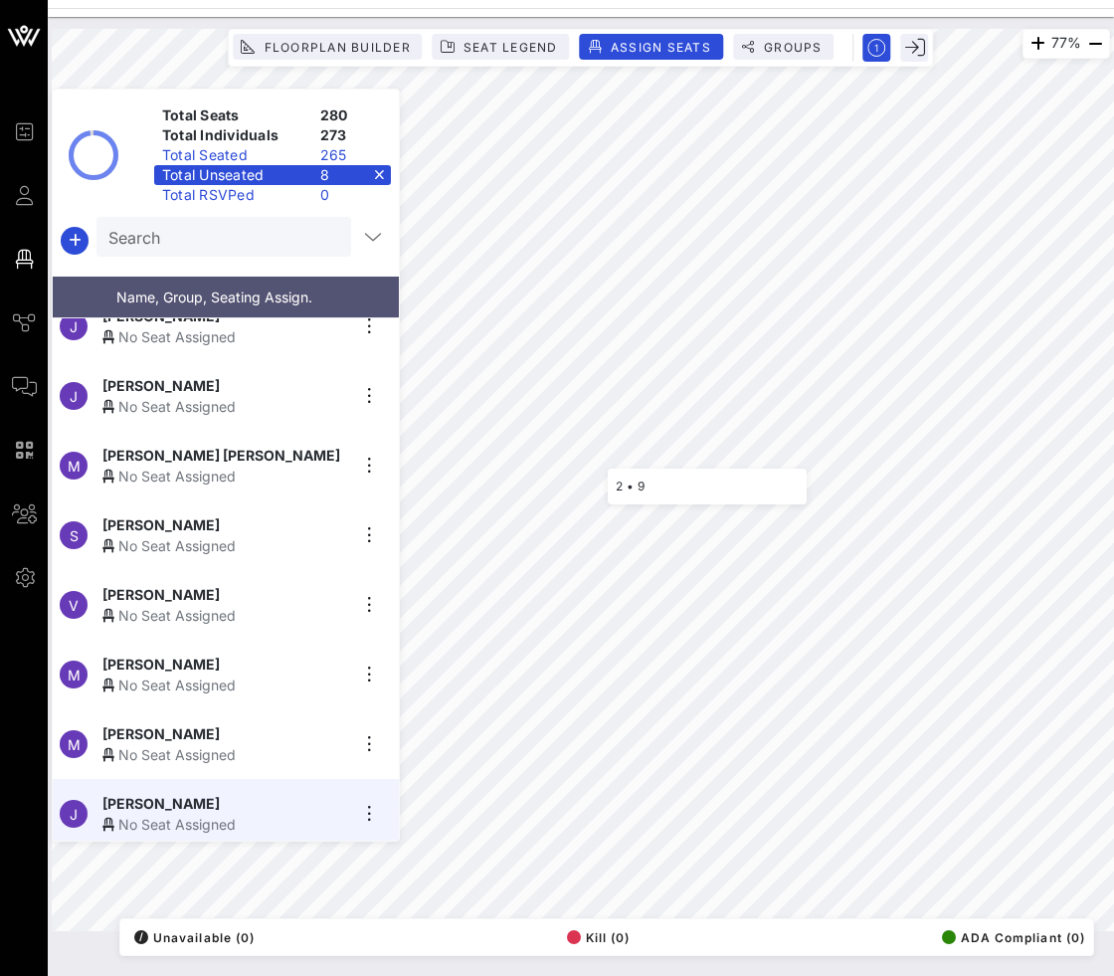
scroll to position [0, 0]
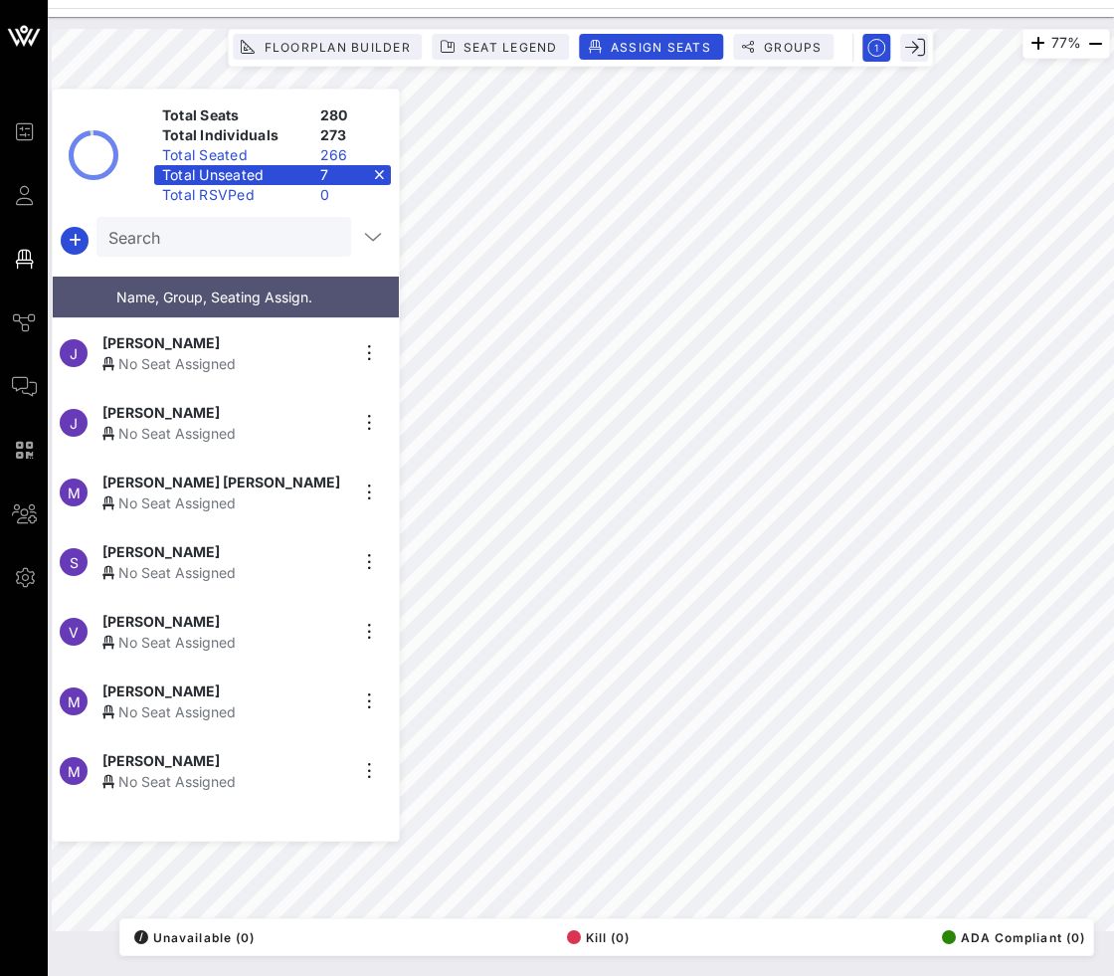
click at [126, 755] on span "[PERSON_NAME]" at bounding box center [160, 760] width 117 height 21
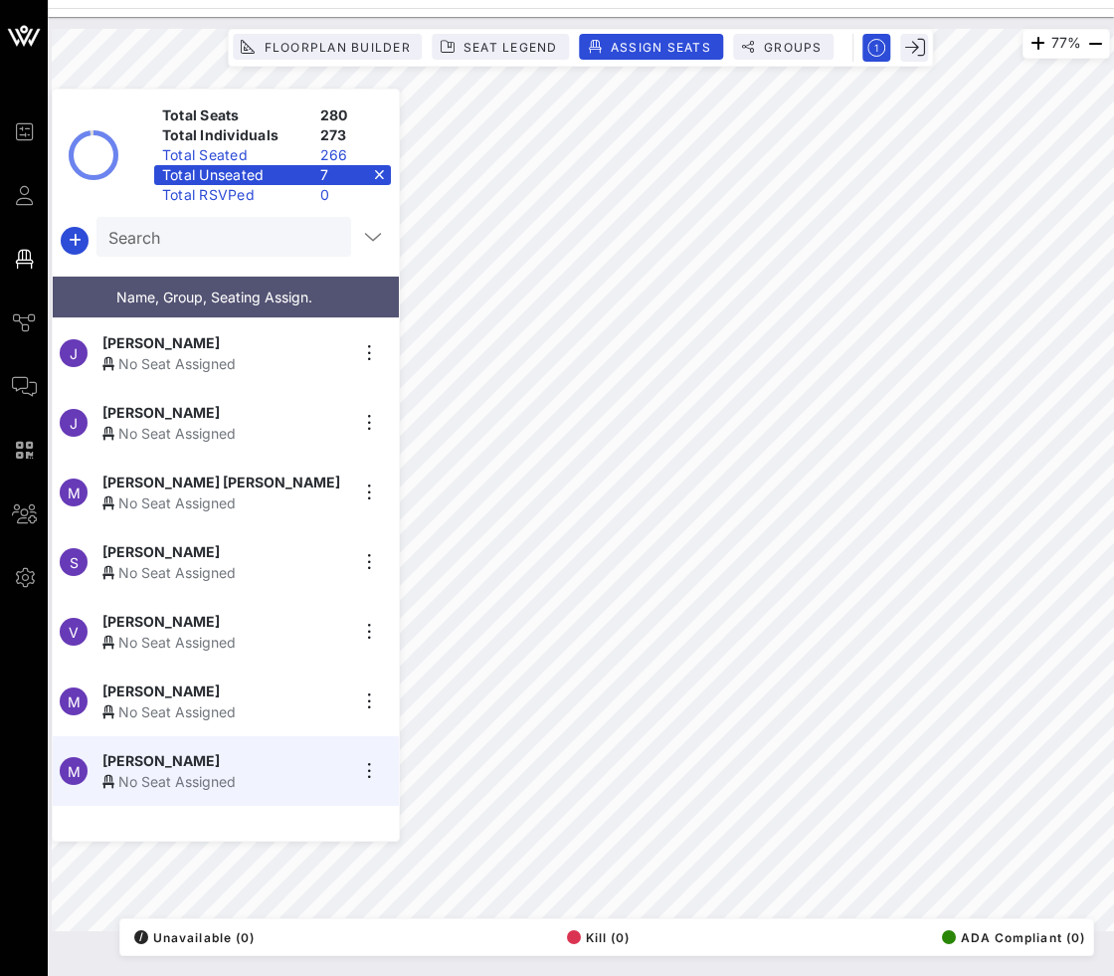
click at [190, 631] on div "No Seat Assigned" at bounding box center [224, 641] width 245 height 21
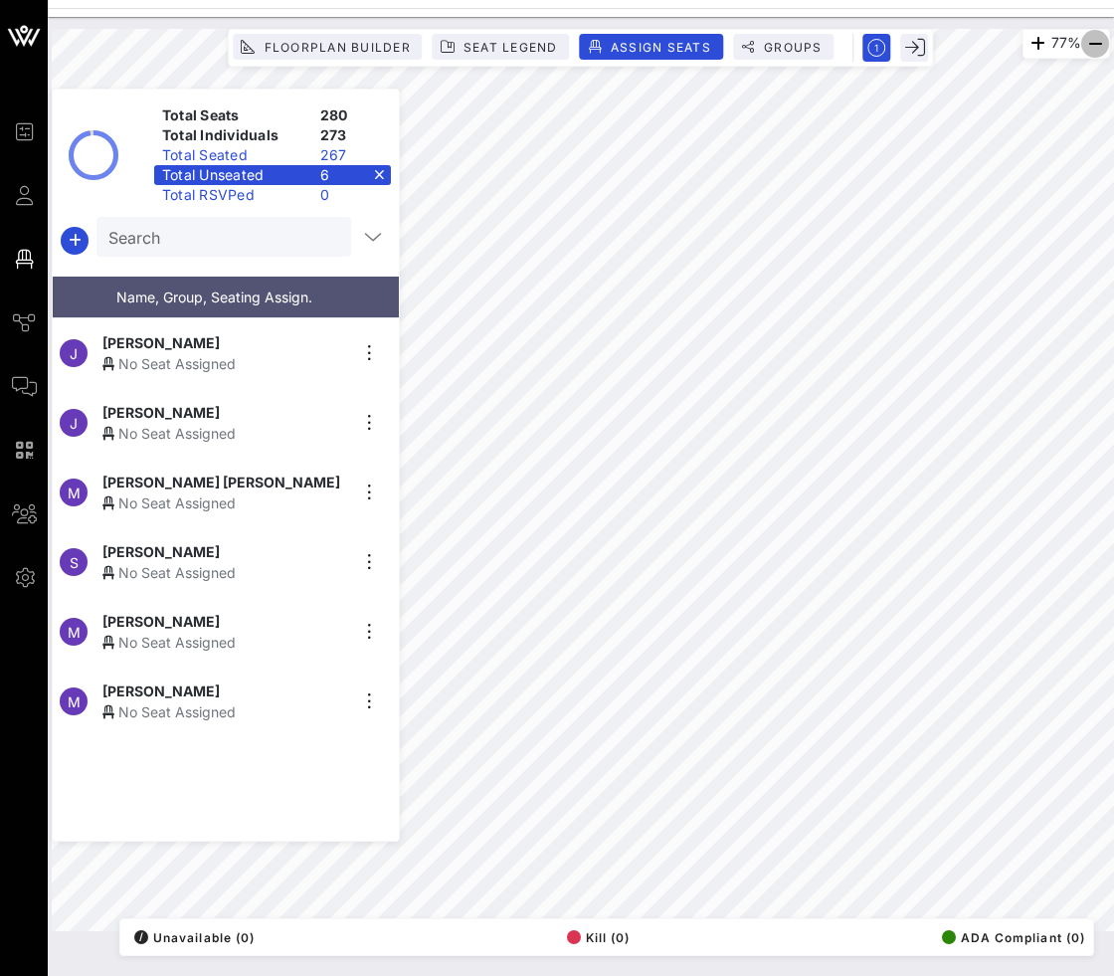
click at [1092, 48] on icon "button" at bounding box center [1095, 44] width 24 height 24
click at [229, 635] on div "No Seat Assigned" at bounding box center [224, 641] width 245 height 21
click at [244, 611] on div "[PERSON_NAME]" at bounding box center [224, 621] width 245 height 21
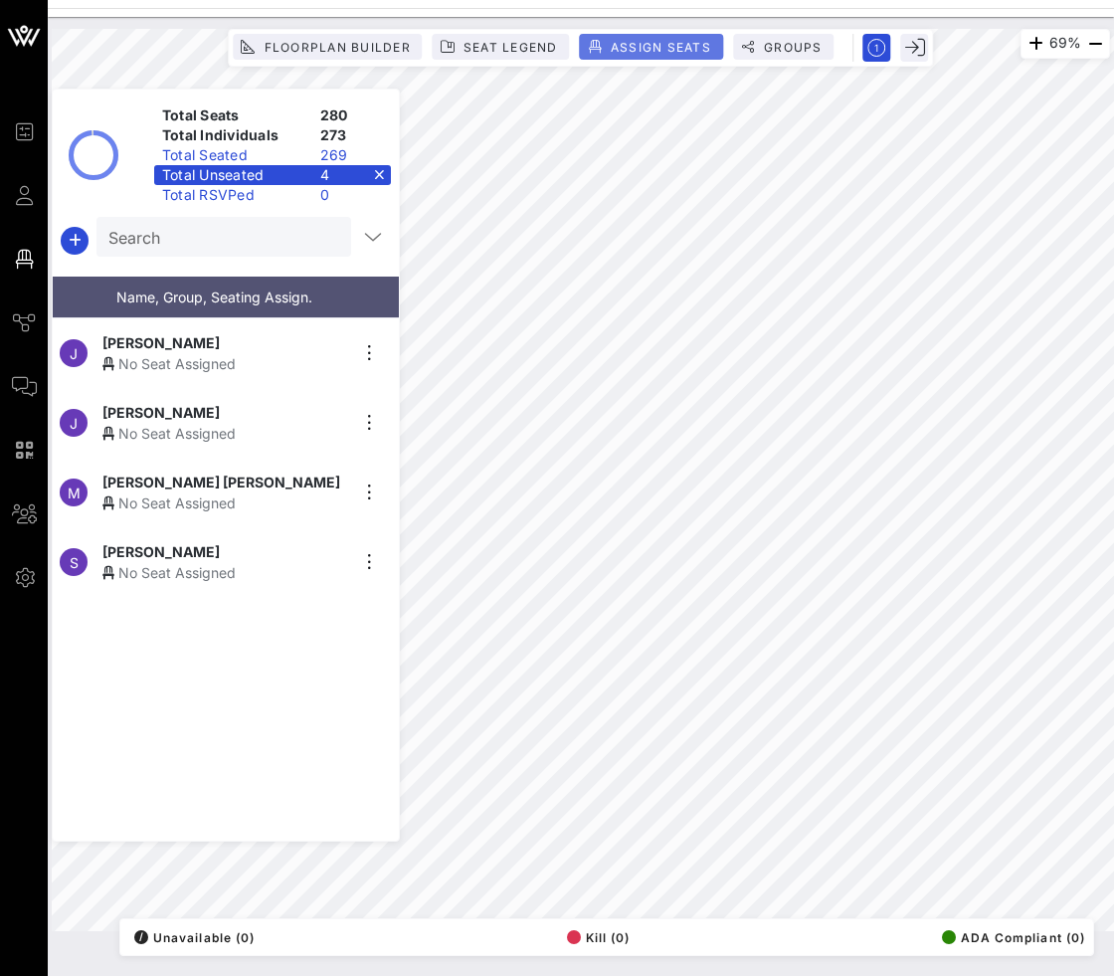
click at [646, 42] on span "Assign Seats" at bounding box center [660, 47] width 101 height 15
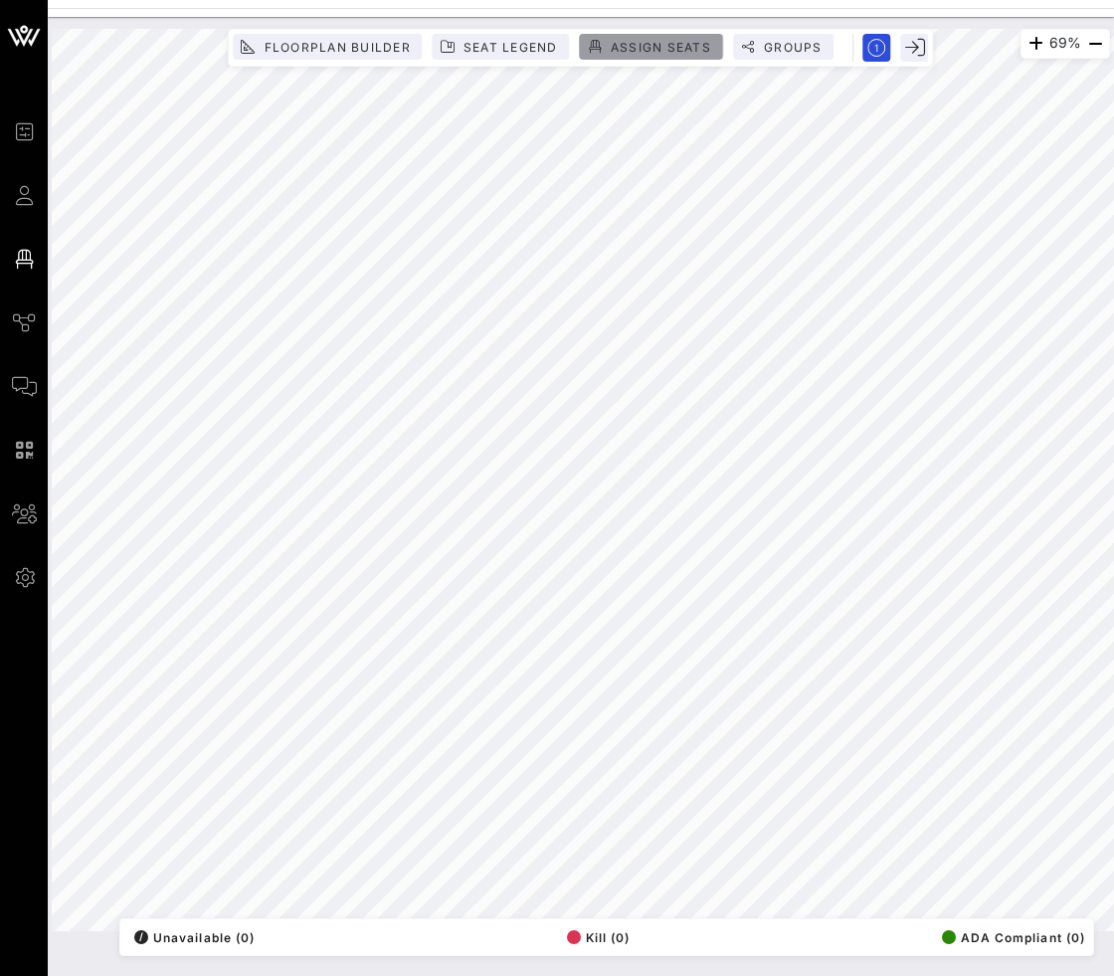
click at [614, 50] on span "Assign Seats" at bounding box center [660, 47] width 101 height 15
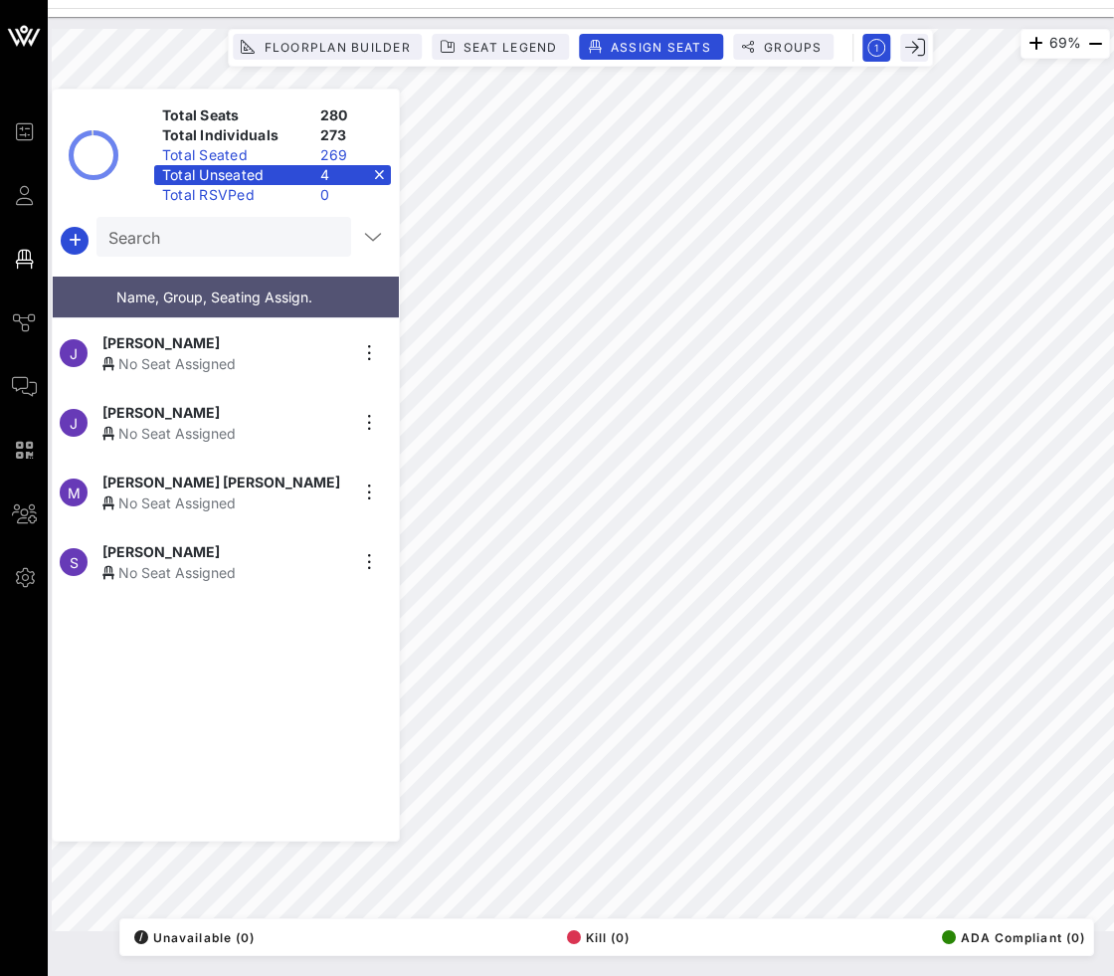
click at [383, 171] on div "Total Unseated 4" at bounding box center [272, 175] width 237 height 20
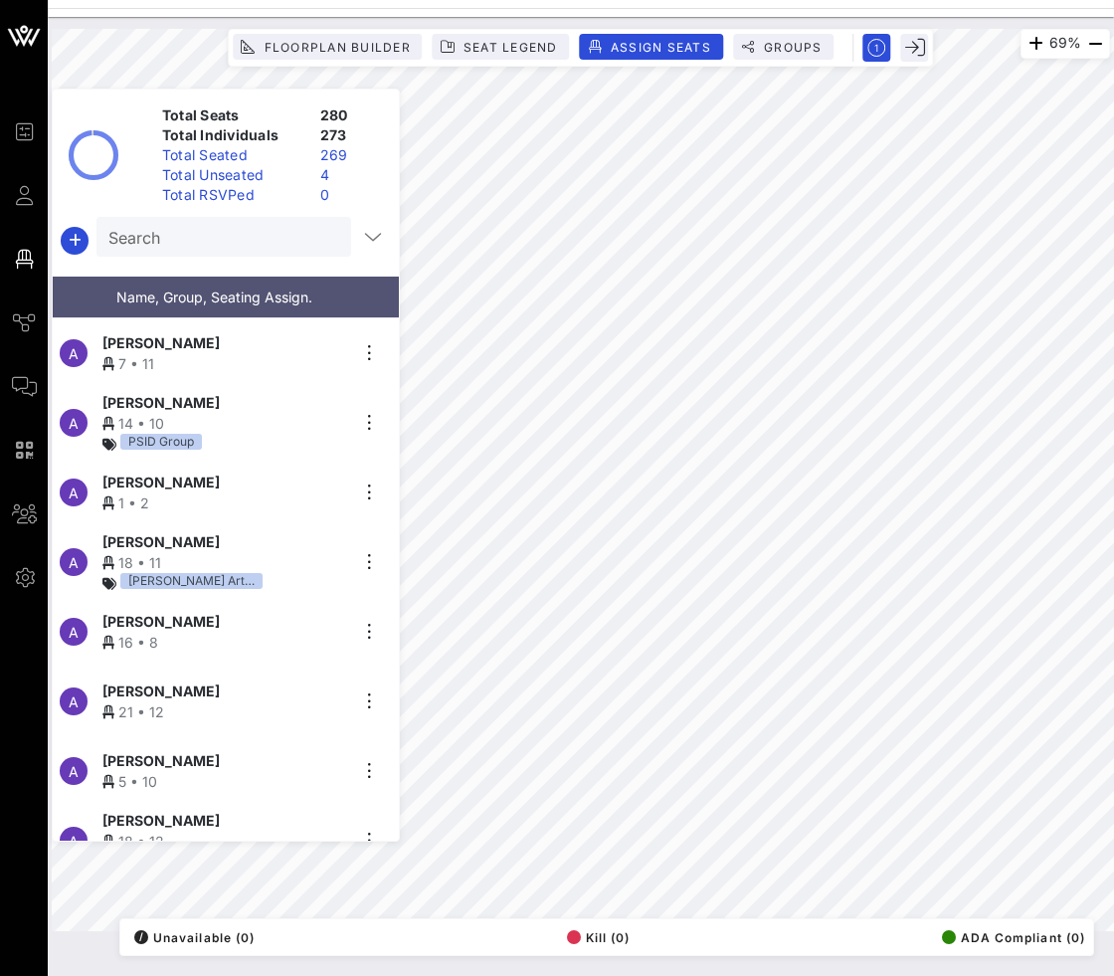
click at [588, 18] on div "69% Floorplan Builder Seat Legend Assign Seats Groups Exit Total Seats 280 Tota…" at bounding box center [581, 480] width 1082 height 926
click at [666, 58] on button "Assign Seats" at bounding box center [651, 47] width 143 height 26
